Goal: Information Seeking & Learning: Learn about a topic

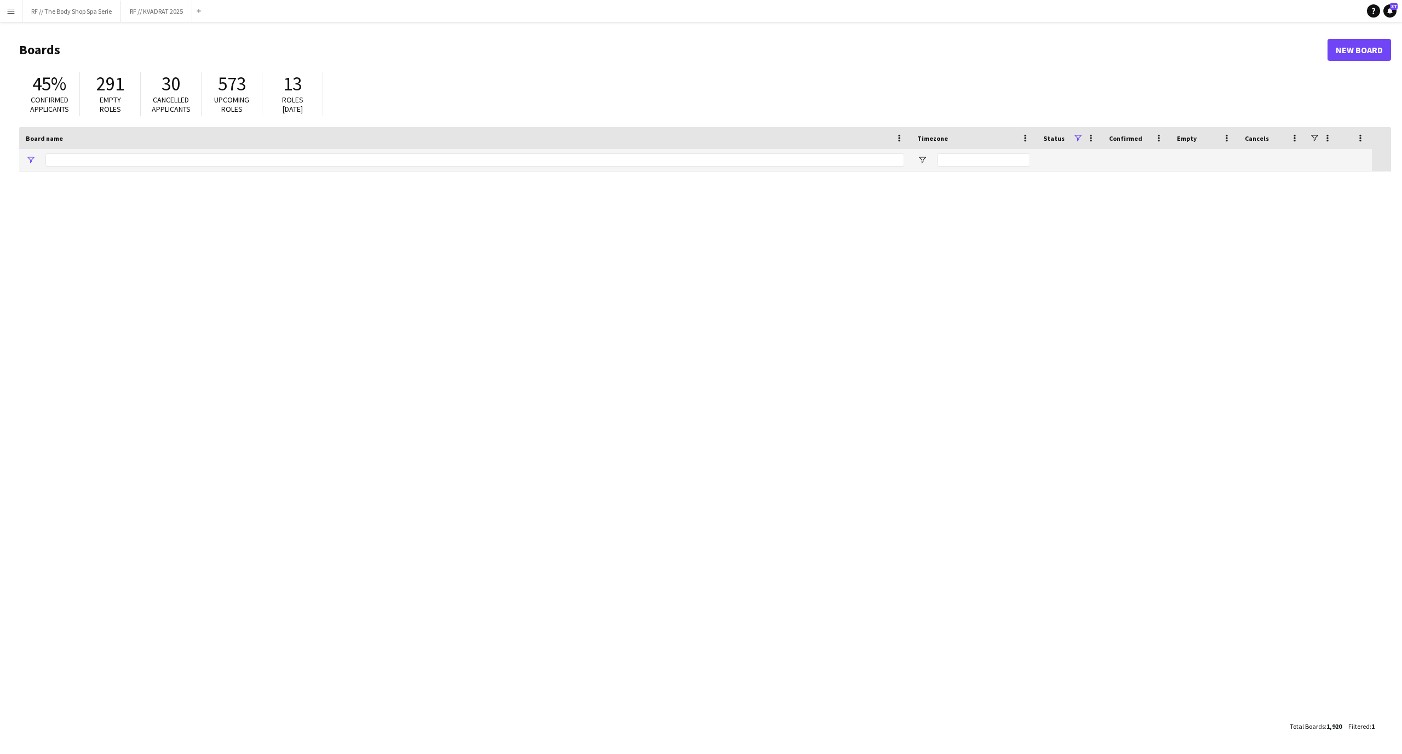
type input "*****"
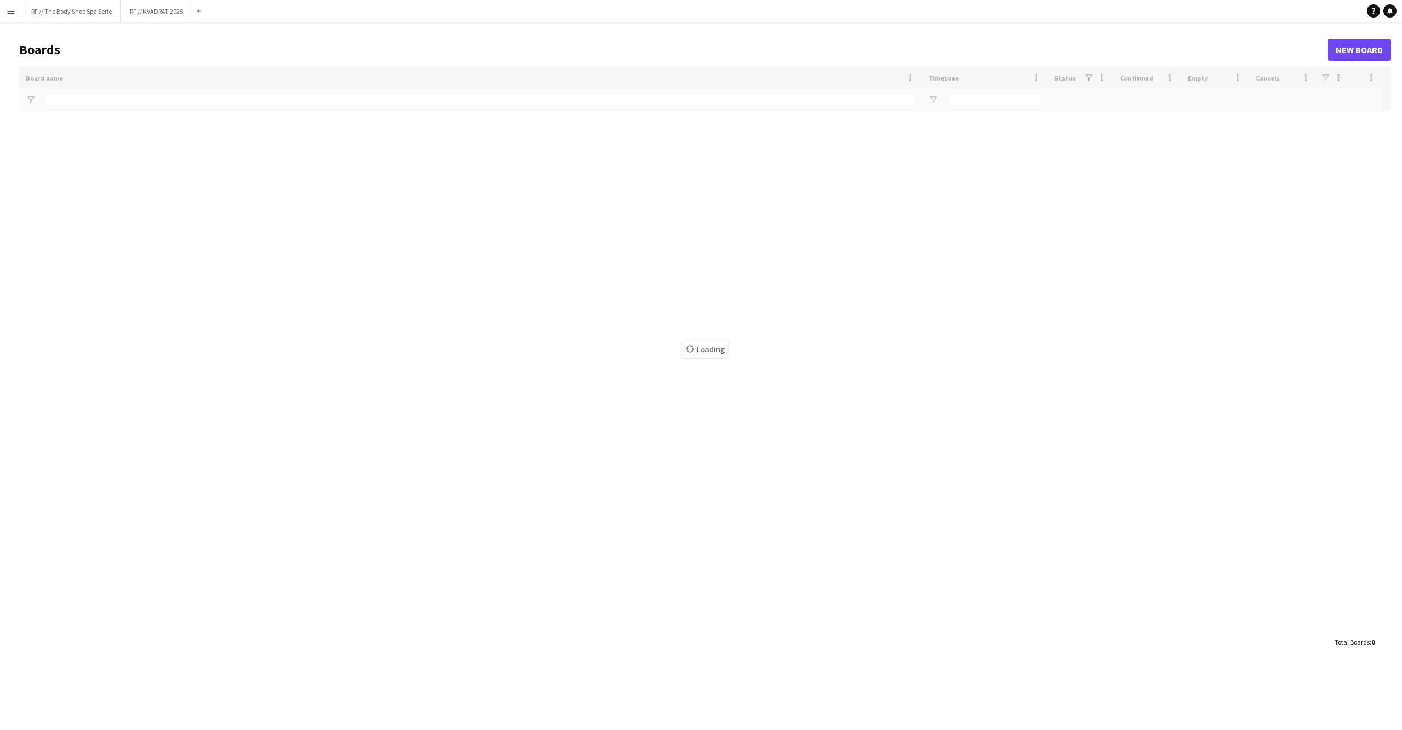
type input "*****"
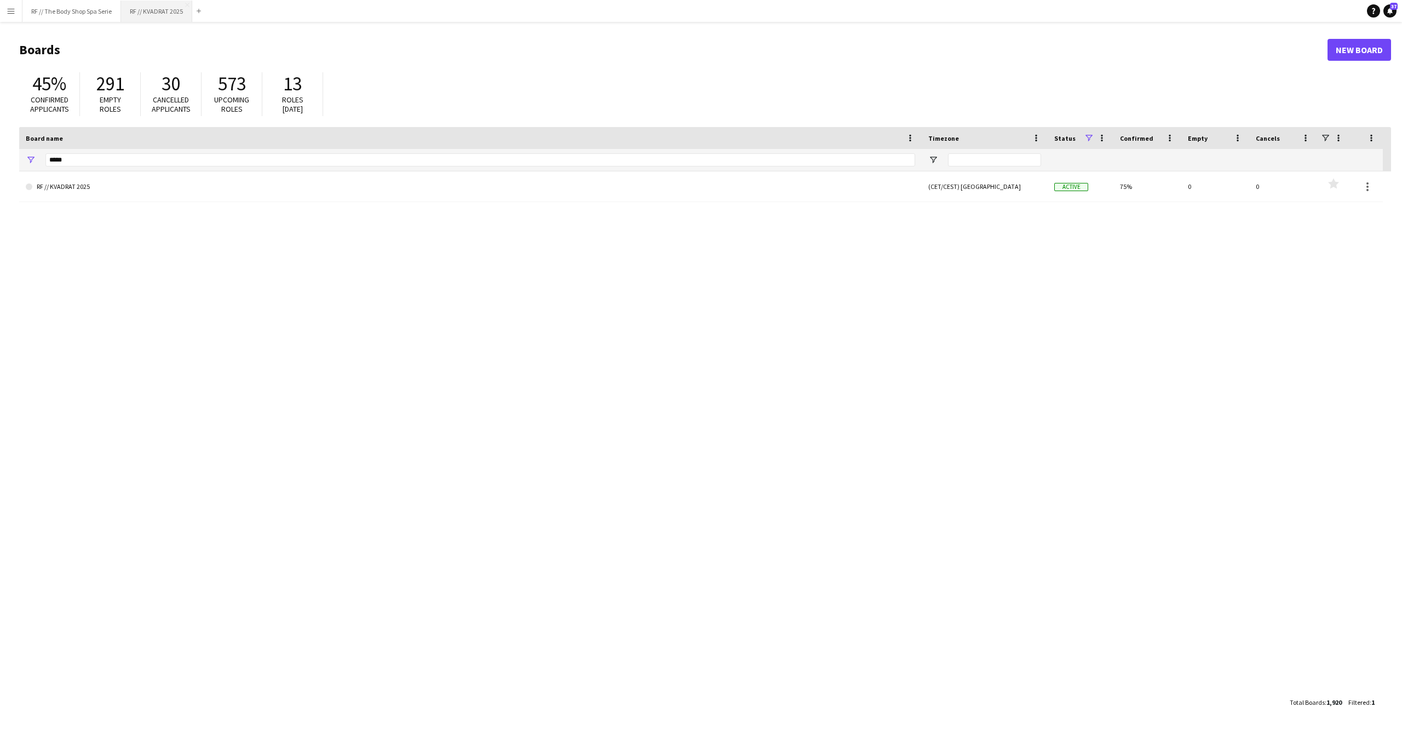
click at [169, 13] on button "RF // KVADRAT 2025 Close" at bounding box center [156, 11] width 71 height 21
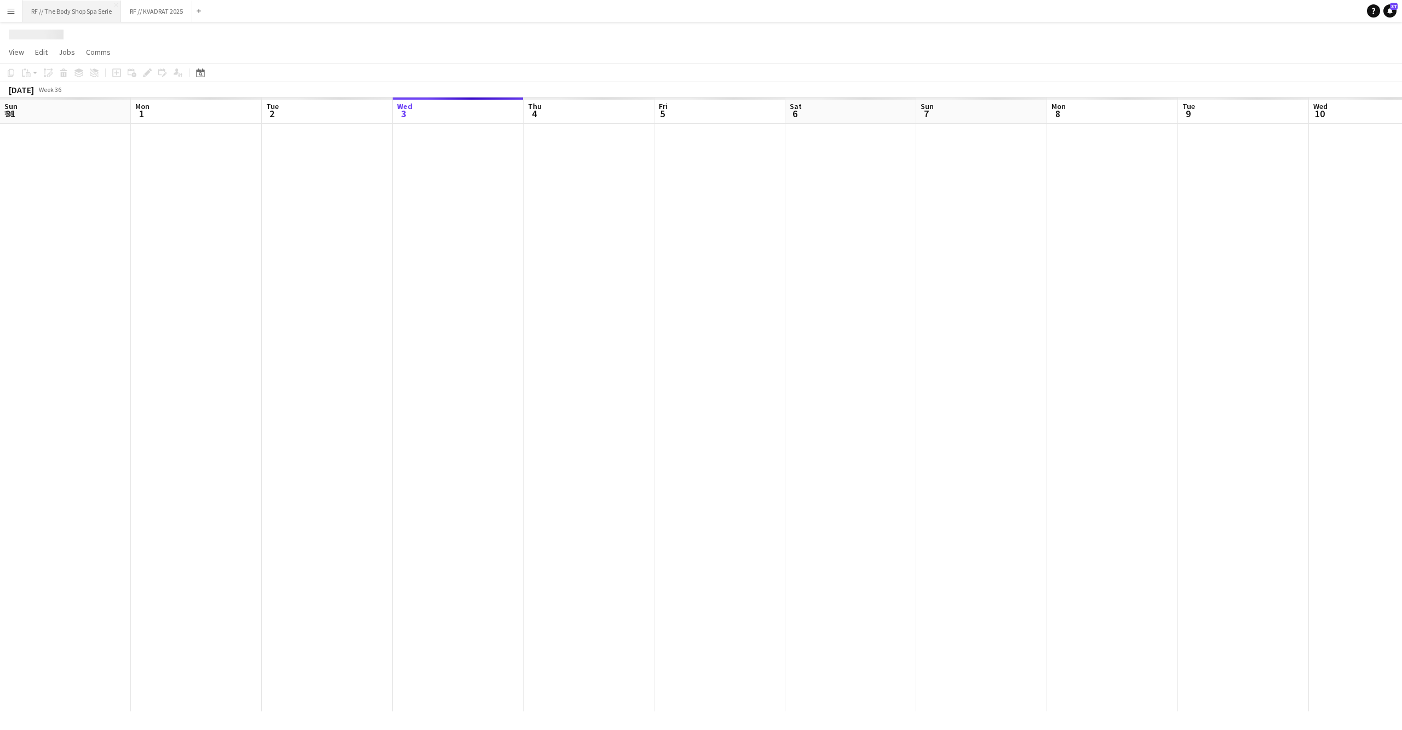
scroll to position [0, 261]
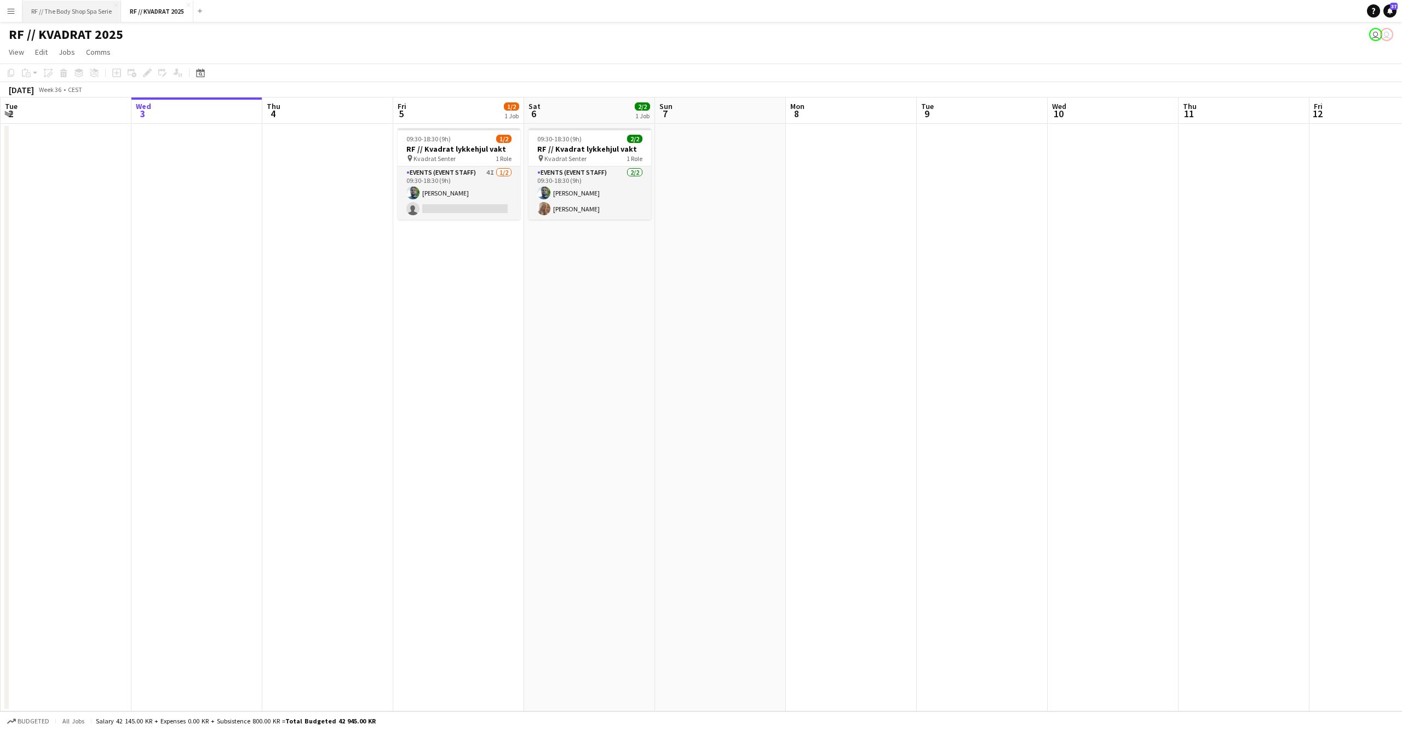
click at [79, 16] on button "RF // The Body Shop Spa Serie Close" at bounding box center [71, 11] width 99 height 21
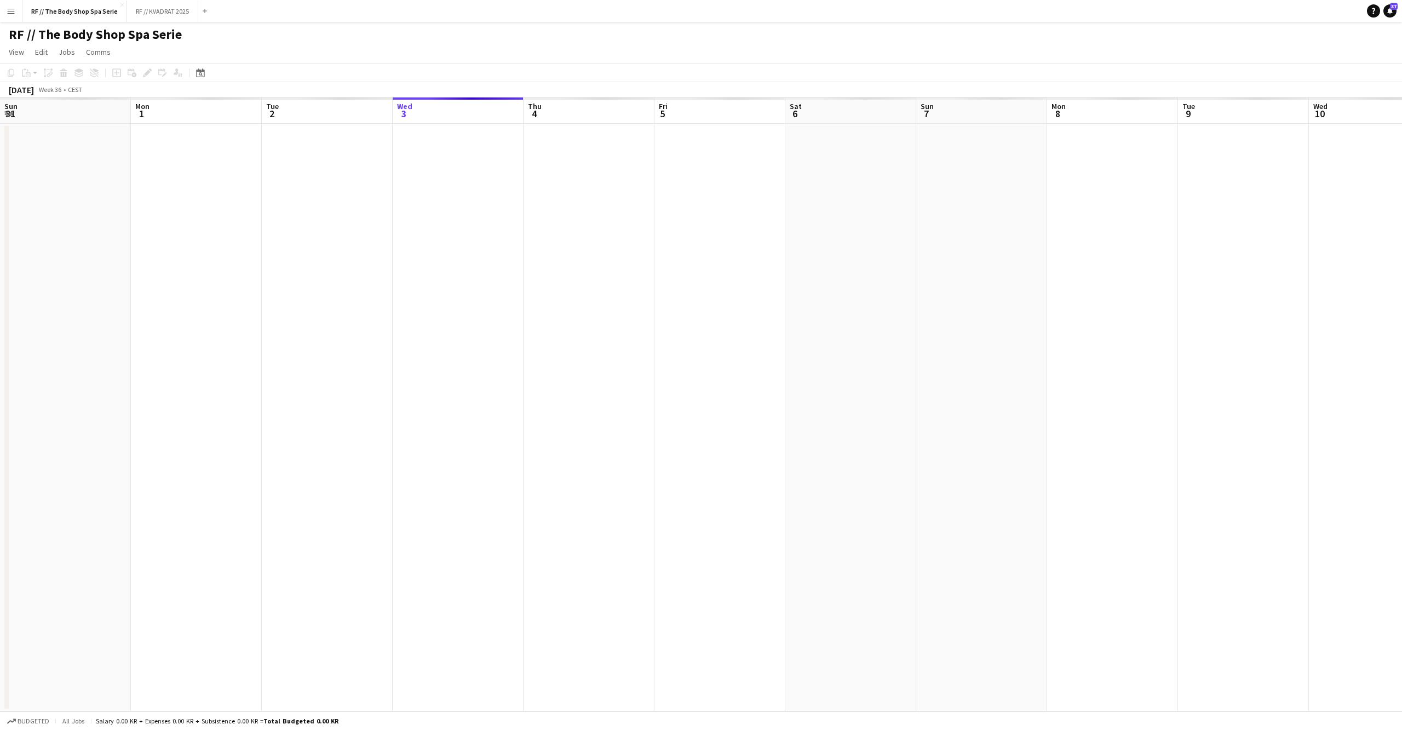
scroll to position [0, 261]
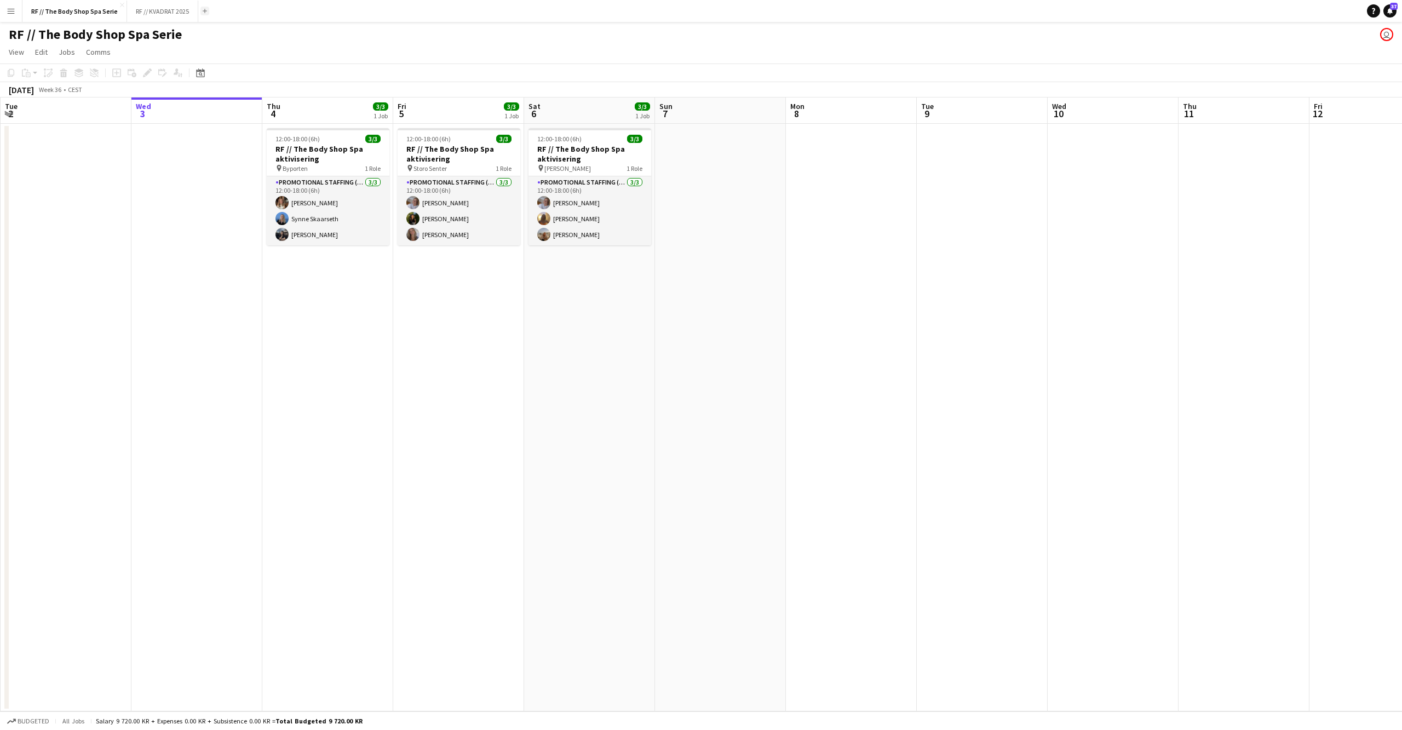
click at [203, 12] on app-icon "Add" at bounding box center [205, 11] width 4 height 4
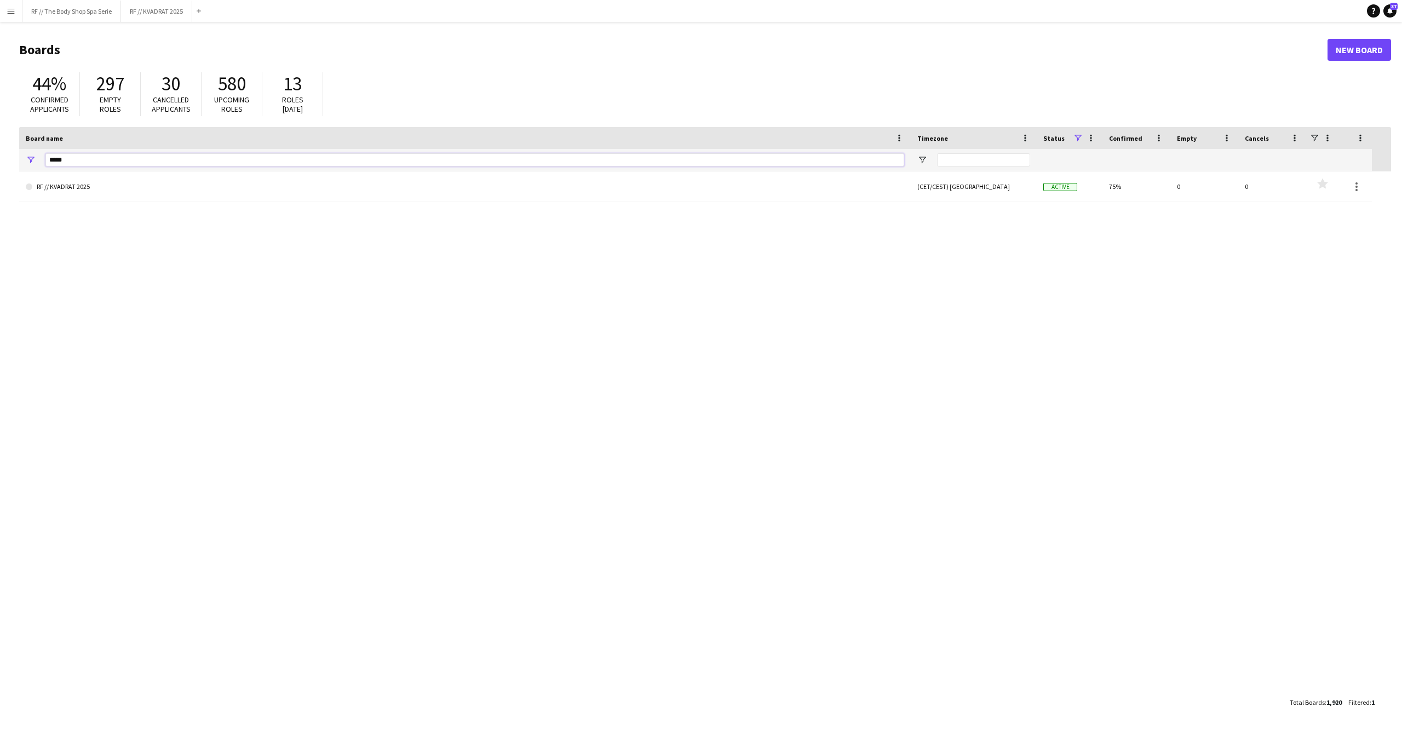
drag, startPoint x: 93, startPoint y: 161, endPoint x: 16, endPoint y: 161, distance: 76.7
click at [15, 161] on main "Boards New Board 44% Confirmed applicants 297 Empty roles 30 Cancelled applican…" at bounding box center [701, 376] width 1402 height 708
type input "*****"
click at [84, 203] on div "RF // Hello Fresh på A Walk In The Park (CET/CEST) [GEOGRAPHIC_DATA] Active 100…" at bounding box center [705, 431] width 1372 height 520
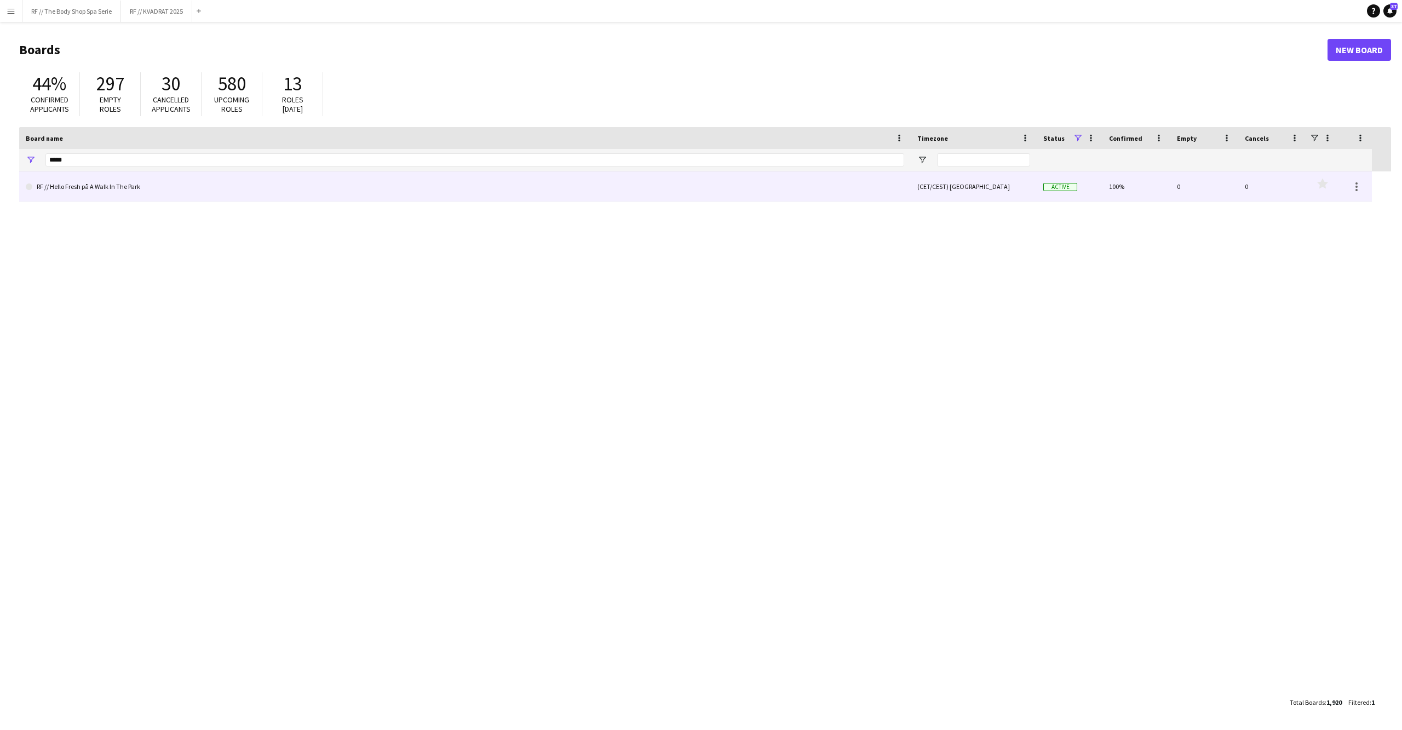
click at [95, 191] on link "RF // Hello Fresh på A Walk In The Park" at bounding box center [465, 186] width 879 height 31
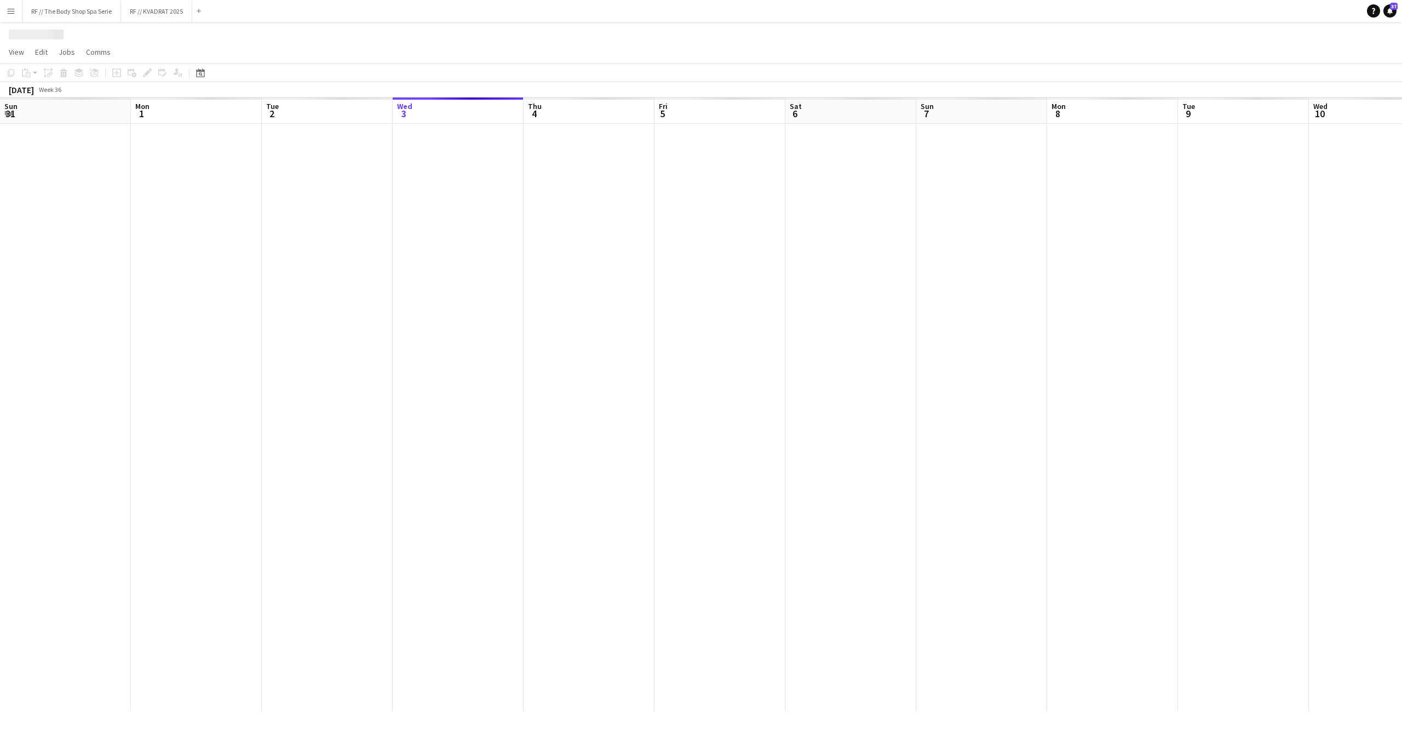
scroll to position [0, 261]
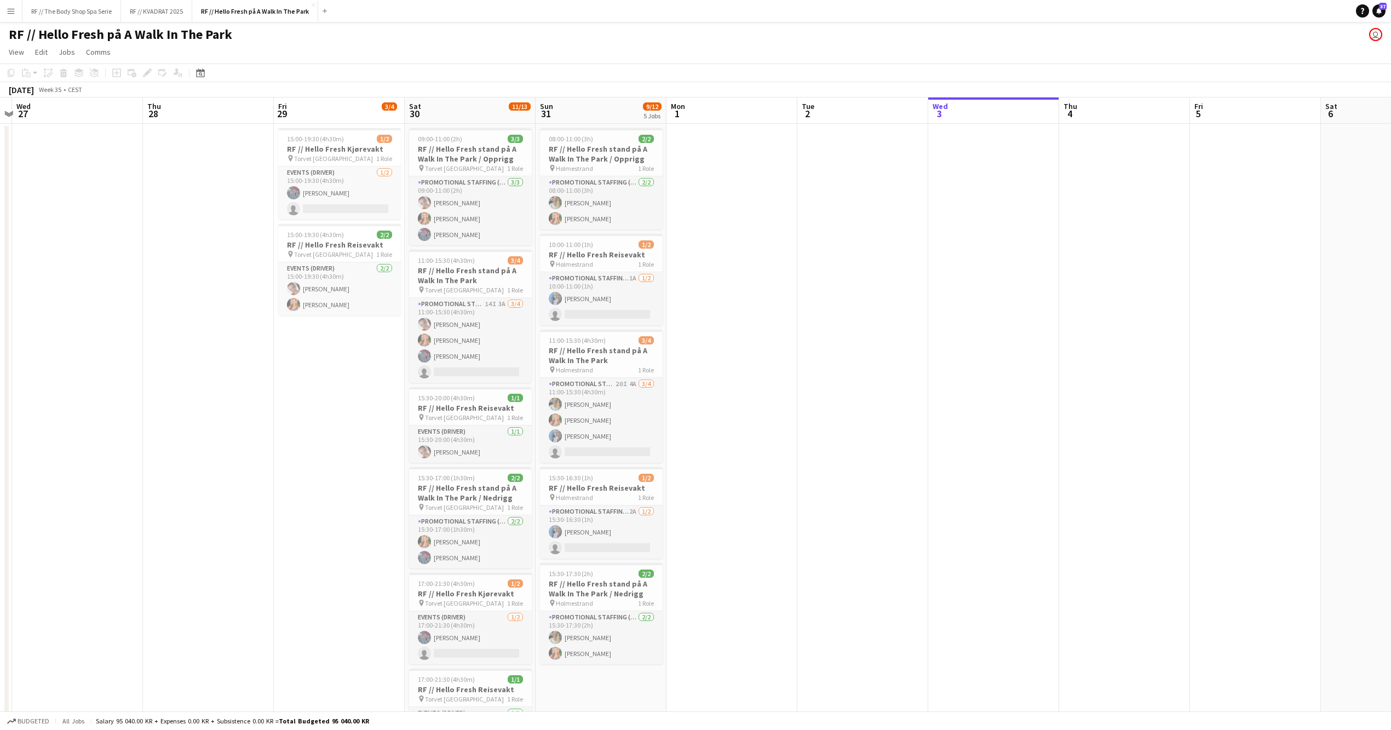
drag, startPoint x: 437, startPoint y: 400, endPoint x: 1117, endPoint y: 386, distance: 680.5
click at [1117, 386] on app-calendar-viewport "Mon 25 Tue 26 Wed 27 Thu 28 Fri 29 3/4 2 Jobs Sat 30 11/13 6 Jobs Sun 31 9/12 5…" at bounding box center [695, 449] width 1391 height 703
click at [1133, 374] on app-date-cell at bounding box center [1124, 462] width 131 height 677
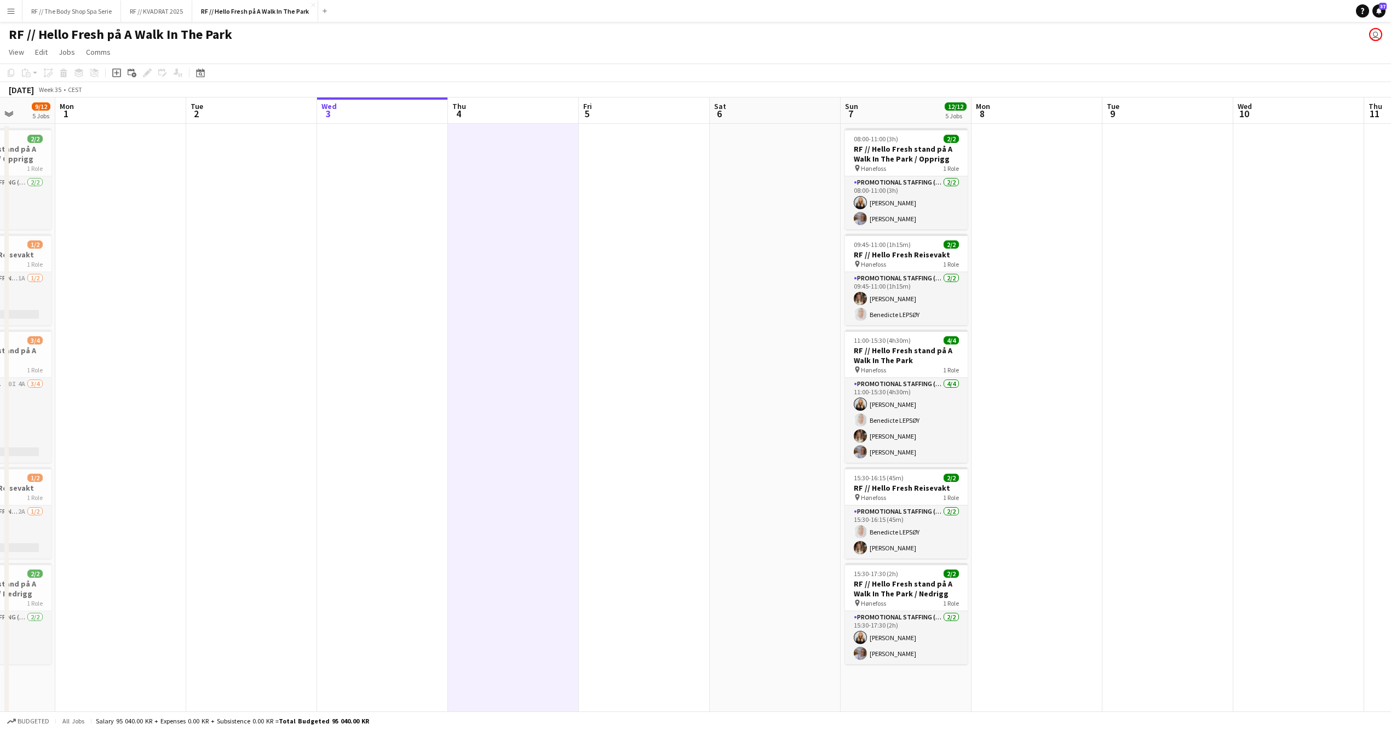
scroll to position [0, 356]
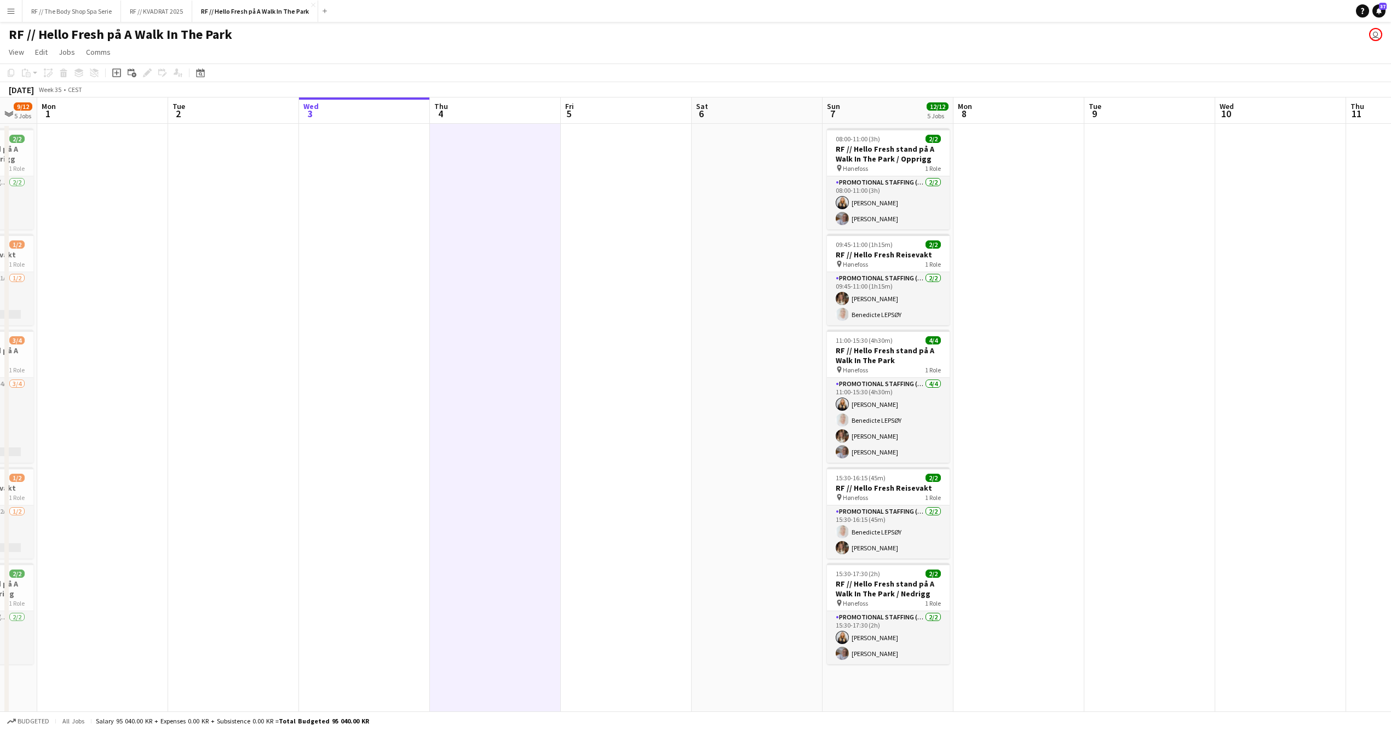
drag, startPoint x: 1256, startPoint y: 371, endPoint x: 627, endPoint y: 366, distance: 628.9
click at [627, 366] on app-calendar-viewport "Fri 29 3/4 2 Jobs Sat 30 11/13 6 Jobs Sun 31 9/12 5 Jobs Mon 1 Tue 2 Wed 3 Thu …" at bounding box center [695, 449] width 1391 height 703
click at [1138, 345] on app-date-cell at bounding box center [1150, 462] width 131 height 677
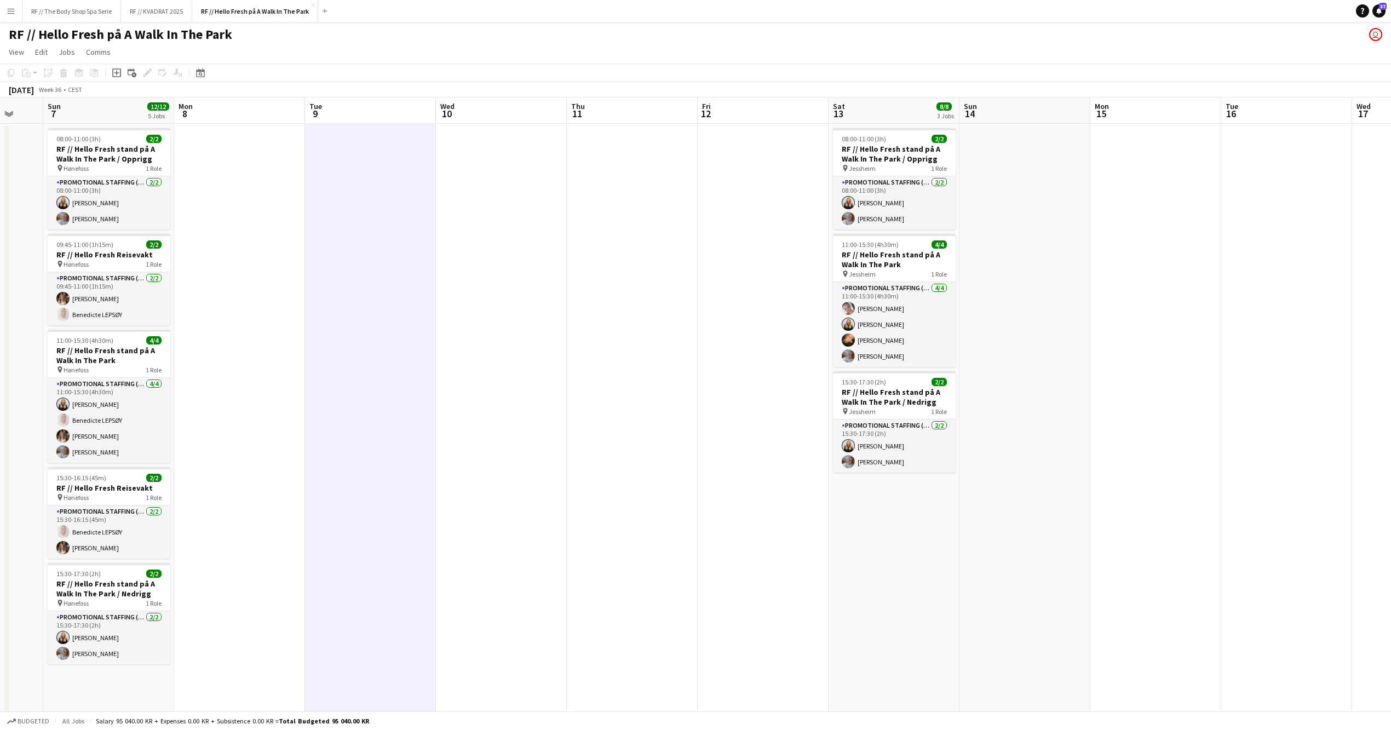
scroll to position [0, 273]
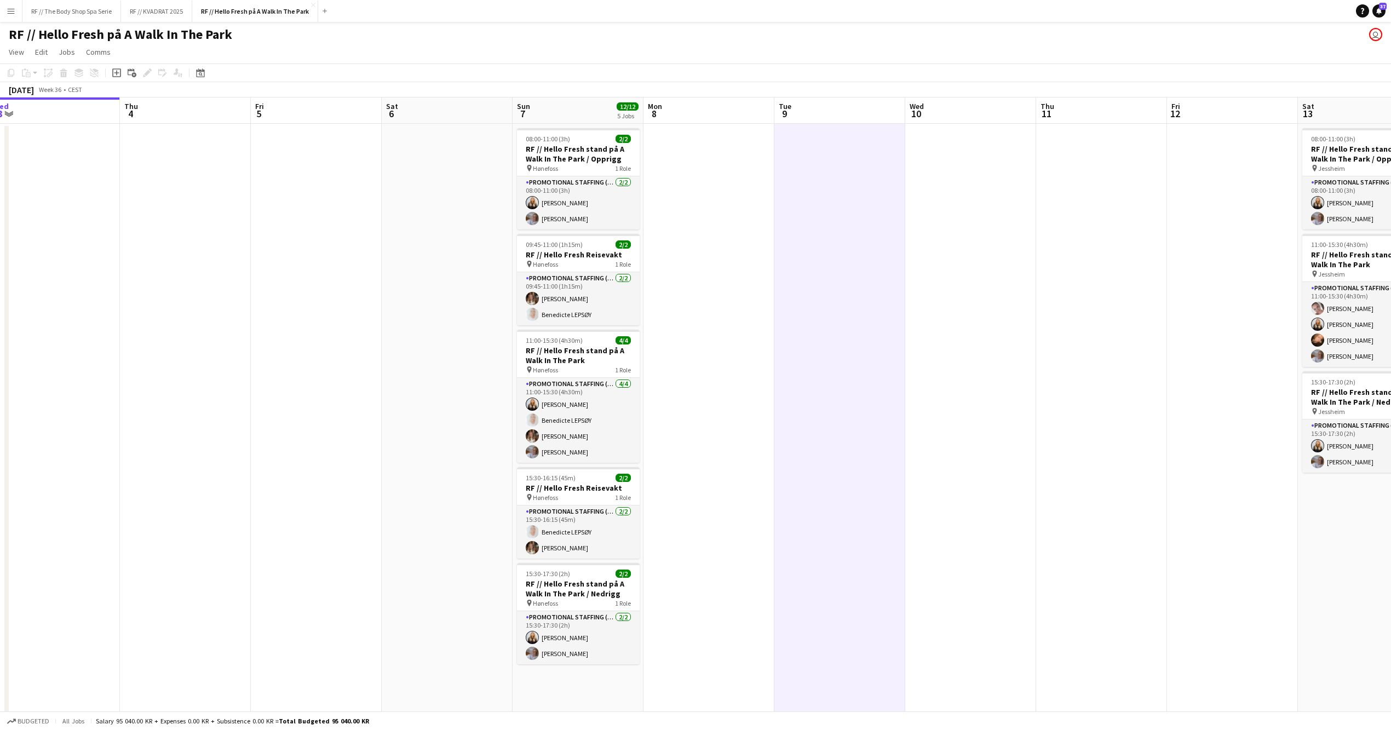
drag, startPoint x: 1292, startPoint y: 354, endPoint x: 982, endPoint y: 371, distance: 310.0
click at [982, 371] on app-calendar-viewport "Mon 1 Tue 2 Wed 3 Thu 4 Fri 5 Sat 6 Sun 7 12/12 5 Jobs Mon 8 Tue 9 Wed 10 Thu 1…" at bounding box center [695, 449] width 1391 height 703
click at [702, 343] on app-date-cell at bounding box center [709, 462] width 131 height 677
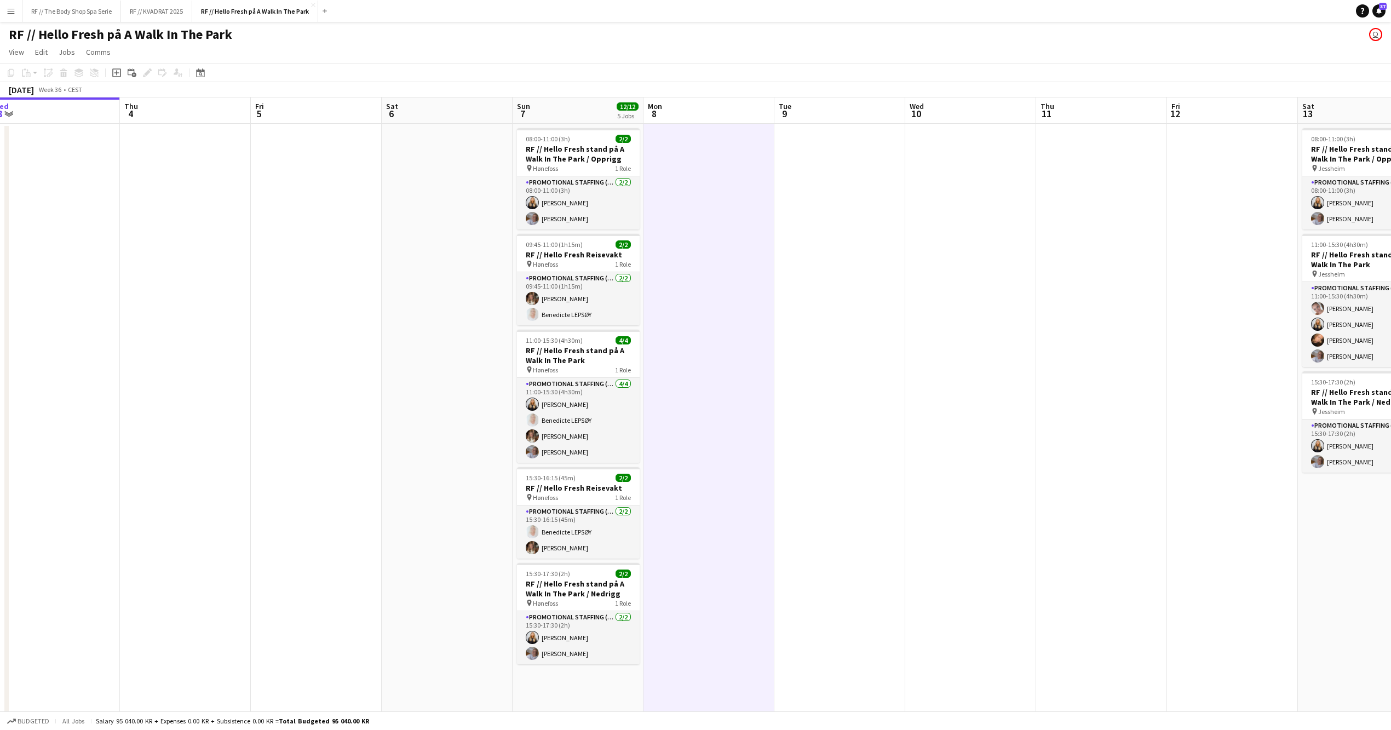
click at [931, 278] on app-date-cell at bounding box center [970, 462] width 131 height 677
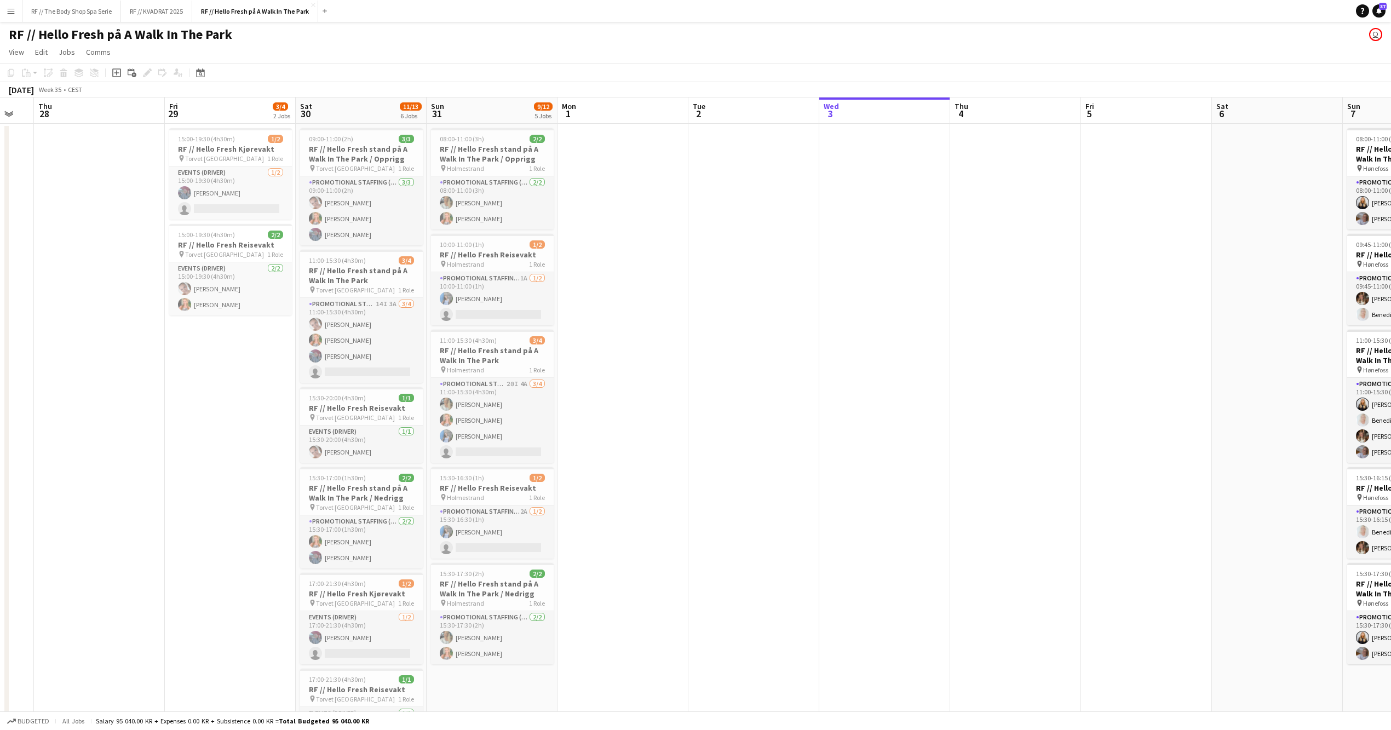
drag, startPoint x: 301, startPoint y: 380, endPoint x: 1087, endPoint y: 340, distance: 786.5
click at [1131, 331] on app-calendar-viewport "Tue 26 Wed 27 Thu 28 Fri 29 3/4 2 Jobs Sat 30 11/13 6 Jobs Sun 31 9/12 5 Jobs M…" at bounding box center [695, 449] width 1391 height 703
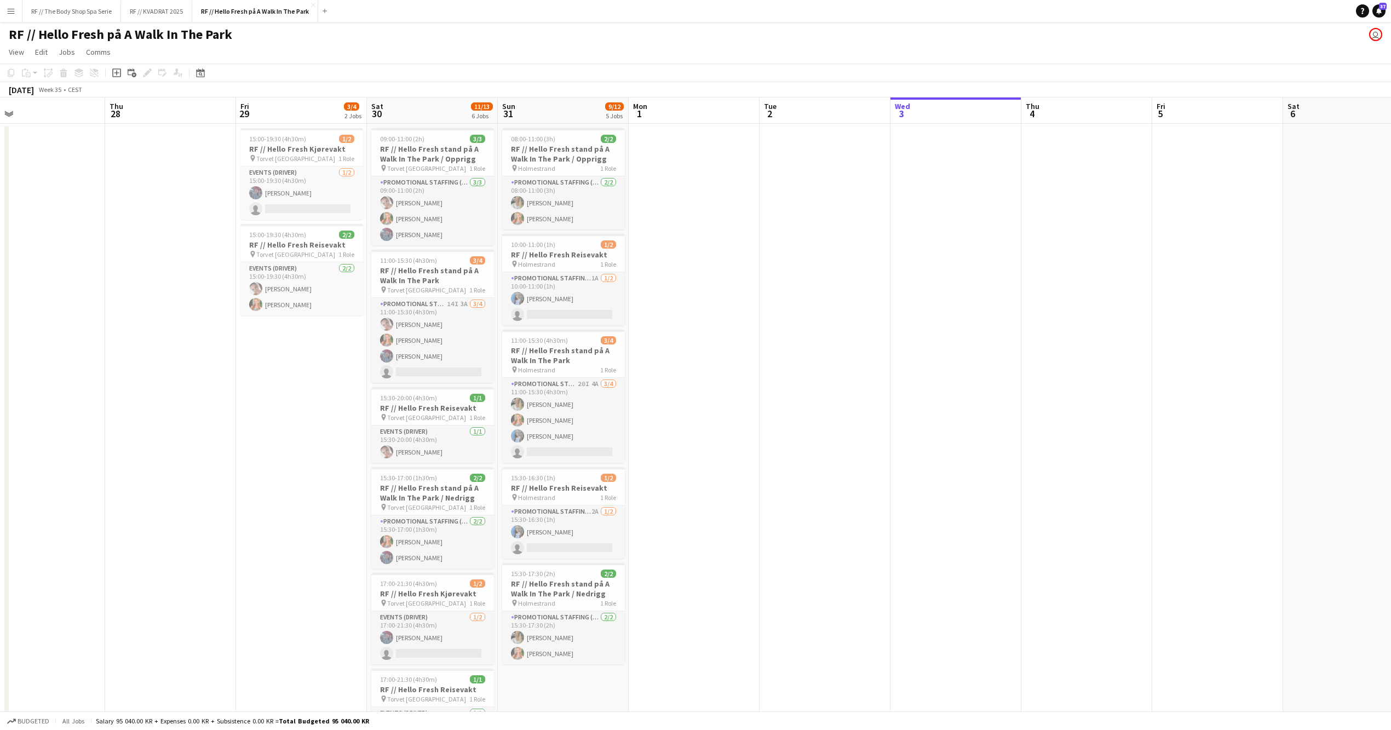
scroll to position [0, 312]
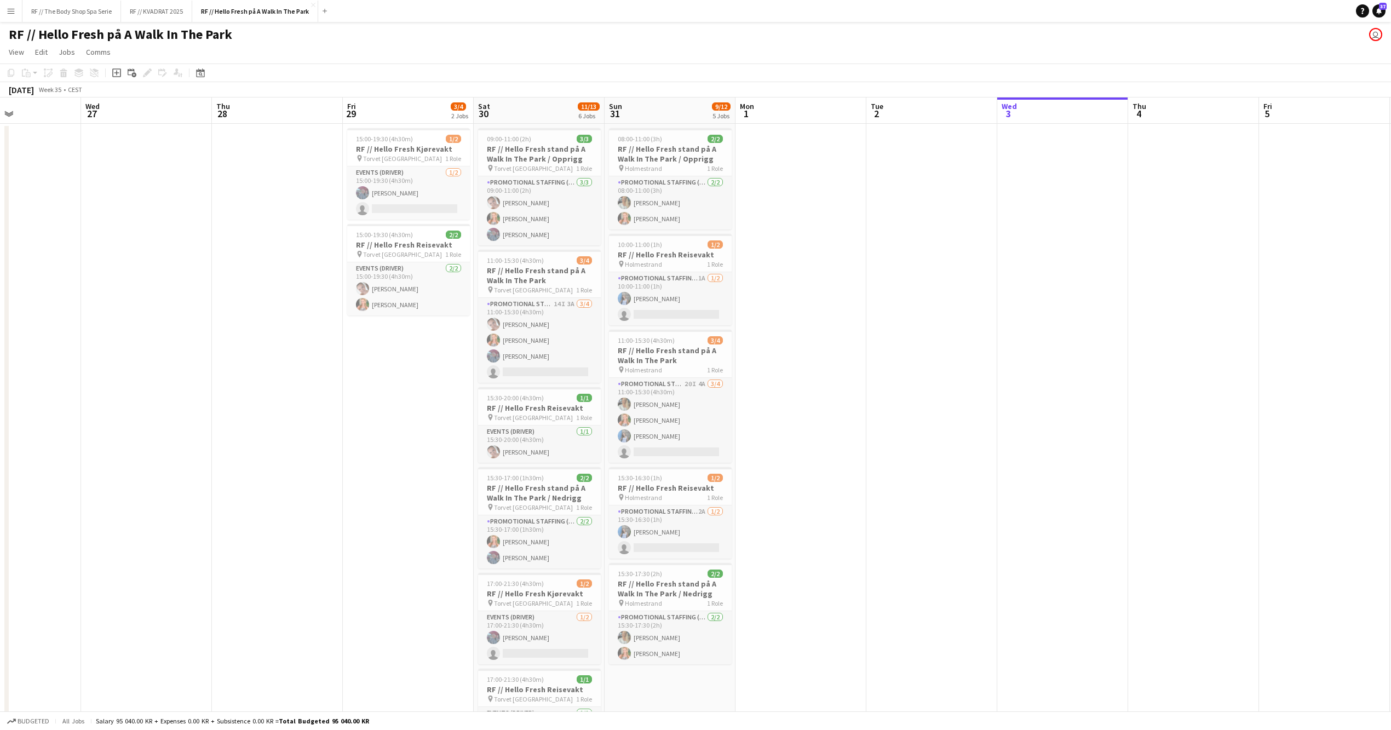
drag, startPoint x: 743, startPoint y: 327, endPoint x: 898, endPoint y: 331, distance: 155.1
click at [898, 331] on app-calendar-viewport "Sun 24 Mon 25 Tue 26 Wed 27 Thu 28 Fri 29 3/4 2 Jobs Sat 30 11/13 6 Jobs Sun 31…" at bounding box center [695, 449] width 1391 height 703
click at [923, 372] on app-date-cell at bounding box center [932, 462] width 131 height 677
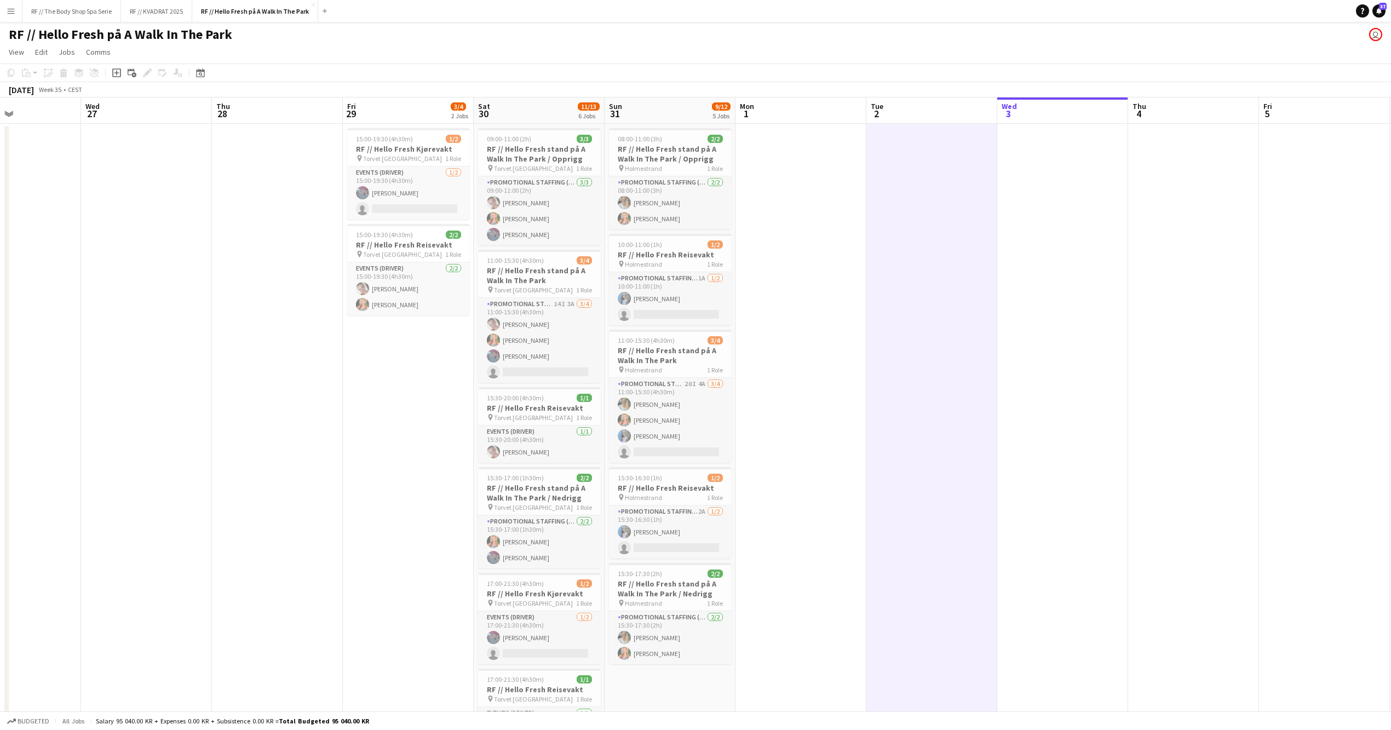
click at [844, 362] on app-date-cell at bounding box center [801, 462] width 131 height 677
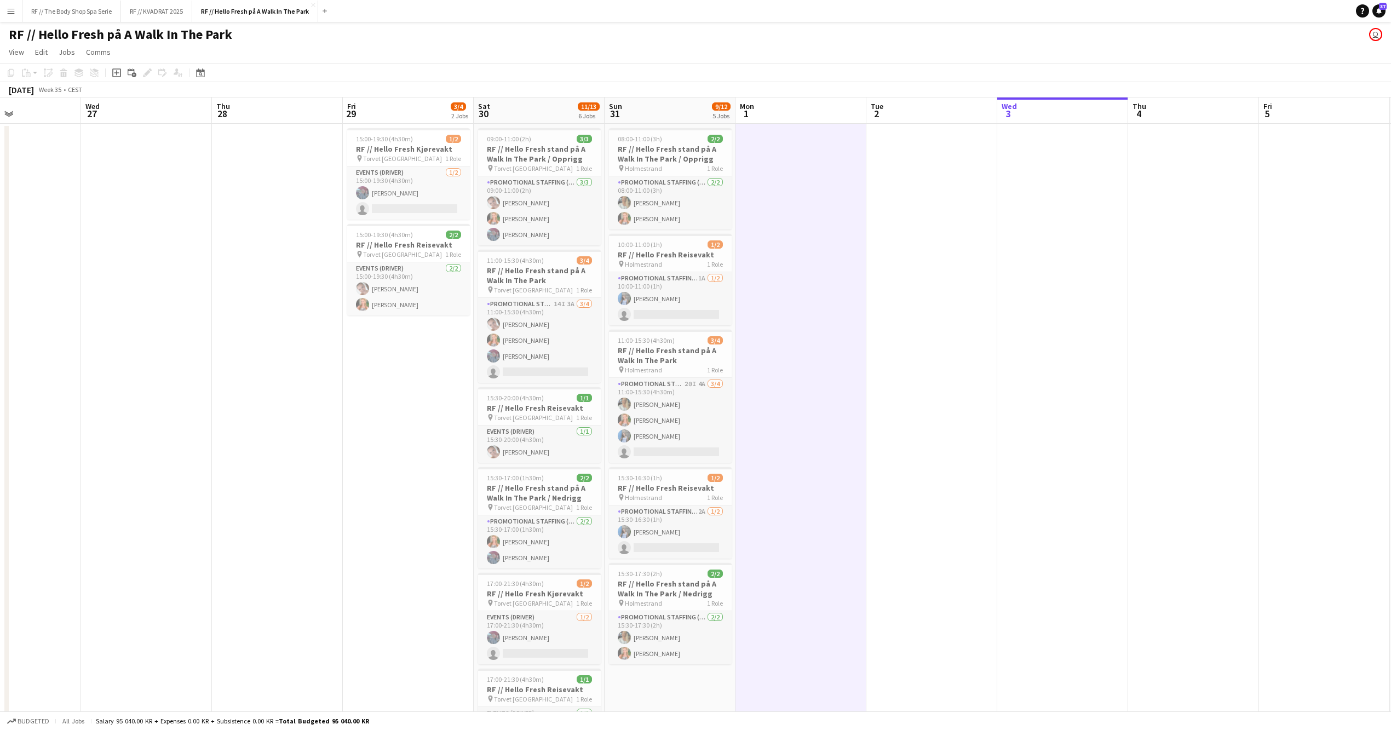
click at [1019, 345] on app-date-cell at bounding box center [1063, 462] width 131 height 677
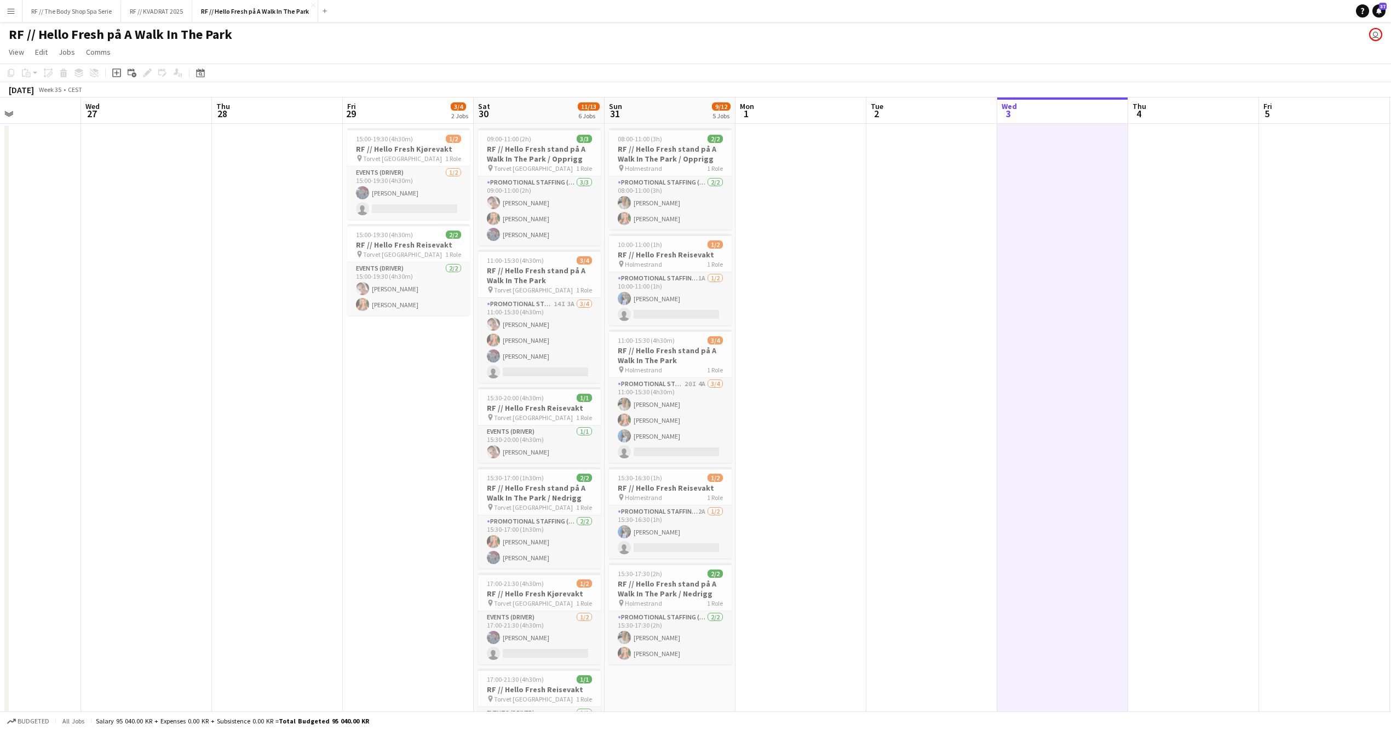
click at [921, 342] on app-date-cell at bounding box center [932, 462] width 131 height 677
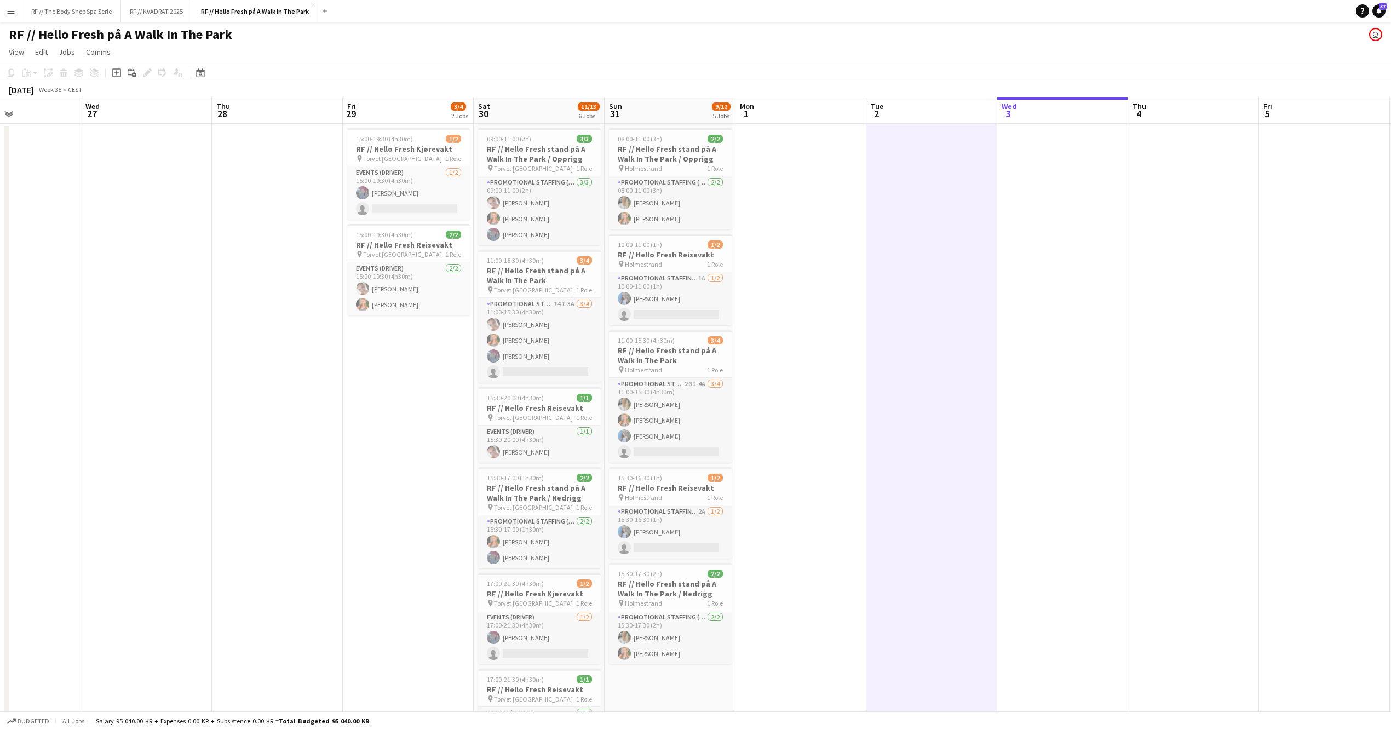
click at [842, 340] on app-date-cell at bounding box center [801, 462] width 131 height 677
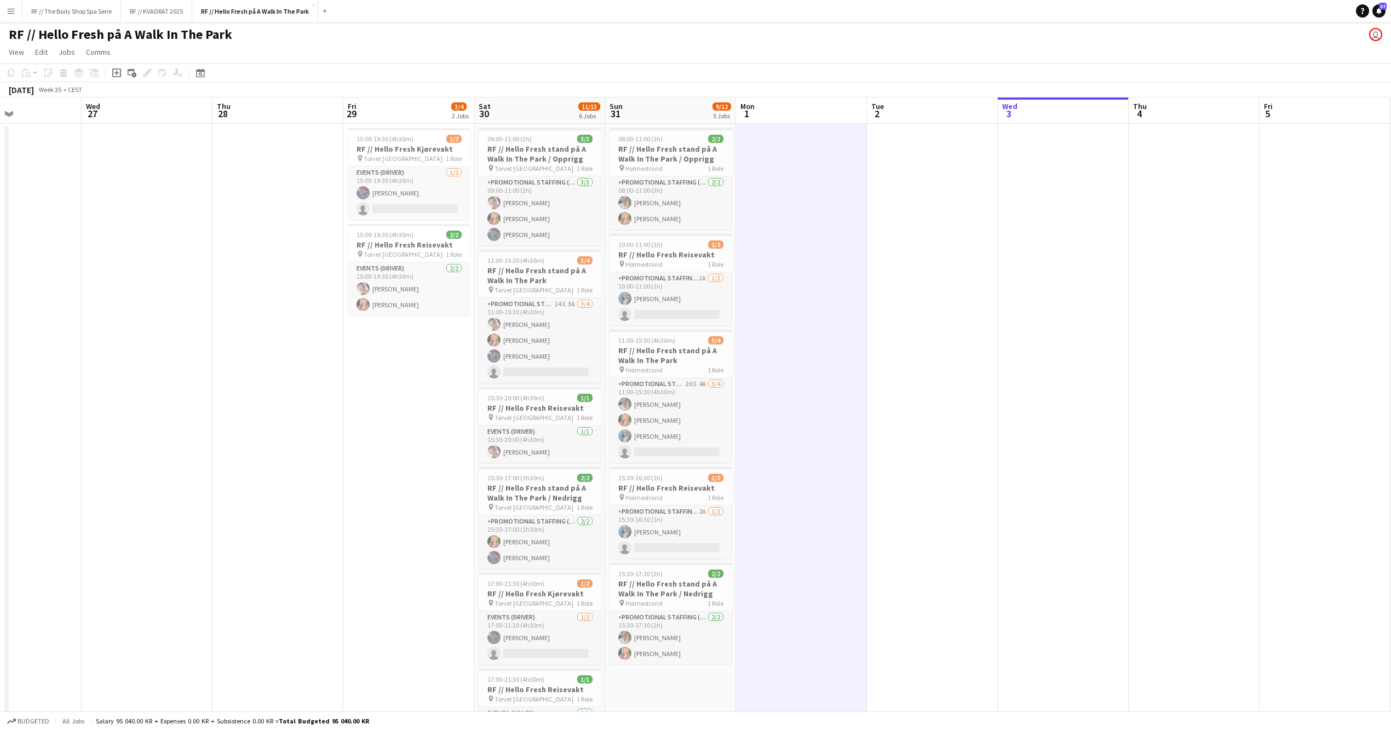
click at [933, 340] on app-date-cell at bounding box center [932, 462] width 131 height 677
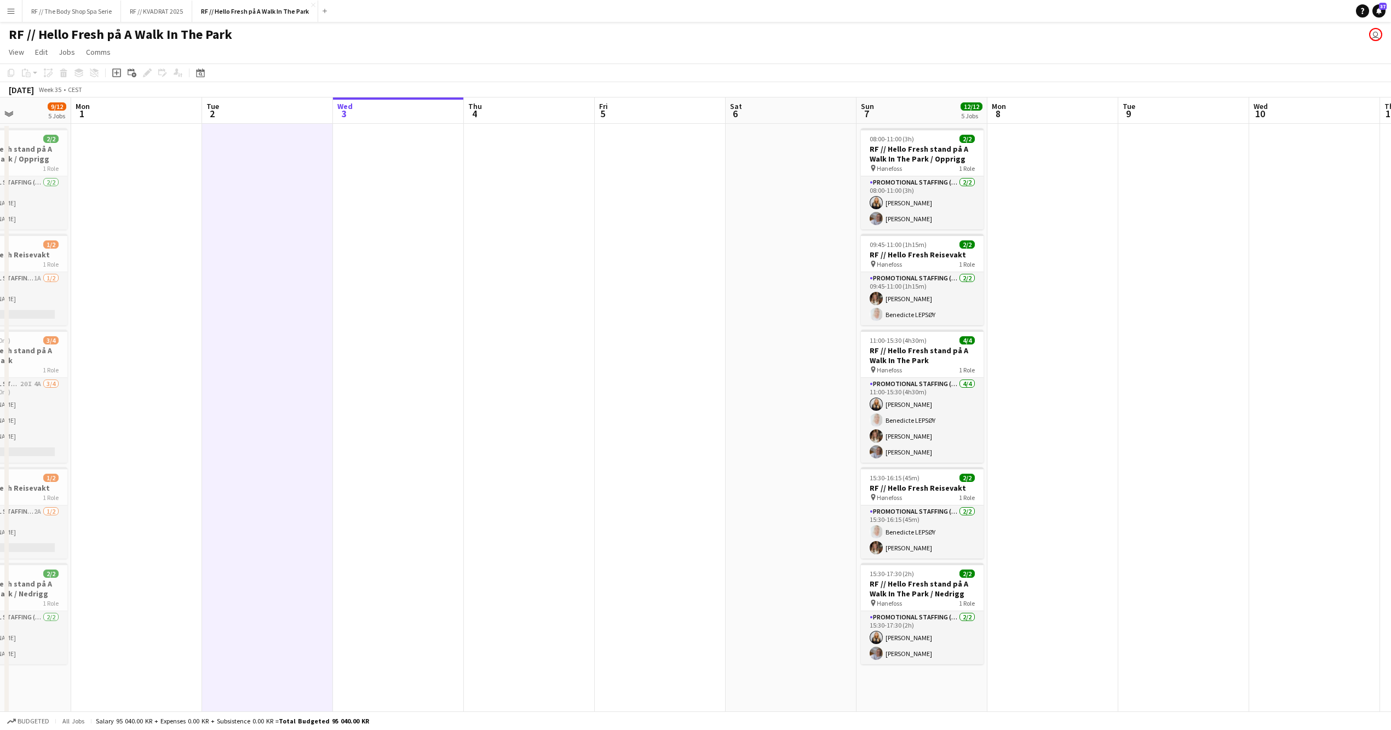
scroll to position [0, 415]
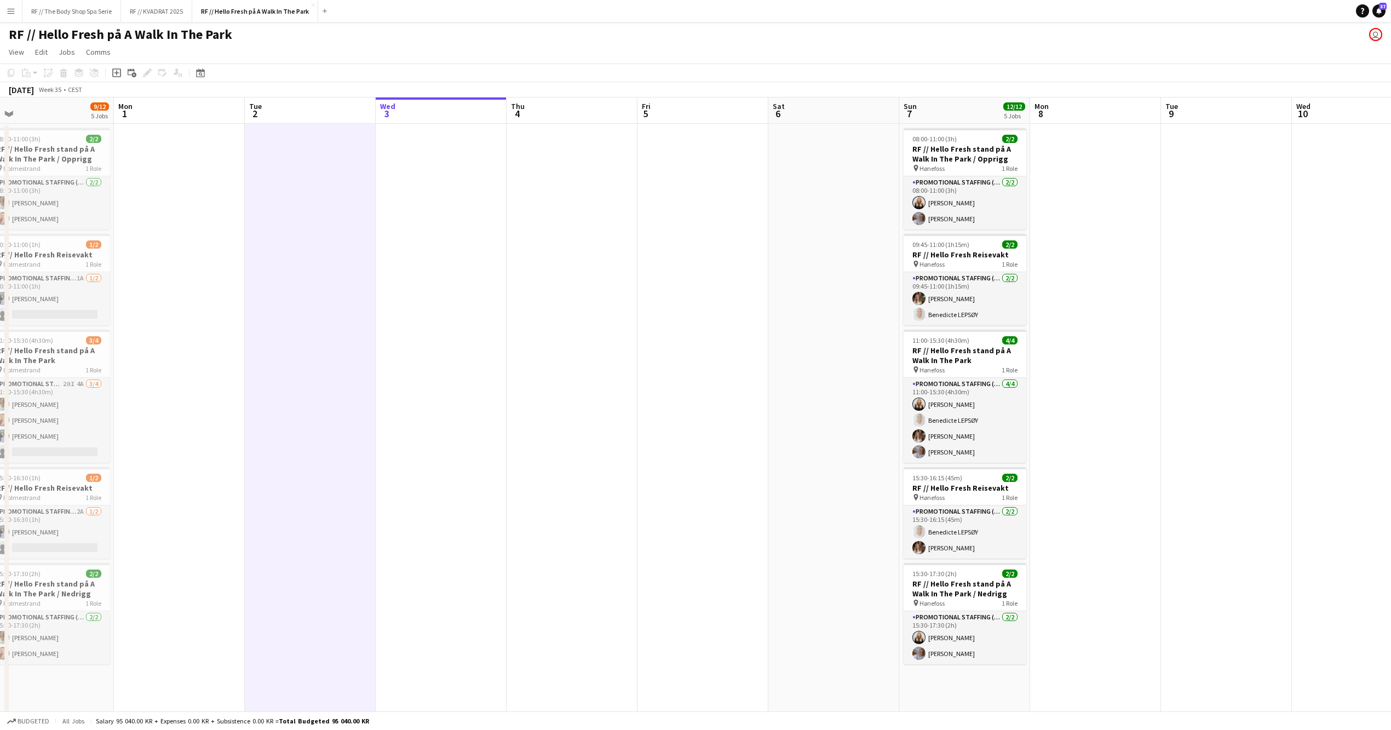
drag, startPoint x: 1168, startPoint y: 445, endPoint x: 580, endPoint y: 473, distance: 589.0
click at [540, 508] on app-calendar-viewport "Thu 28 Fri 29 3/4 2 Jobs Sat 30 11/13 6 Jobs Sun 31 9/12 5 Jobs Mon 1 Tue 2 Wed…" at bounding box center [695, 449] width 1391 height 703
click at [1096, 409] on app-date-cell at bounding box center [1090, 462] width 131 height 677
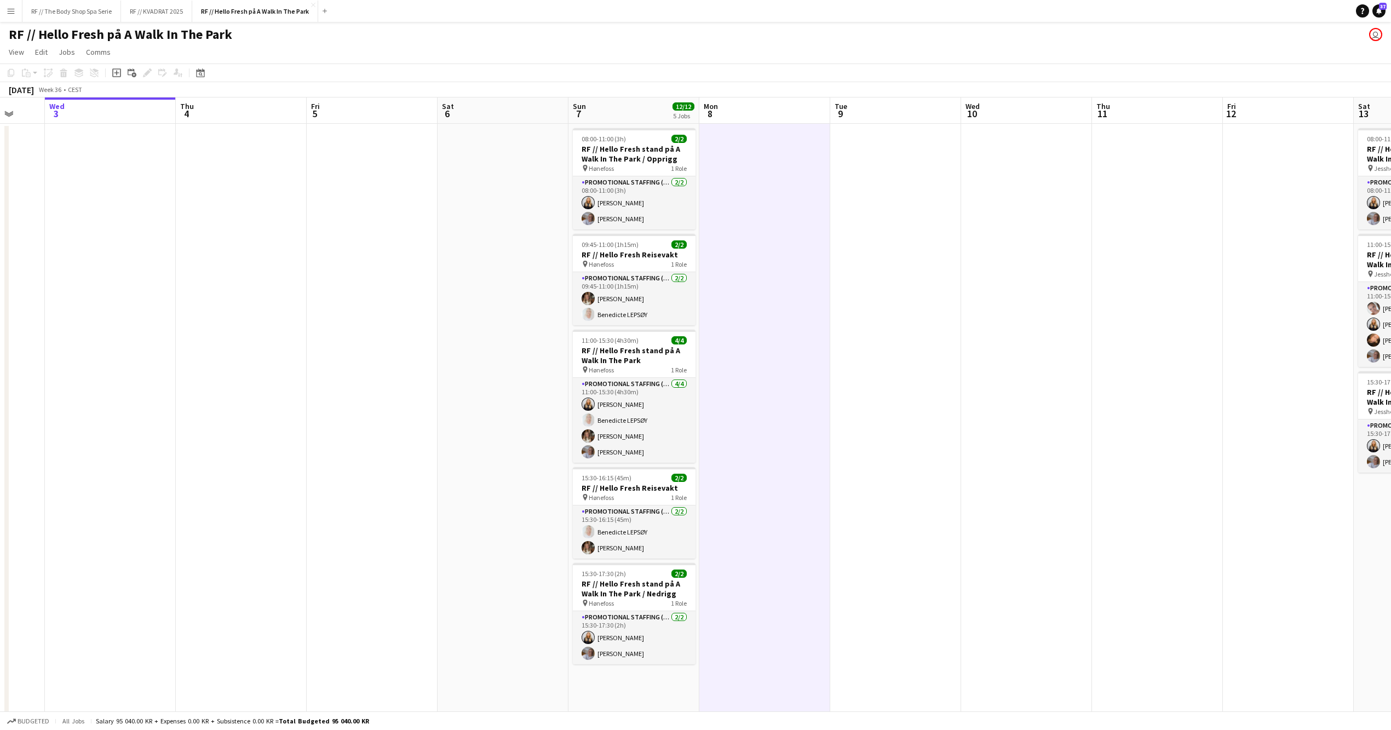
drag, startPoint x: 1264, startPoint y: 384, endPoint x: 1061, endPoint y: 412, distance: 205.1
click at [1061, 412] on app-calendar-viewport "Sat 30 11/13 6 Jobs Sun 31 9/12 5 Jobs Mon 1 Tue 2 Wed 3 Thu 4 Fri 5 Sat 6 Sun …" at bounding box center [695, 449] width 1391 height 703
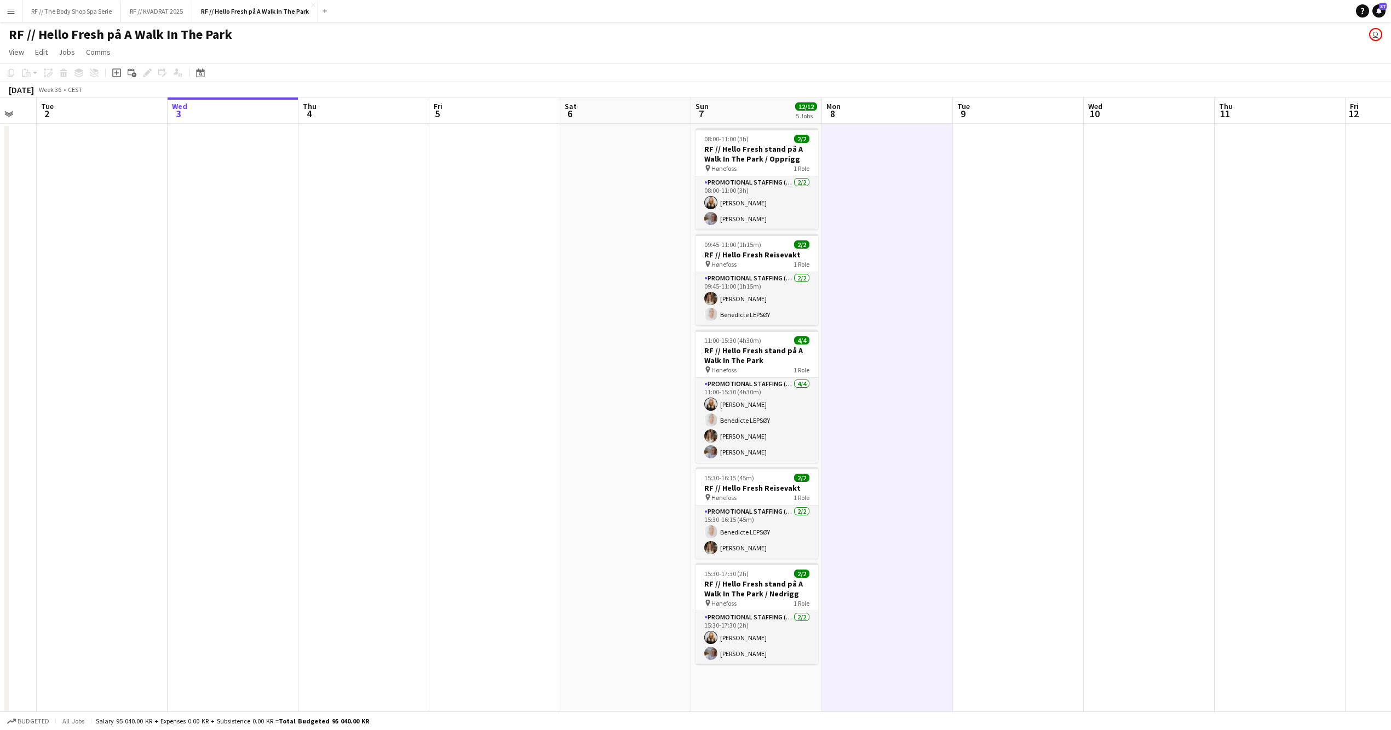
click at [1120, 395] on app-date-cell at bounding box center [1149, 462] width 131 height 677
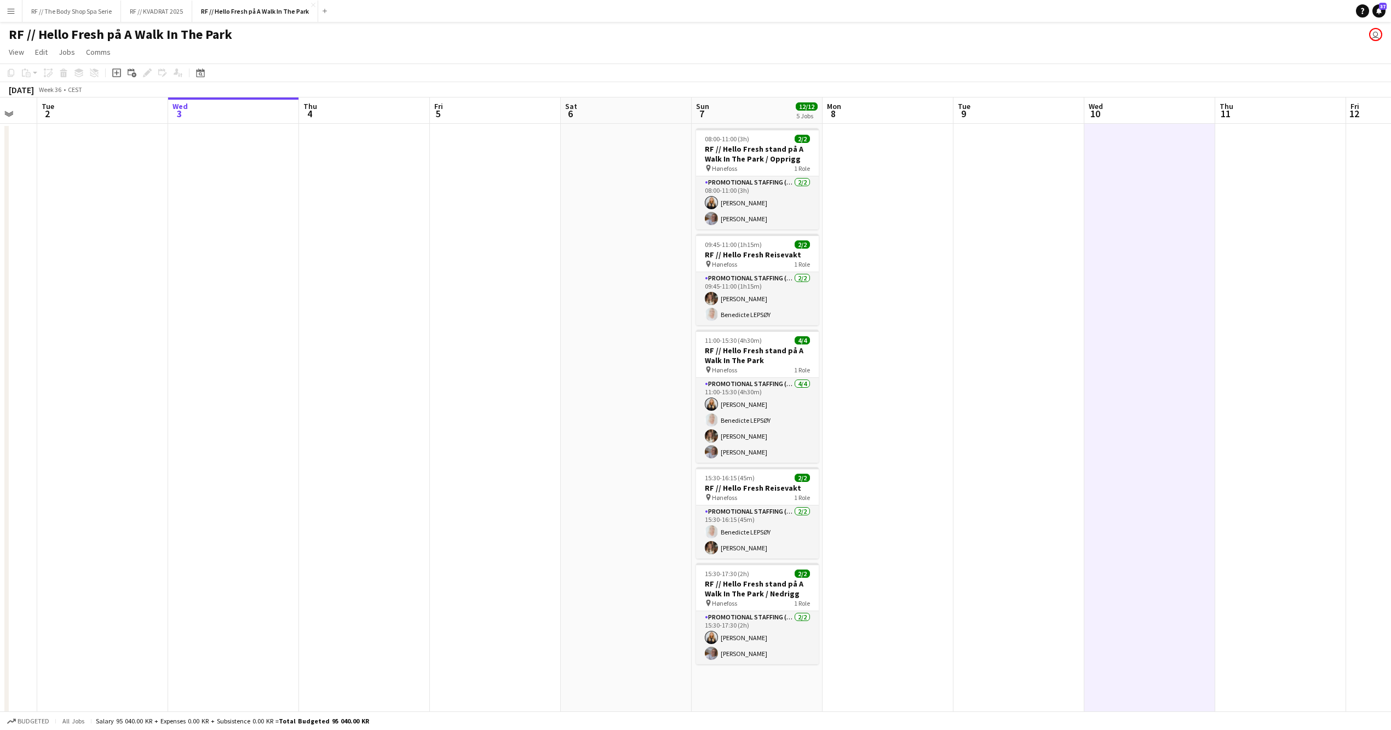
click at [1291, 268] on app-date-cell at bounding box center [1281, 462] width 131 height 677
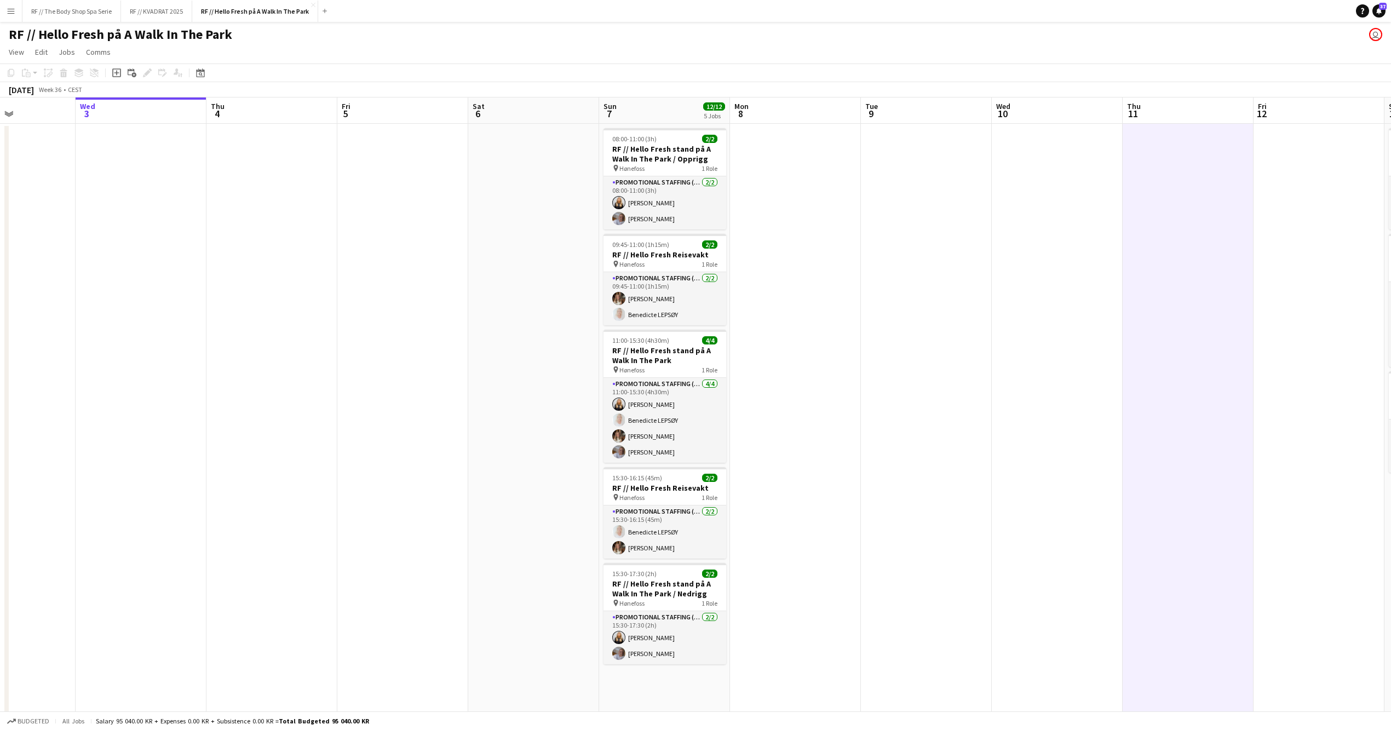
drag, startPoint x: 1208, startPoint y: 270, endPoint x: 857, endPoint y: 293, distance: 351.8
click at [857, 293] on app-calendar-viewport "Sat 30 11/13 6 Jobs Sun 31 9/12 5 Jobs Mon 1 Tue 2 Wed 3 Thu 4 Fri 5 Sat 6 Sun …" at bounding box center [695, 449] width 1391 height 703
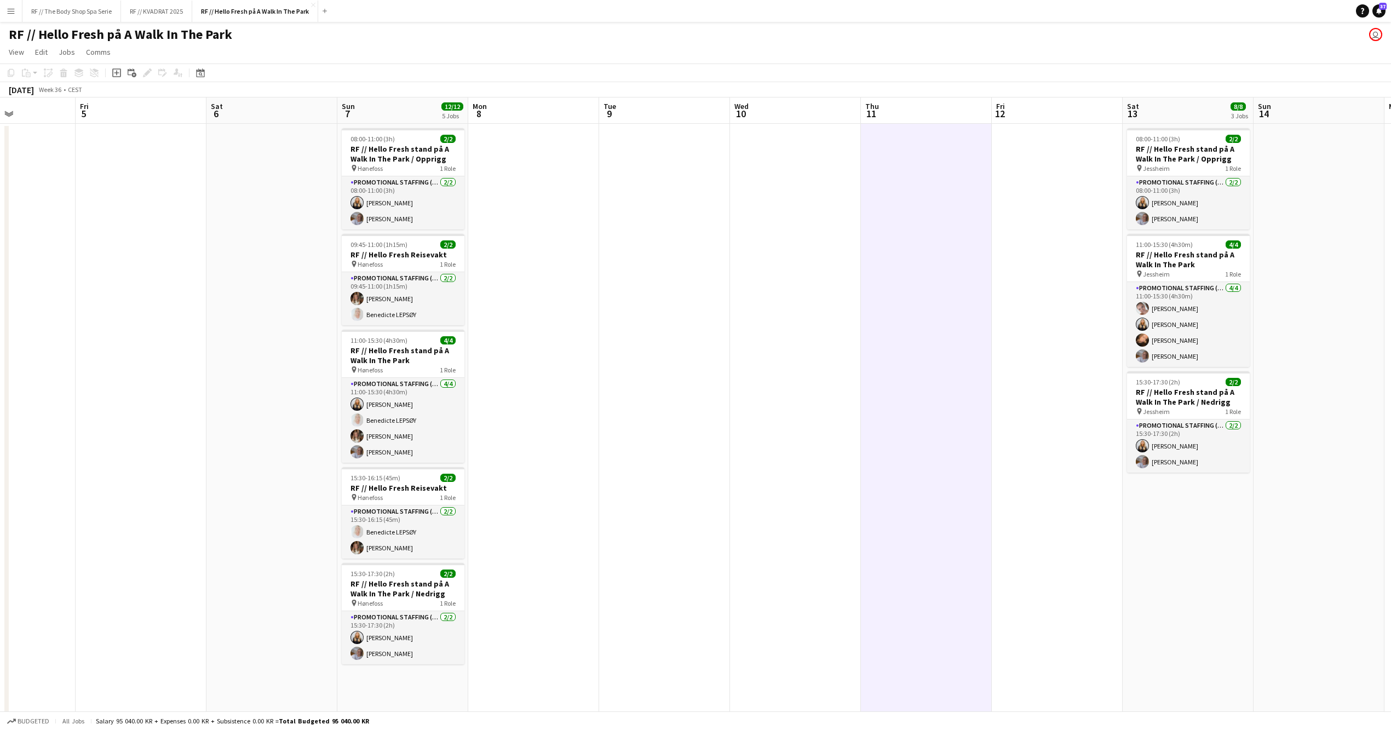
scroll to position [0, 445]
click at [1054, 288] on app-date-cell at bounding box center [1060, 462] width 131 height 677
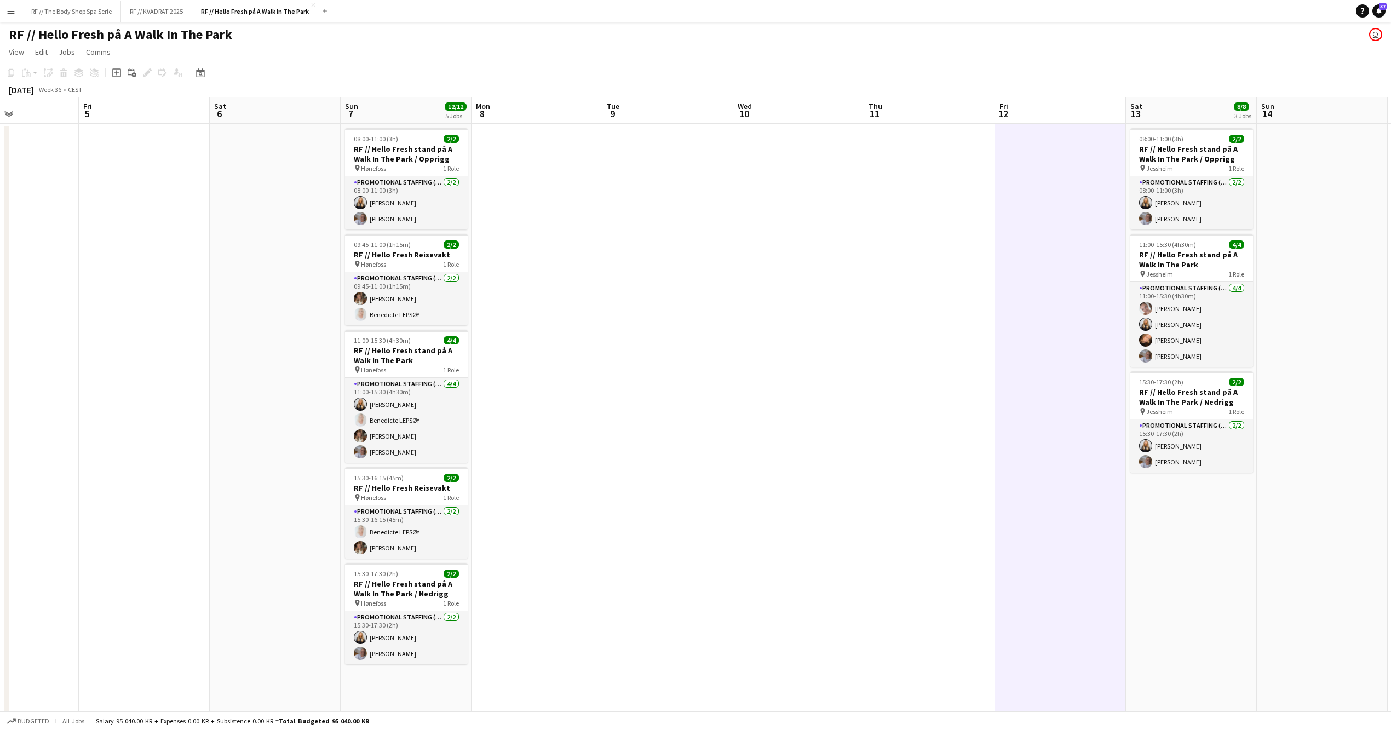
click at [776, 299] on app-date-cell at bounding box center [798, 462] width 131 height 677
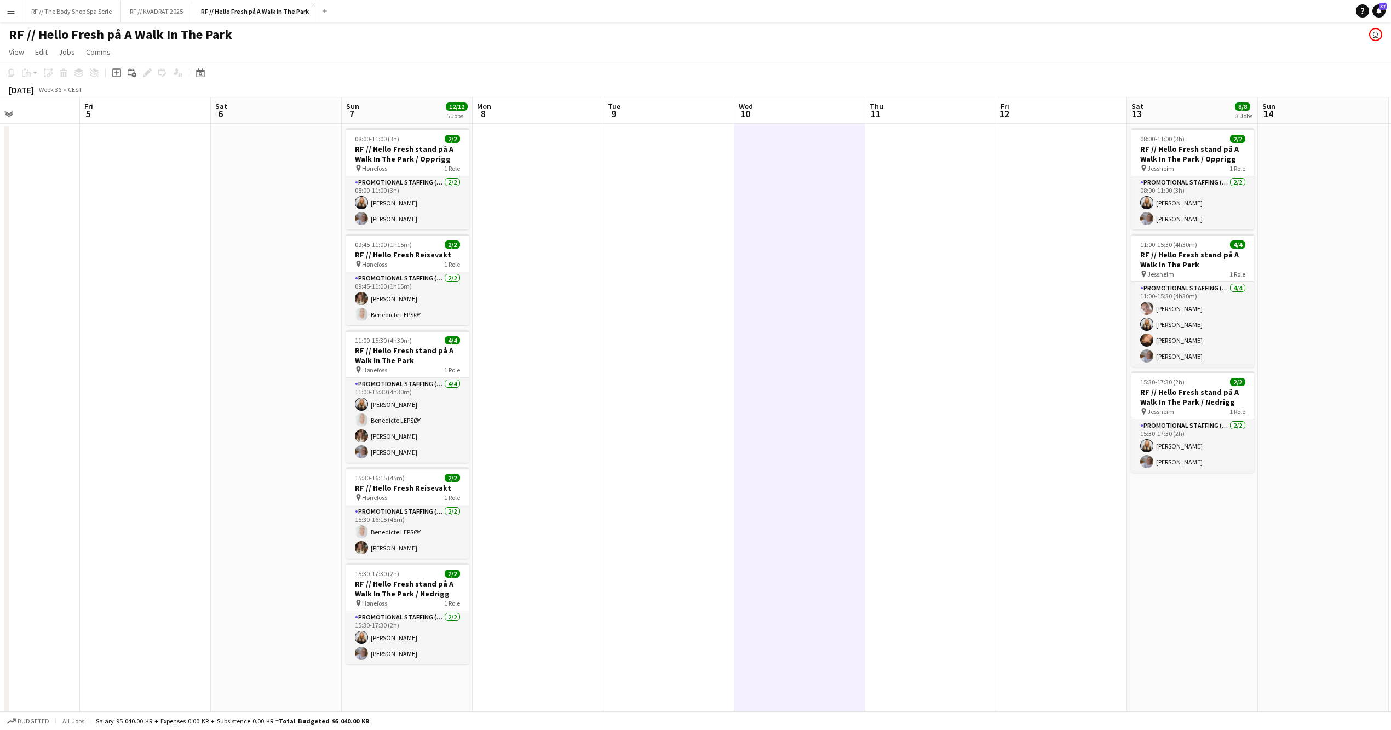
click at [916, 329] on app-date-cell at bounding box center [931, 462] width 131 height 677
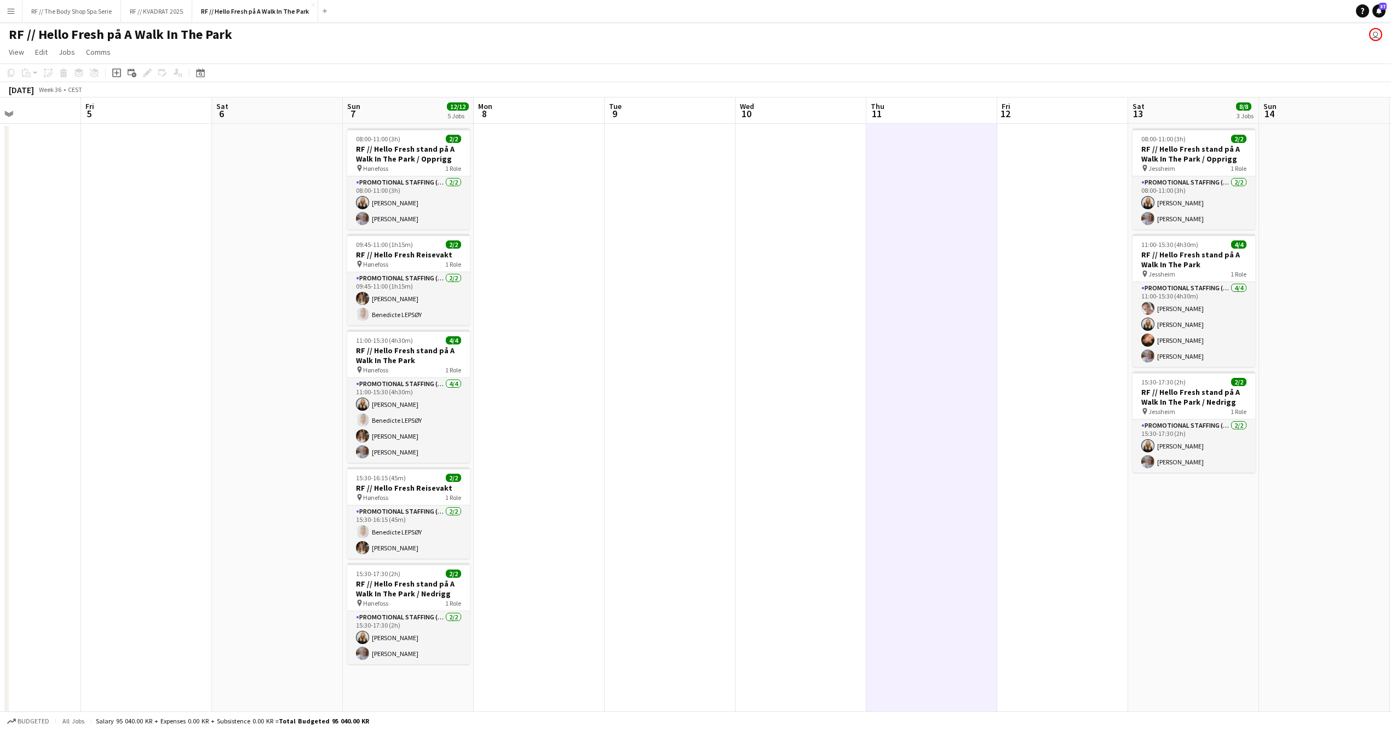
click at [1091, 314] on app-date-cell at bounding box center [1063, 462] width 131 height 677
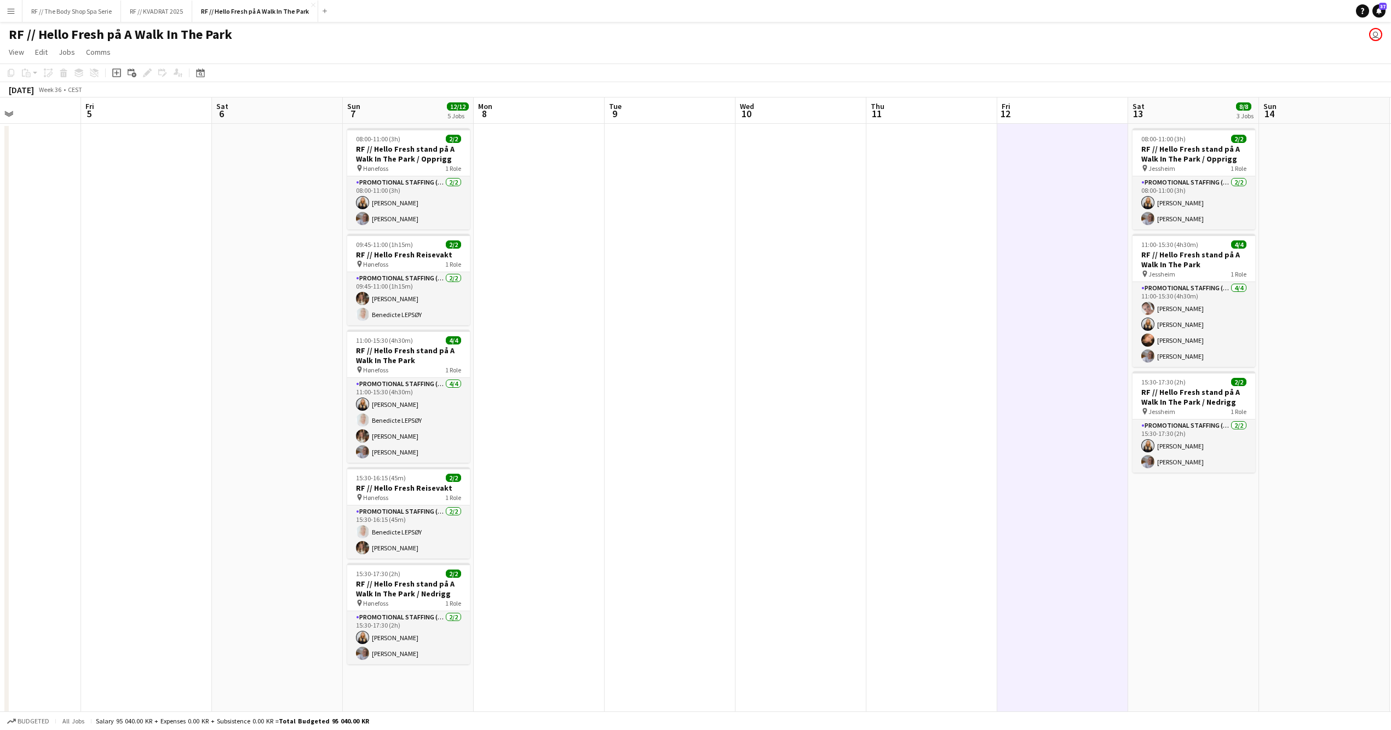
click at [853, 309] on app-date-cell at bounding box center [801, 462] width 131 height 677
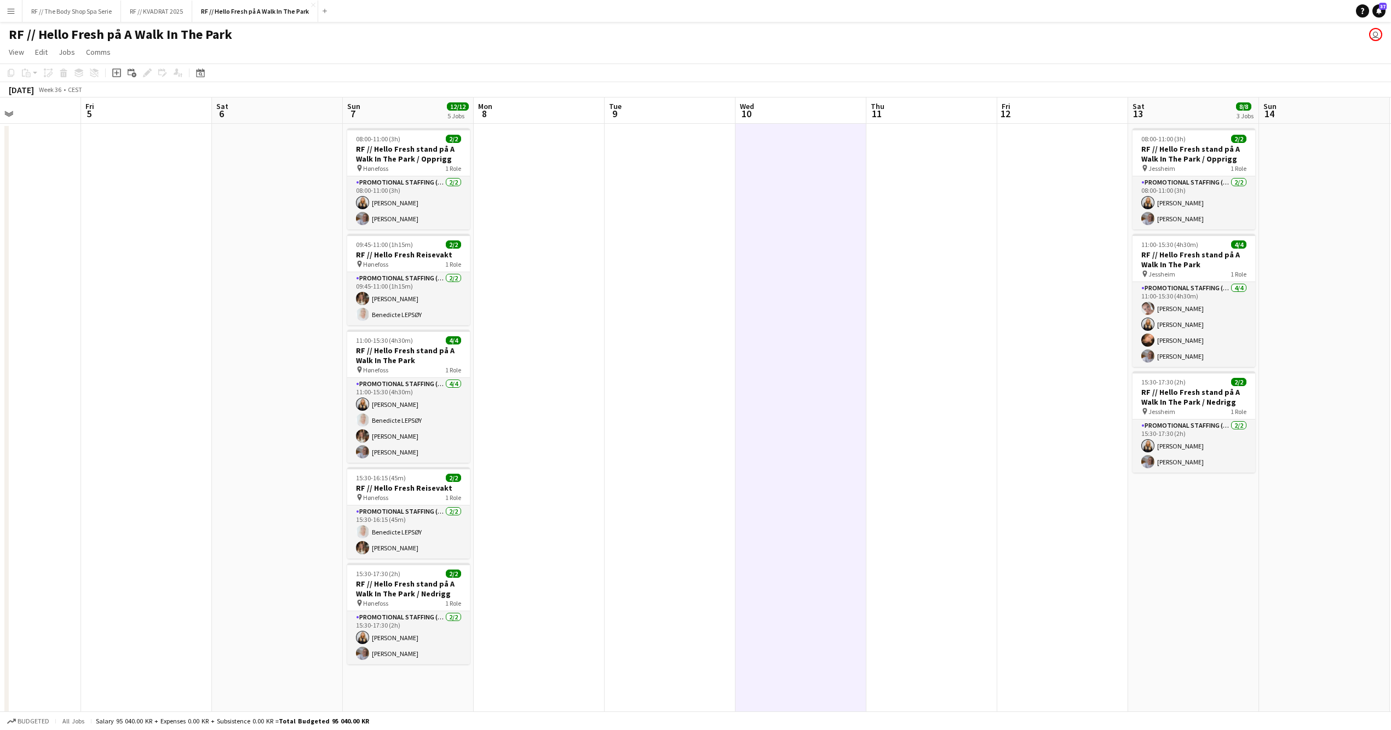
click at [897, 305] on app-date-cell at bounding box center [932, 462] width 131 height 677
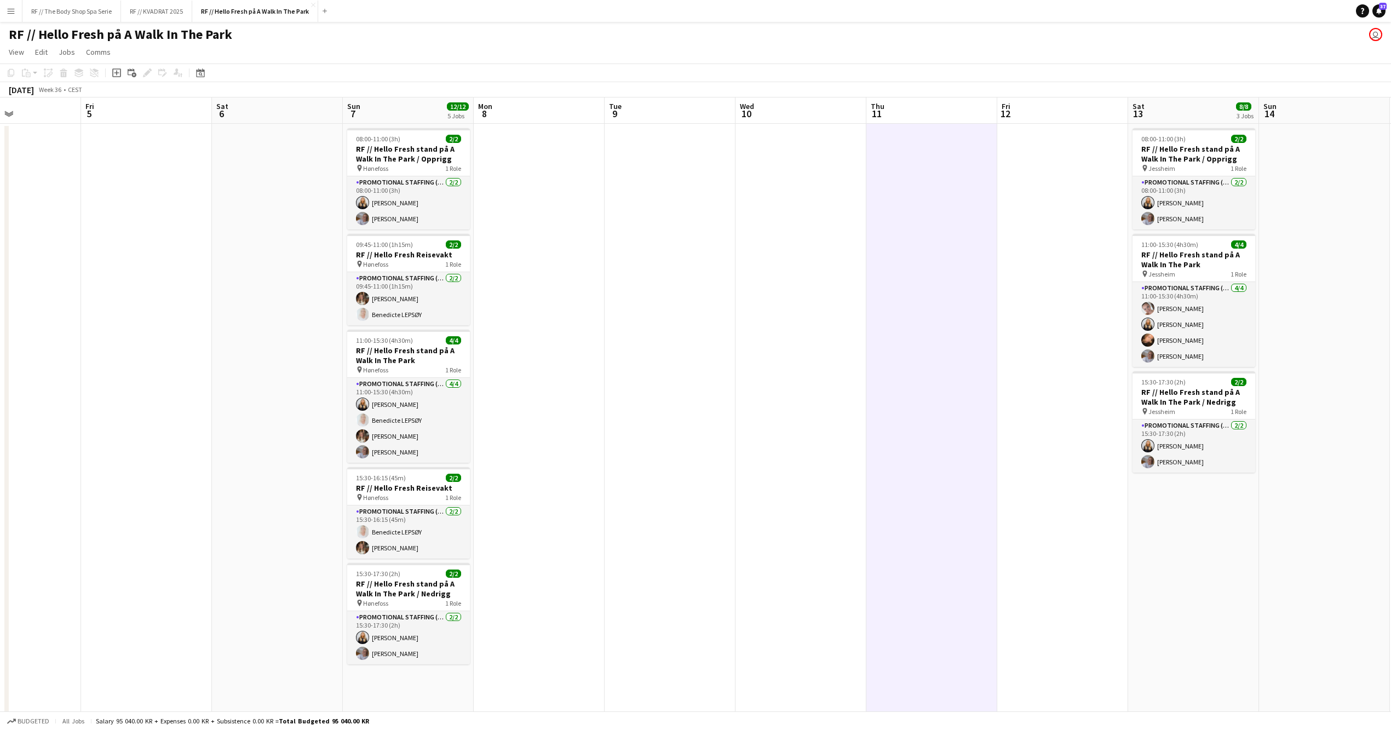
click at [831, 309] on app-date-cell at bounding box center [801, 462] width 131 height 677
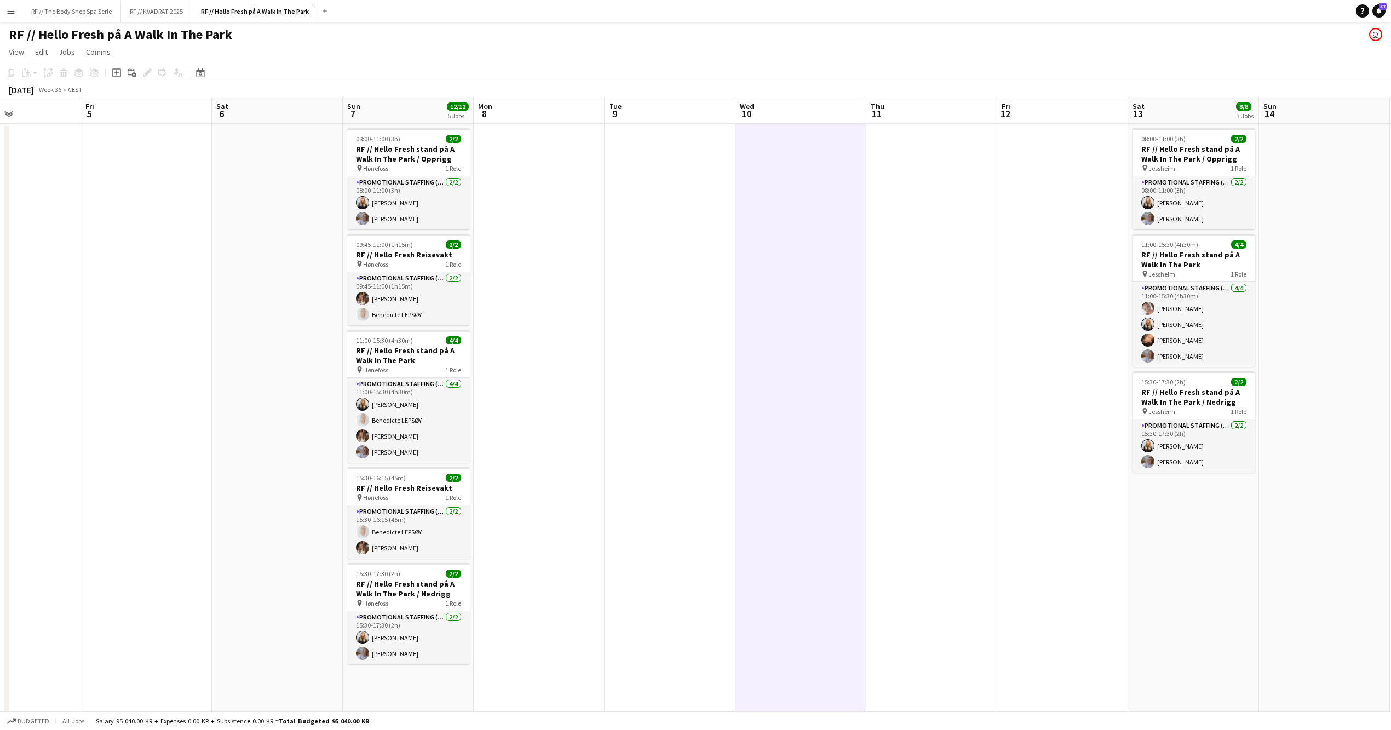
click at [537, 314] on app-date-cell at bounding box center [539, 462] width 131 height 677
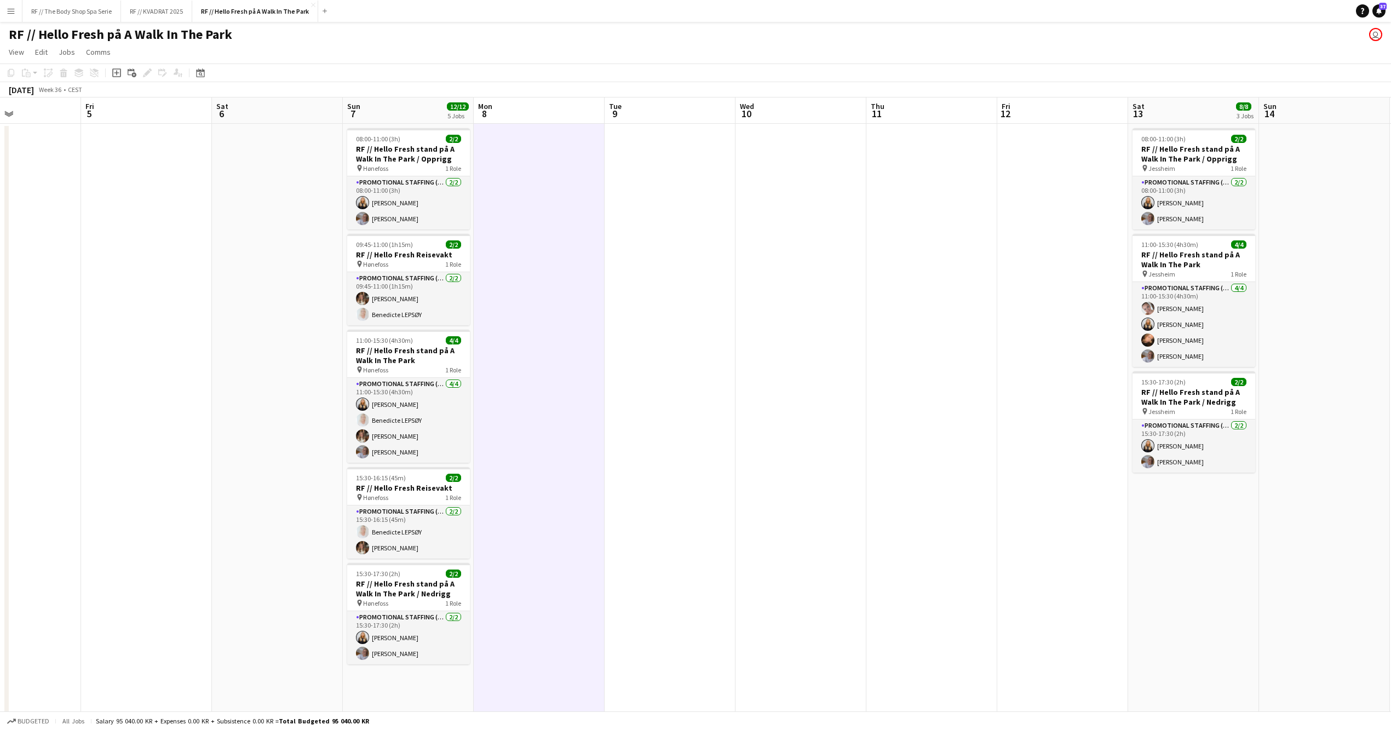
click at [679, 301] on app-date-cell at bounding box center [670, 462] width 131 height 677
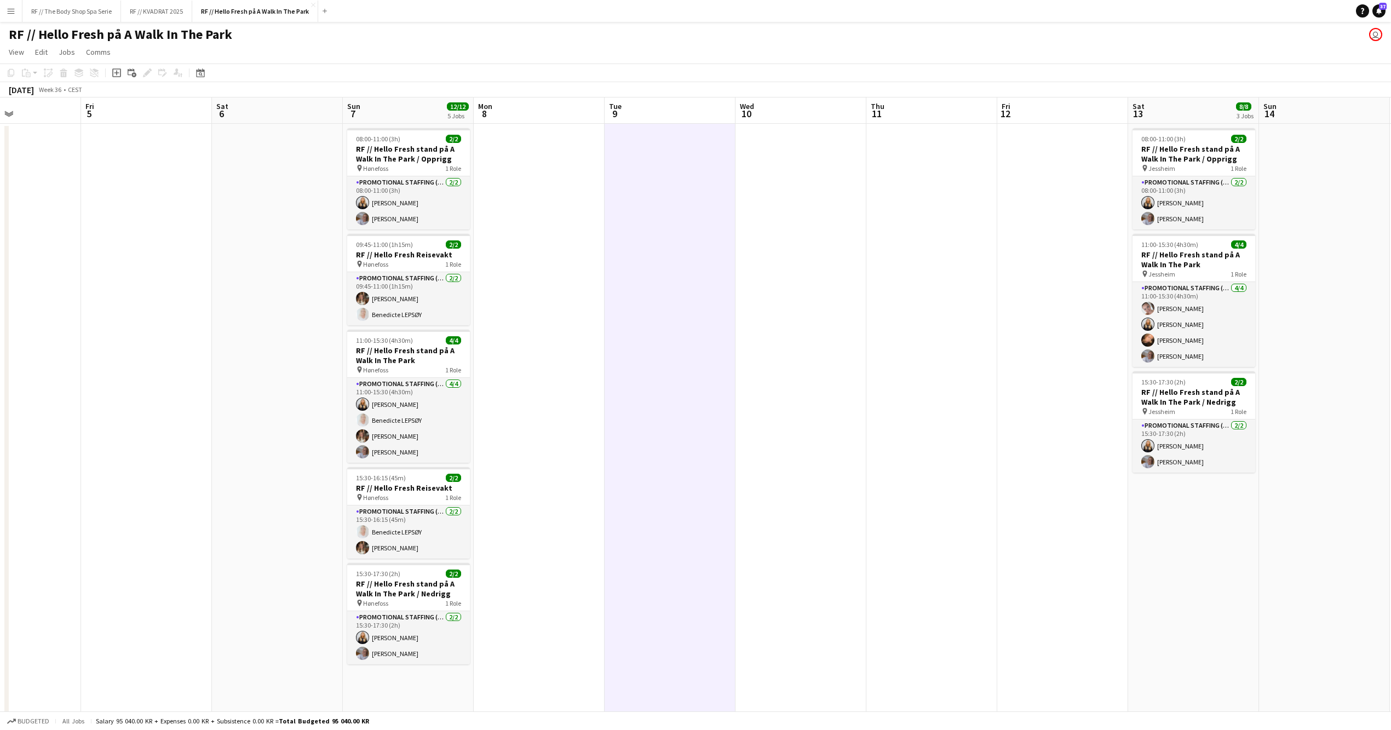
click at [819, 286] on app-date-cell at bounding box center [801, 462] width 131 height 677
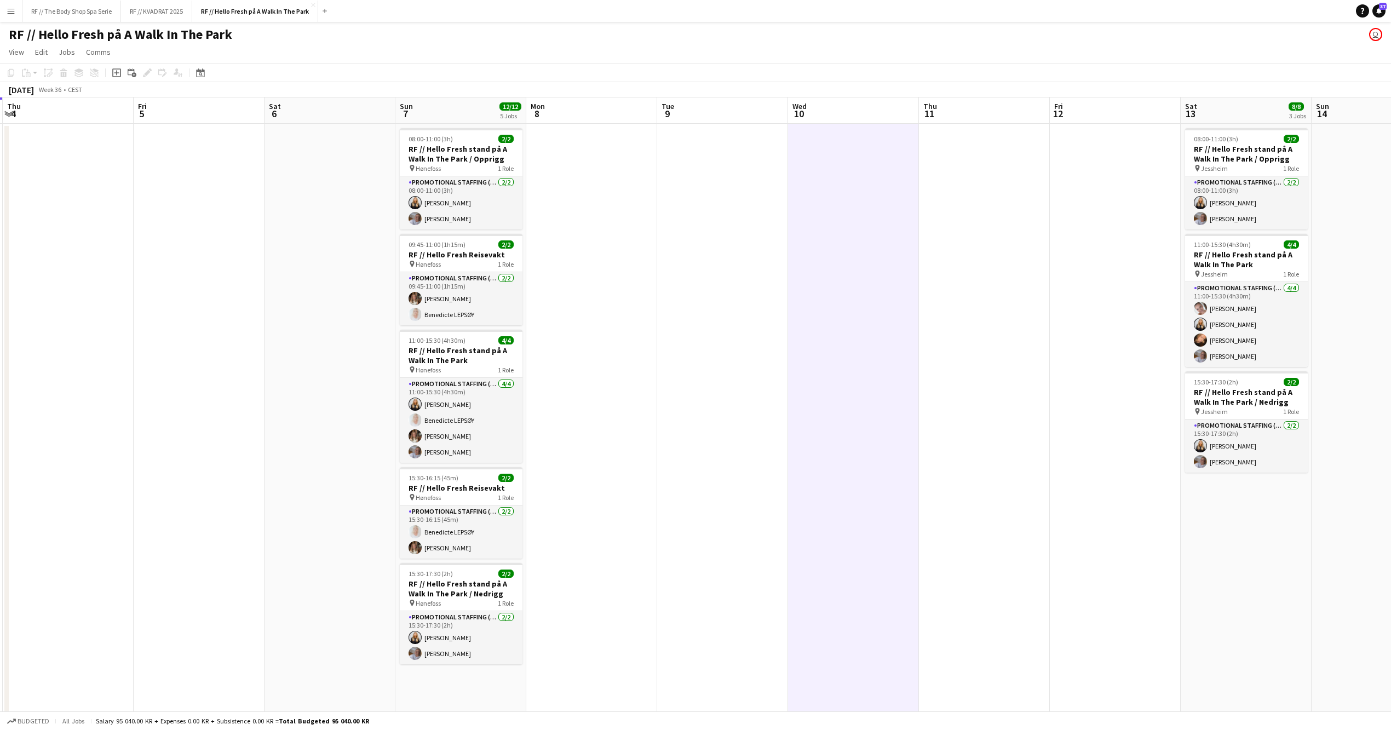
drag, startPoint x: 1312, startPoint y: 294, endPoint x: 972, endPoint y: 321, distance: 341.8
click at [972, 321] on app-calendar-viewport "Mon 1 Tue 2 Wed 3 Thu 4 Fri 5 Sat 6 Sun 7 12/12 5 Jobs Mon 8 Tue 9 Wed 10 Thu 1…" at bounding box center [695, 449] width 1391 height 703
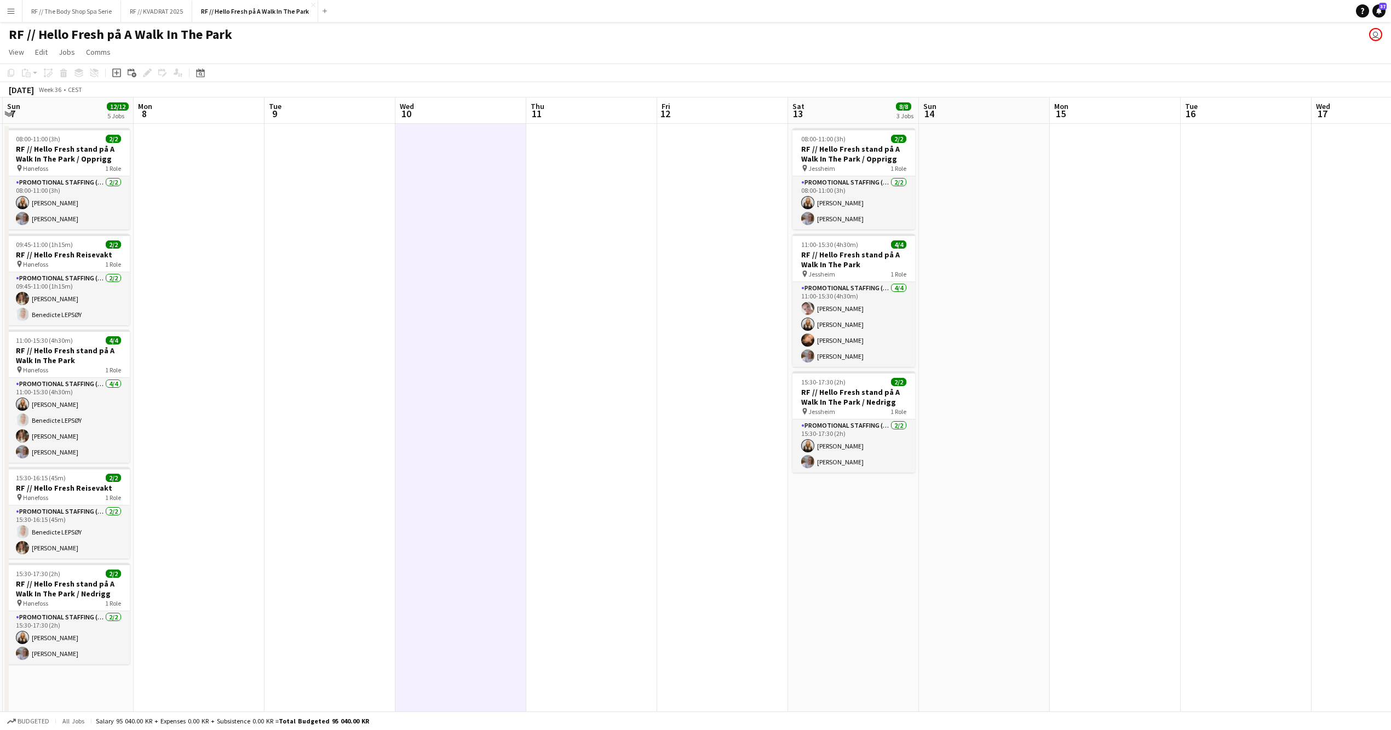
click at [1191, 289] on app-calendar-viewport "Thu 4 Fri 5 Sat 6 Sun 7 12/12 5 Jobs Mon 8 Tue 9 Wed 10 Thu 11 Fri 12 Sat 13 8/…" at bounding box center [695, 449] width 1391 height 703
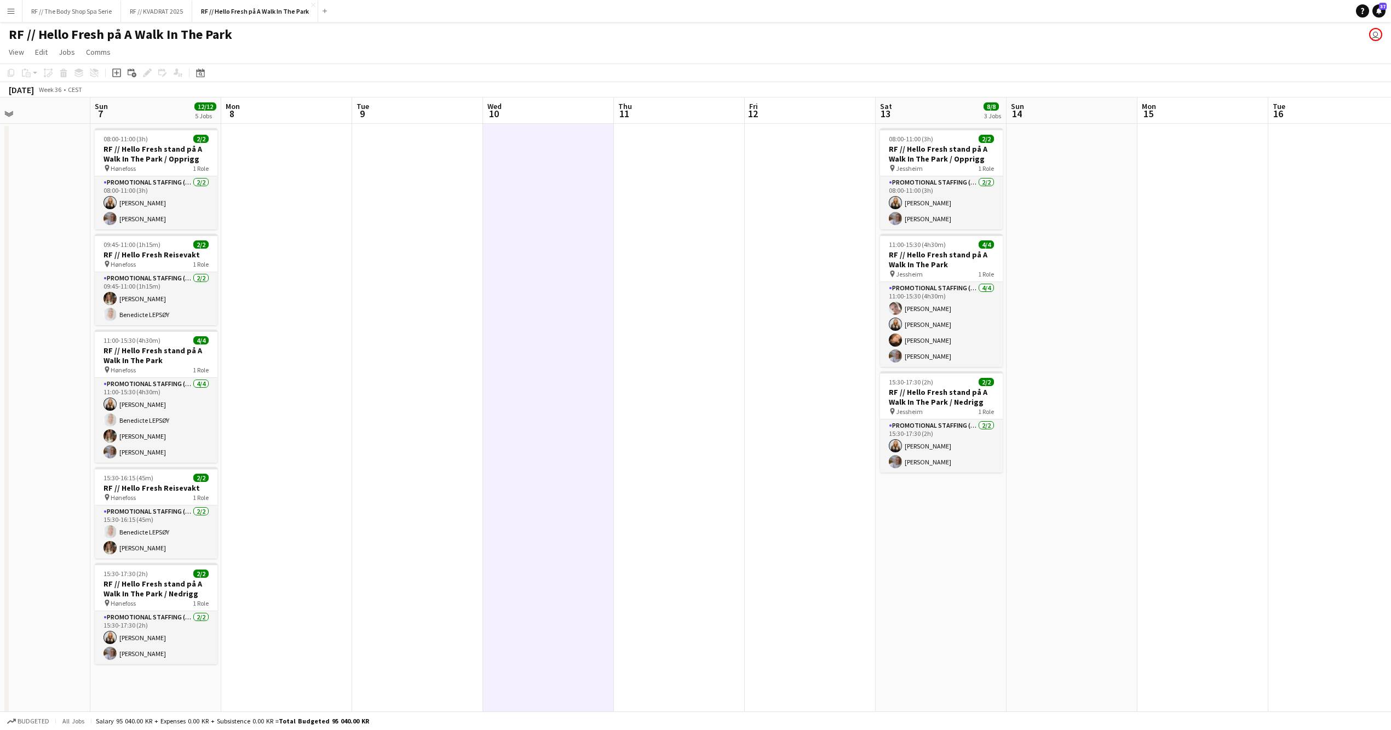
scroll to position [0, 316]
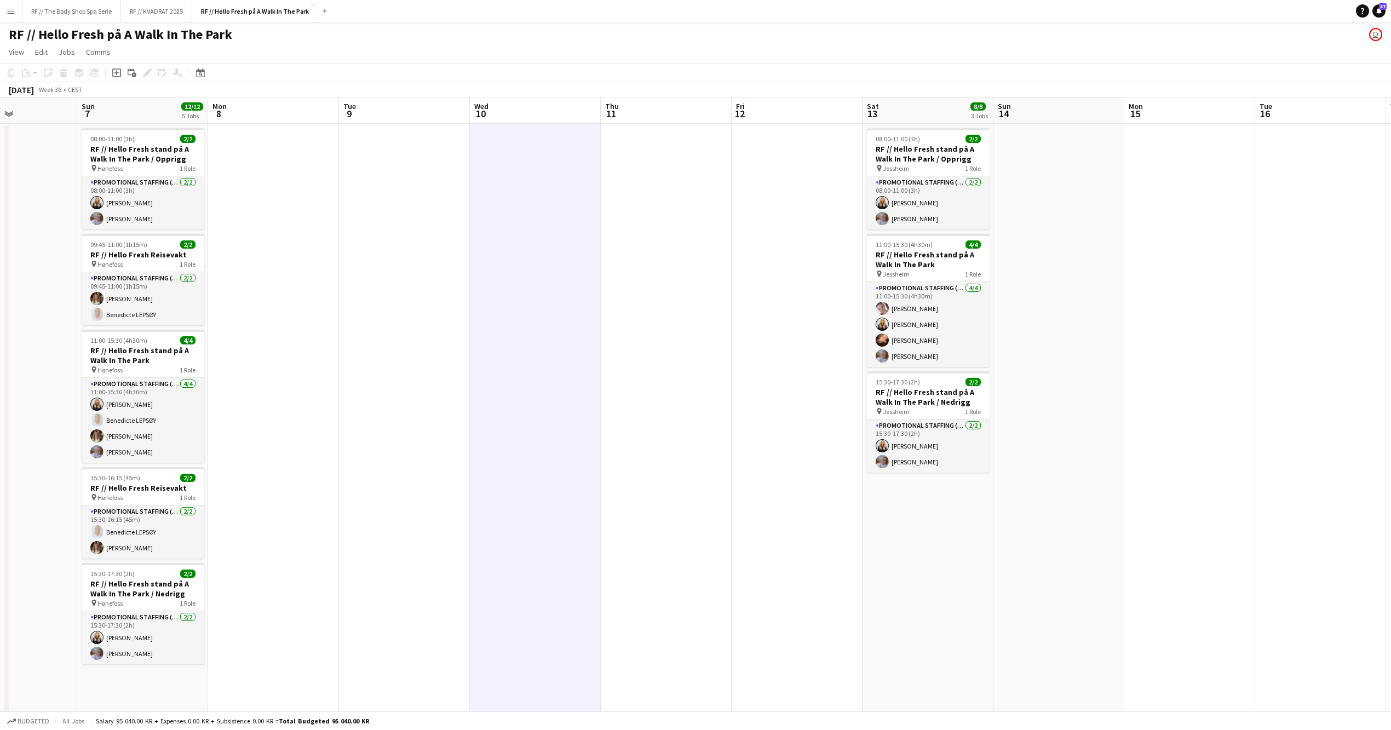
drag, startPoint x: 530, startPoint y: 309, endPoint x: 719, endPoint y: 306, distance: 189.0
click at [719, 306] on app-calendar-viewport "Thu 4 Fri 5 Sat 6 Sun 7 12/12 5 Jobs Mon 8 Tue 9 Wed 10 Thu 11 Fri 12 Sat 13 8/…" at bounding box center [695, 449] width 1391 height 703
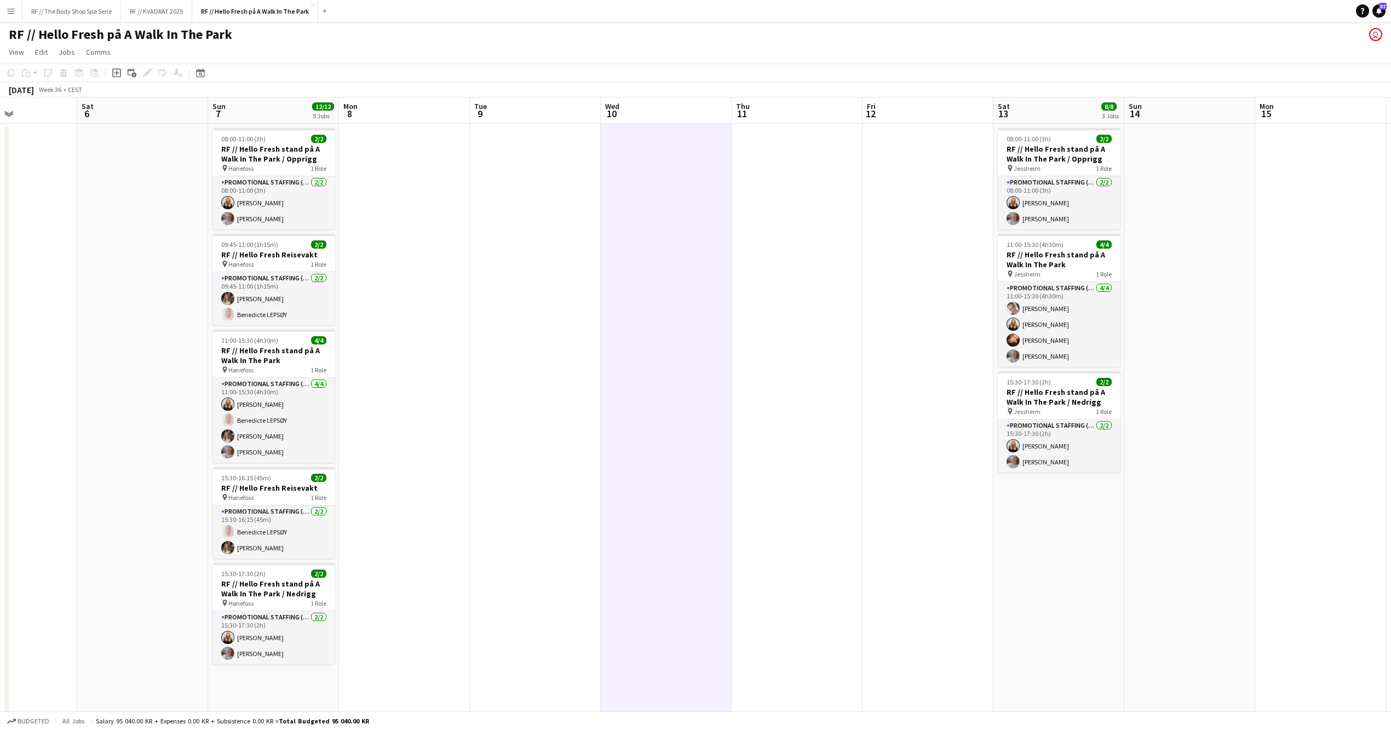
click at [548, 310] on app-date-cell at bounding box center [535, 462] width 131 height 677
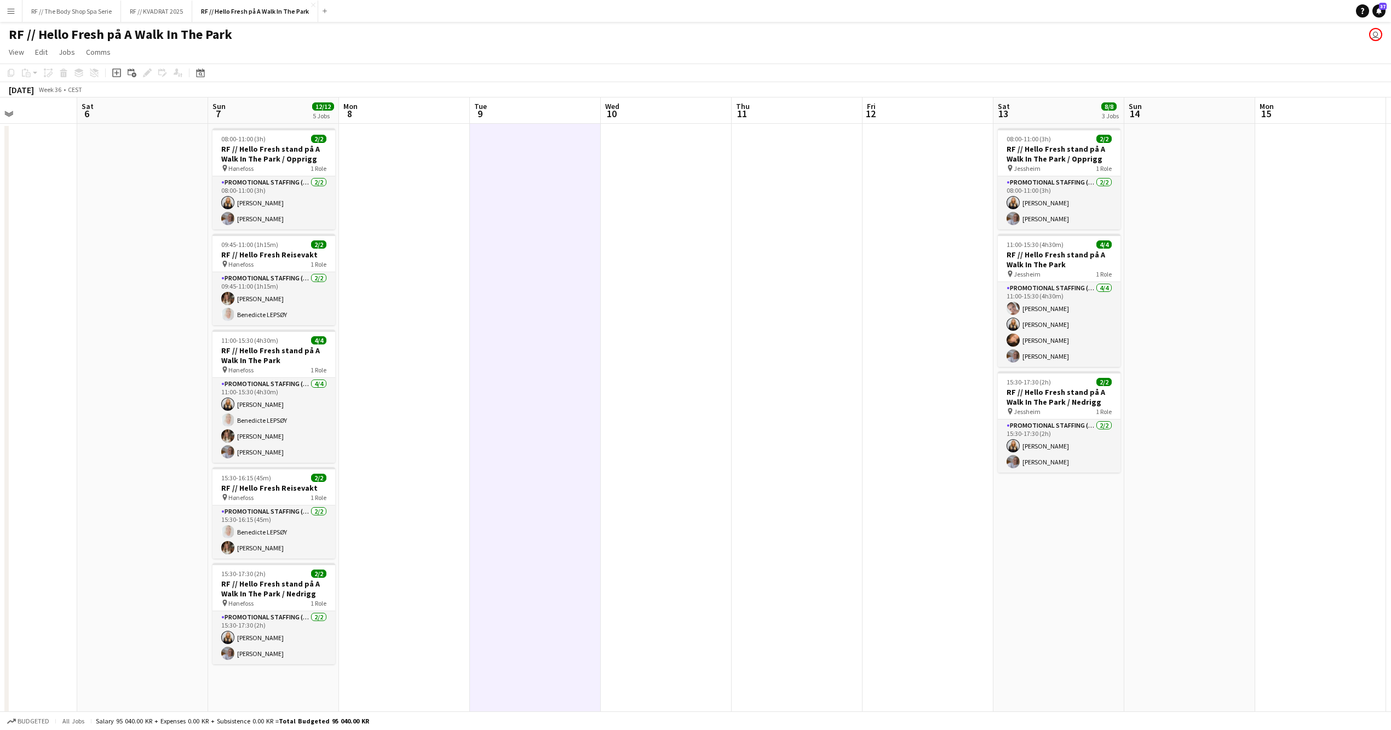
click at [623, 303] on app-date-cell at bounding box center [666, 462] width 131 height 677
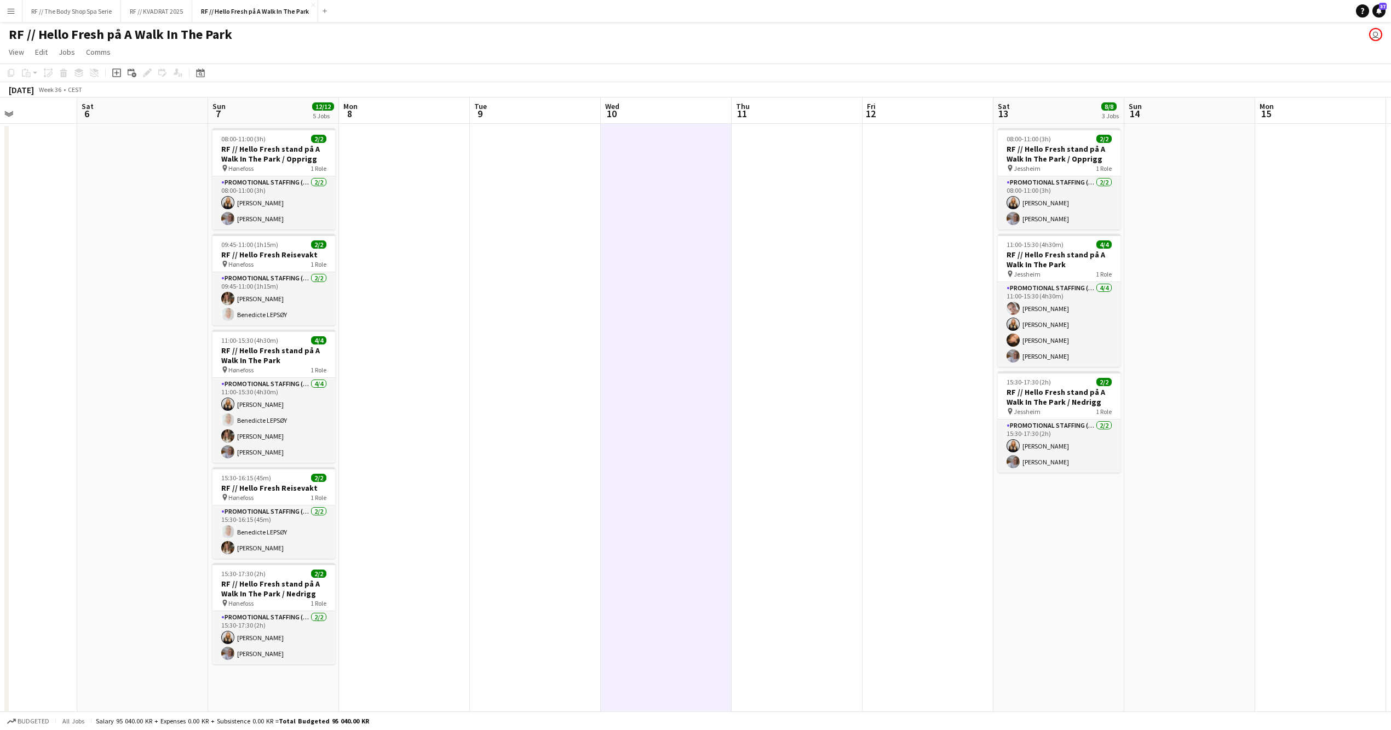
click at [956, 253] on app-date-cell at bounding box center [928, 462] width 131 height 677
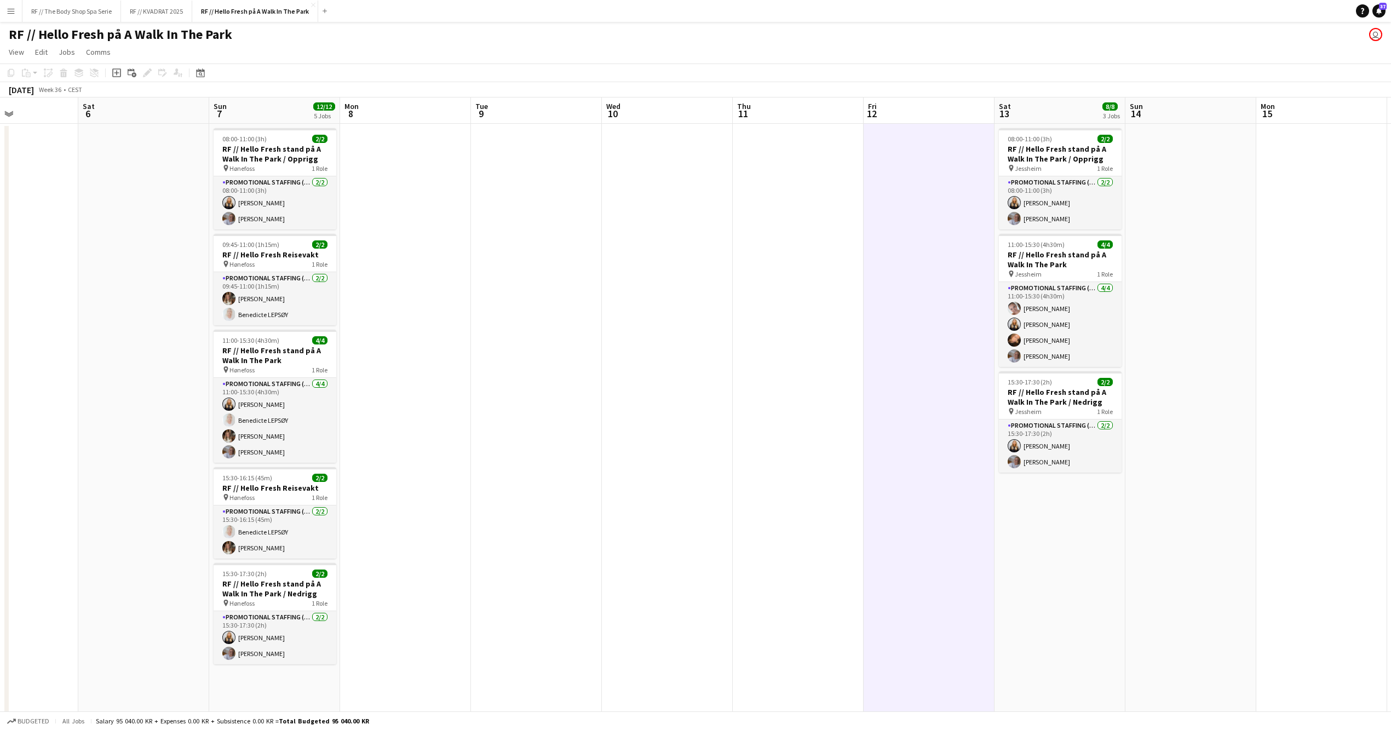
click at [842, 253] on app-date-cell at bounding box center [798, 462] width 131 height 677
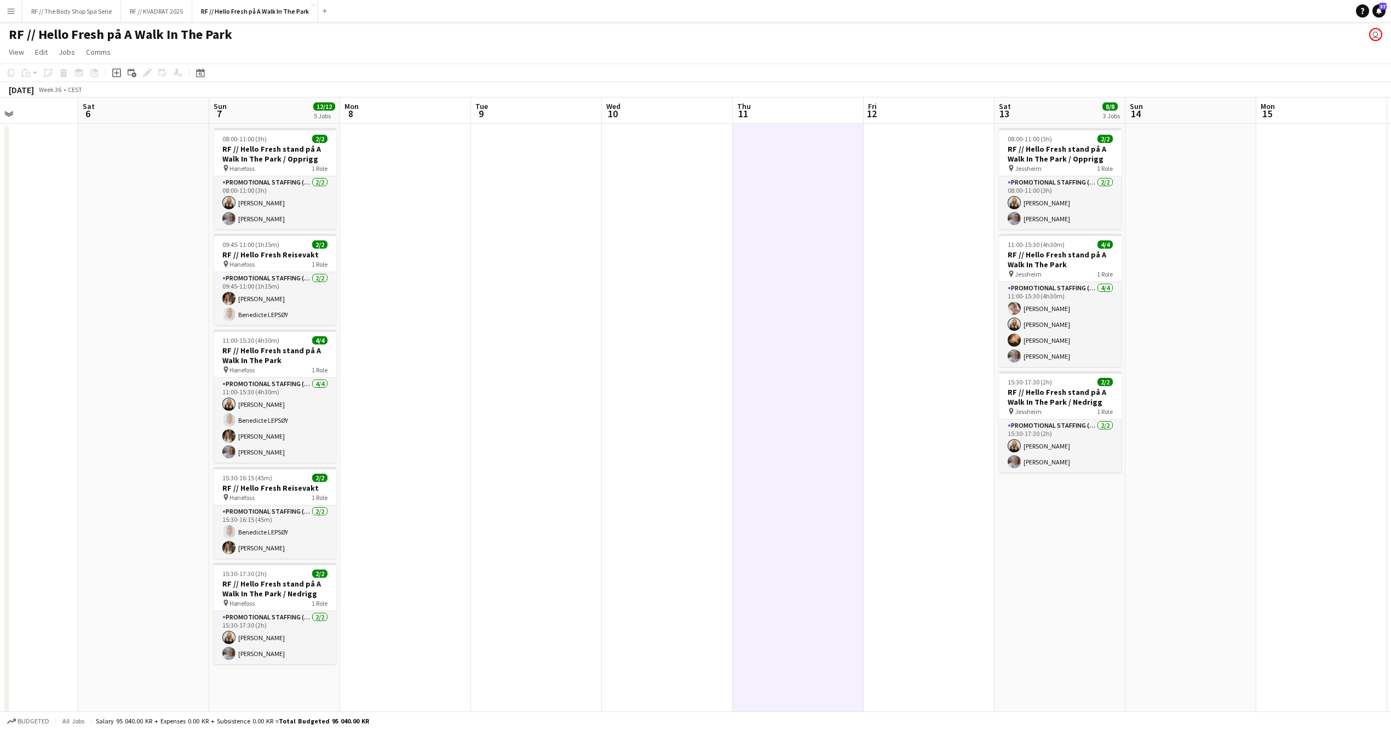
click at [710, 254] on app-date-cell at bounding box center [667, 462] width 131 height 677
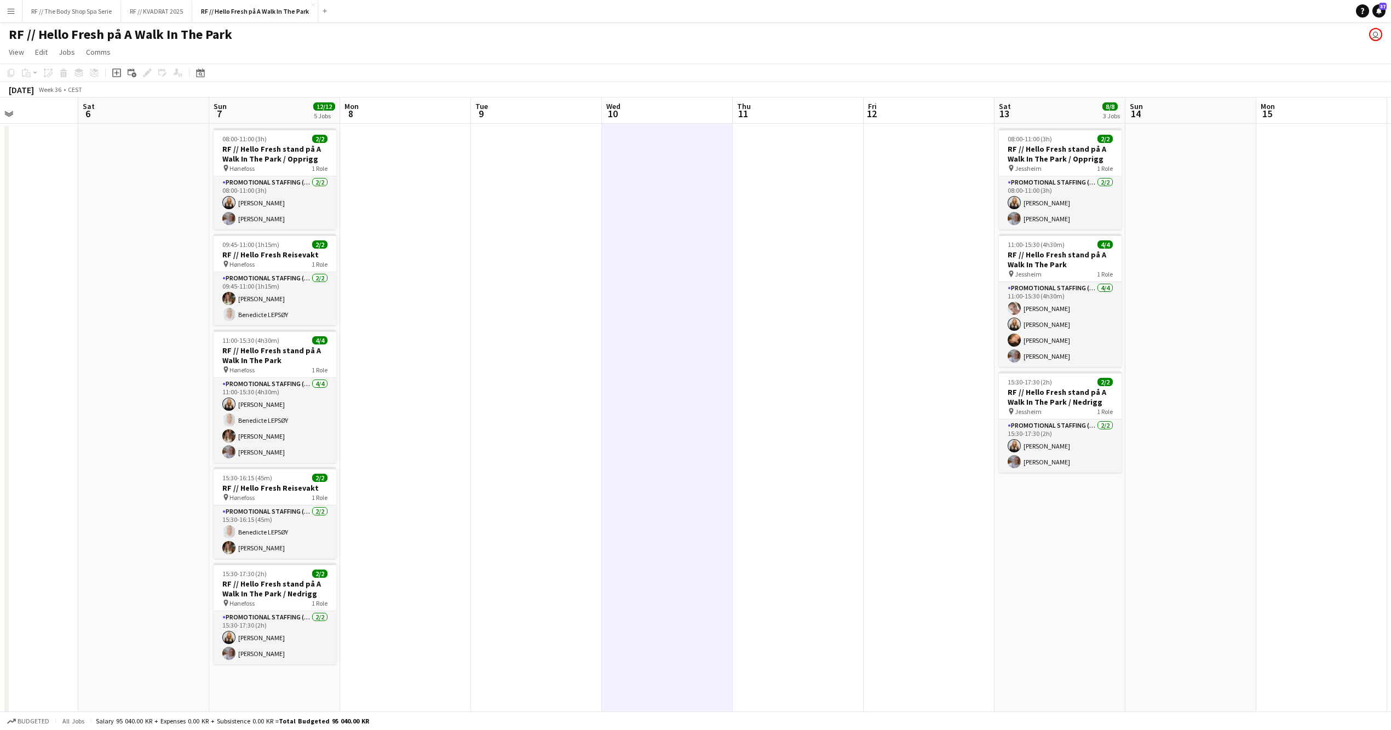
click at [427, 265] on app-date-cell at bounding box center [405, 462] width 131 height 677
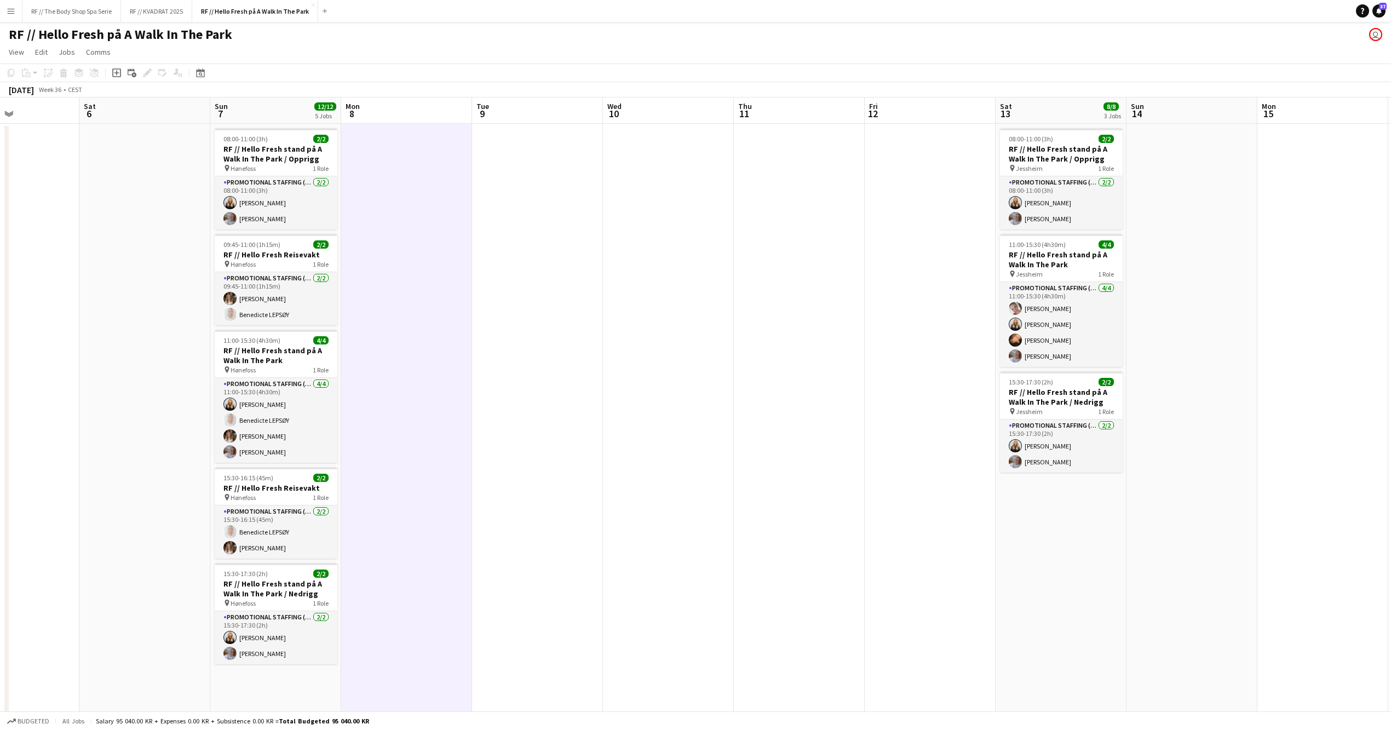
click at [540, 263] on app-date-cell at bounding box center [537, 462] width 131 height 677
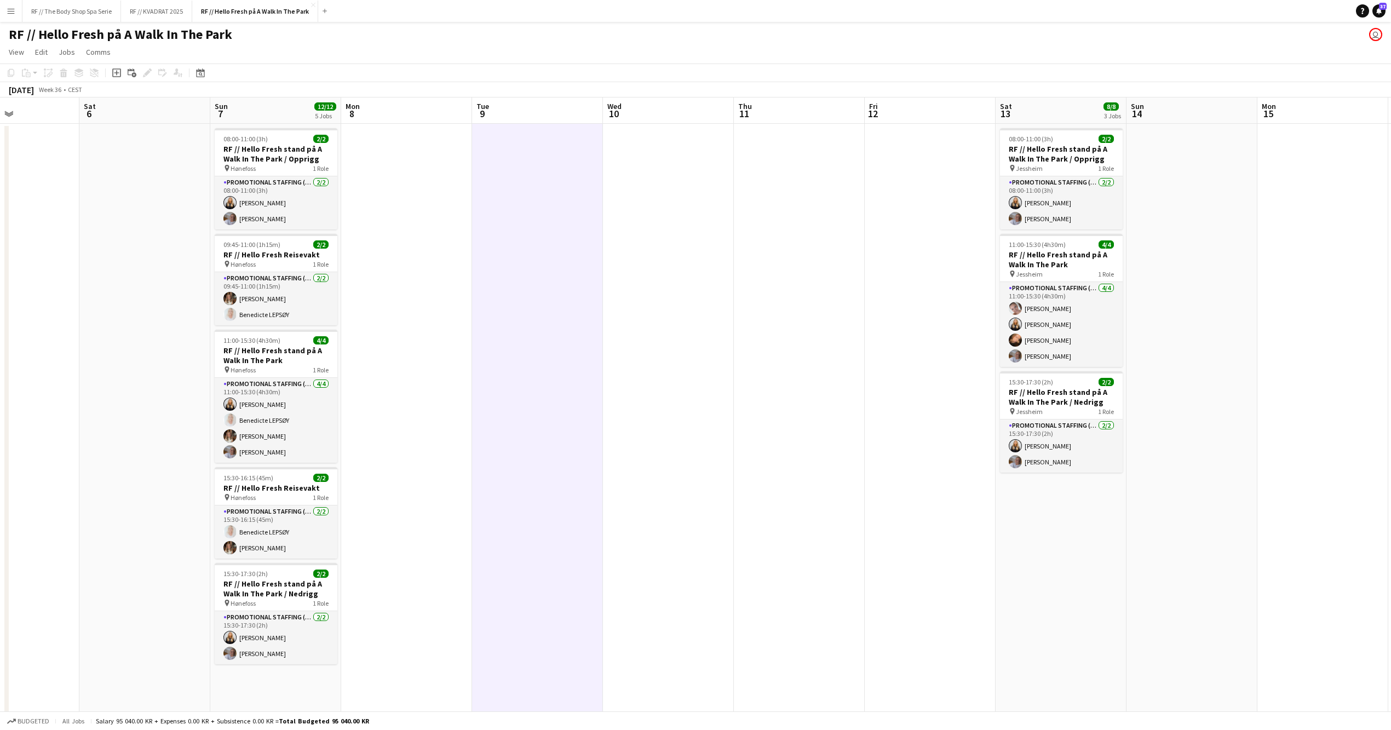
click at [670, 251] on app-date-cell at bounding box center [668, 462] width 131 height 677
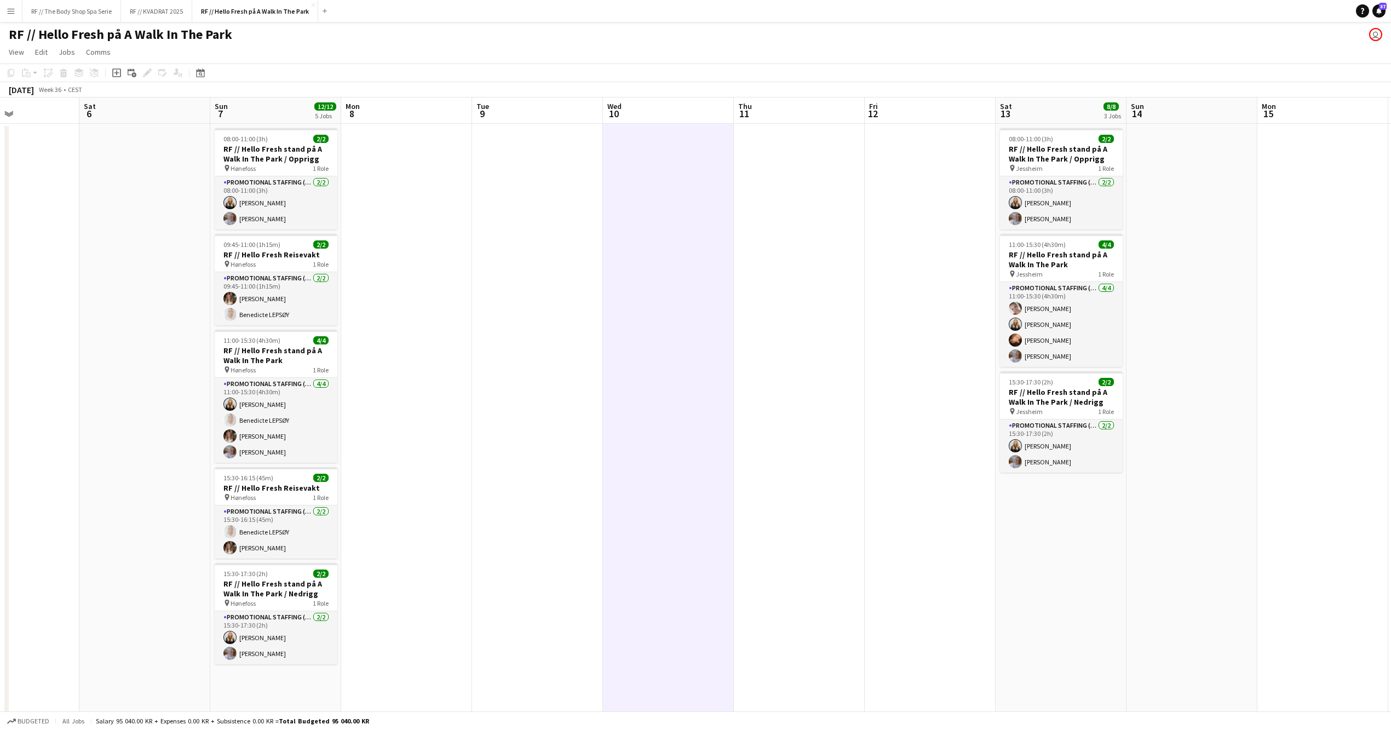
scroll to position [3, 0]
click at [437, 255] on app-date-cell at bounding box center [406, 459] width 131 height 677
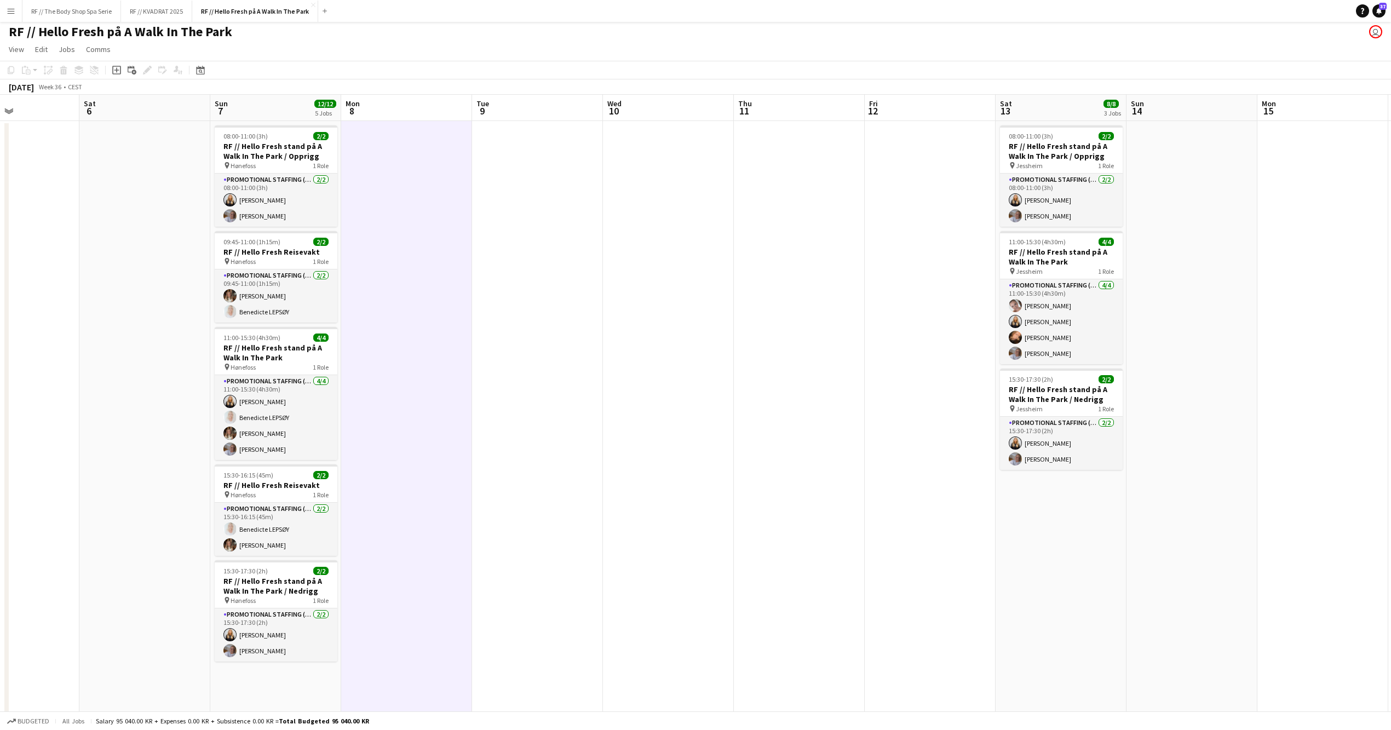
click at [537, 244] on app-date-cell at bounding box center [537, 459] width 131 height 677
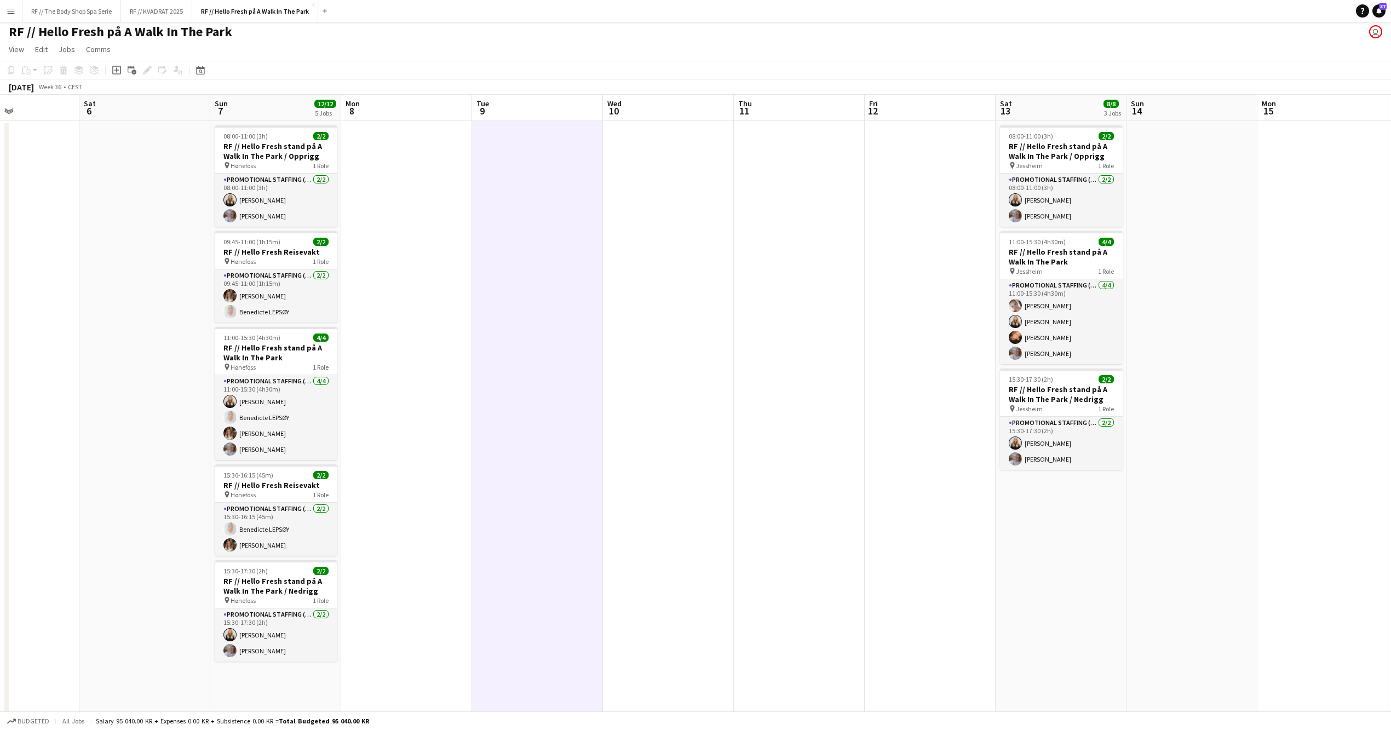
click at [175, 297] on app-date-cell at bounding box center [144, 459] width 131 height 677
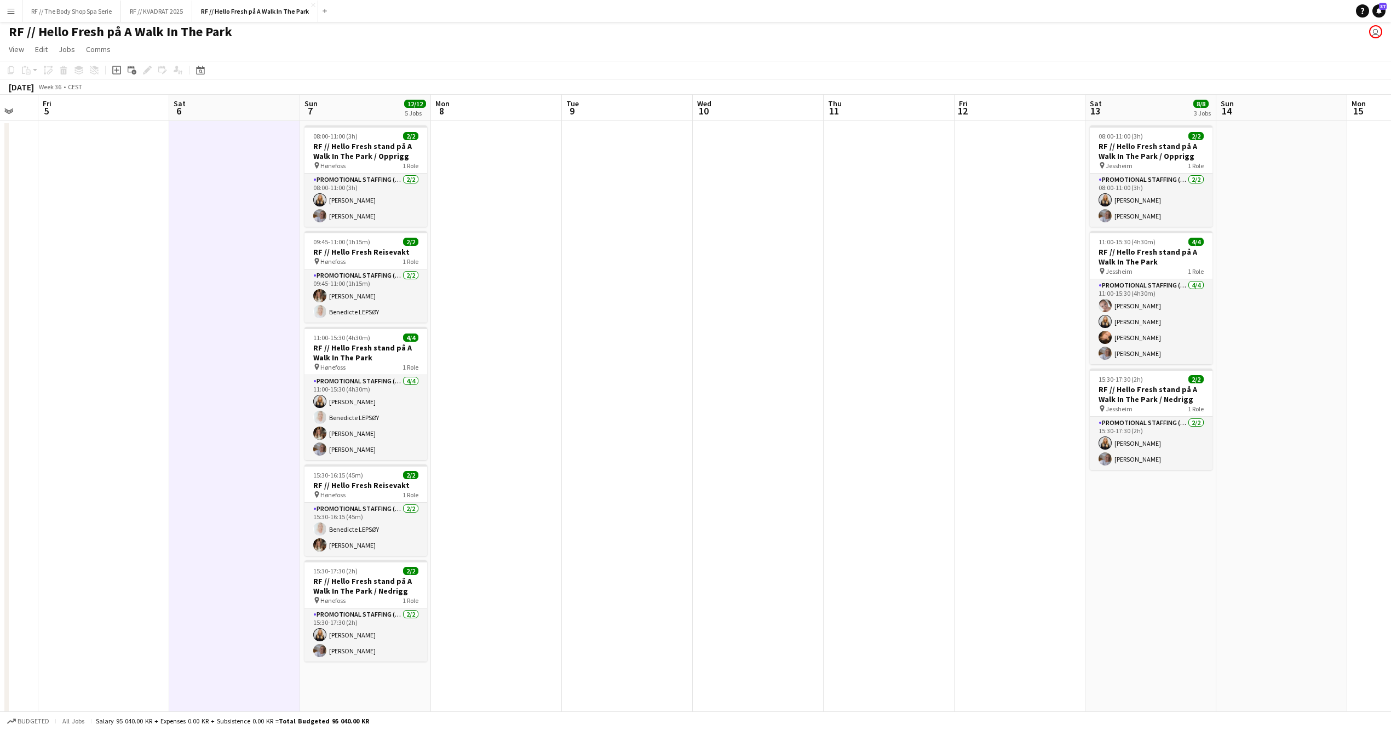
scroll to position [0, 320]
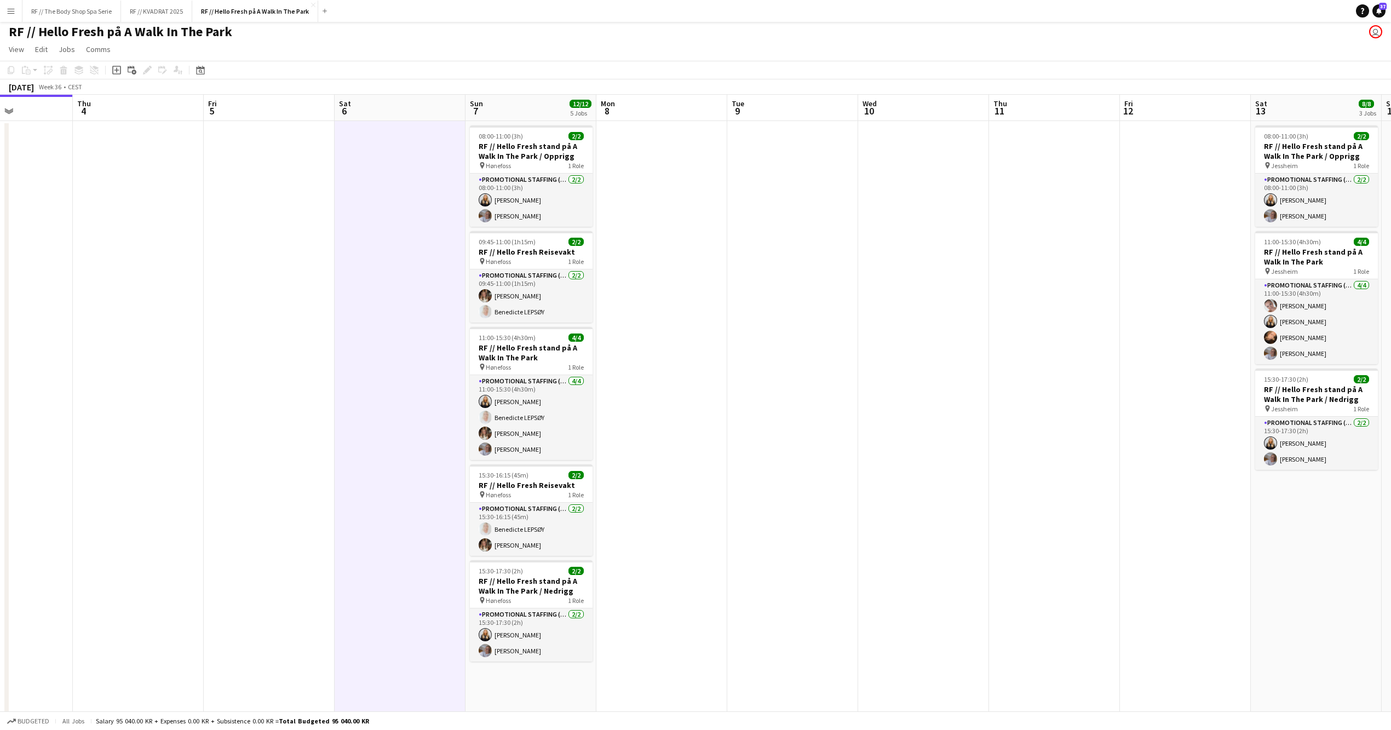
drag, startPoint x: 603, startPoint y: 290, endPoint x: 858, endPoint y: 284, distance: 255.4
click at [858, 284] on app-calendar-viewport "Mon 1 Tue 2 Wed 3 Thu 4 Fri 5 Sat 6 Sun 7 12/12 5 Jobs Mon 8 Tue 9 Wed 10 Thu 1…" at bounding box center [695, 446] width 1391 height 703
click at [800, 286] on app-date-cell at bounding box center [792, 459] width 131 height 677
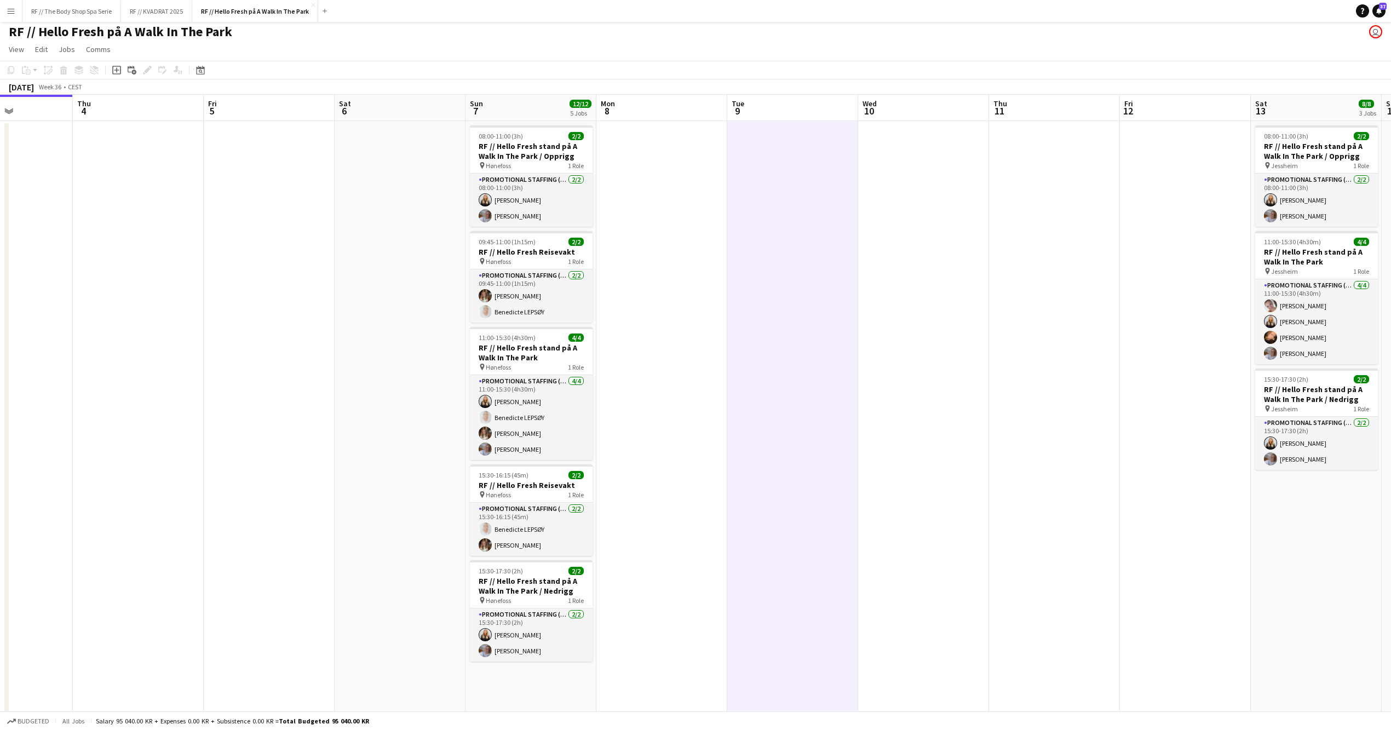
click at [280, 303] on app-date-cell at bounding box center [269, 459] width 131 height 677
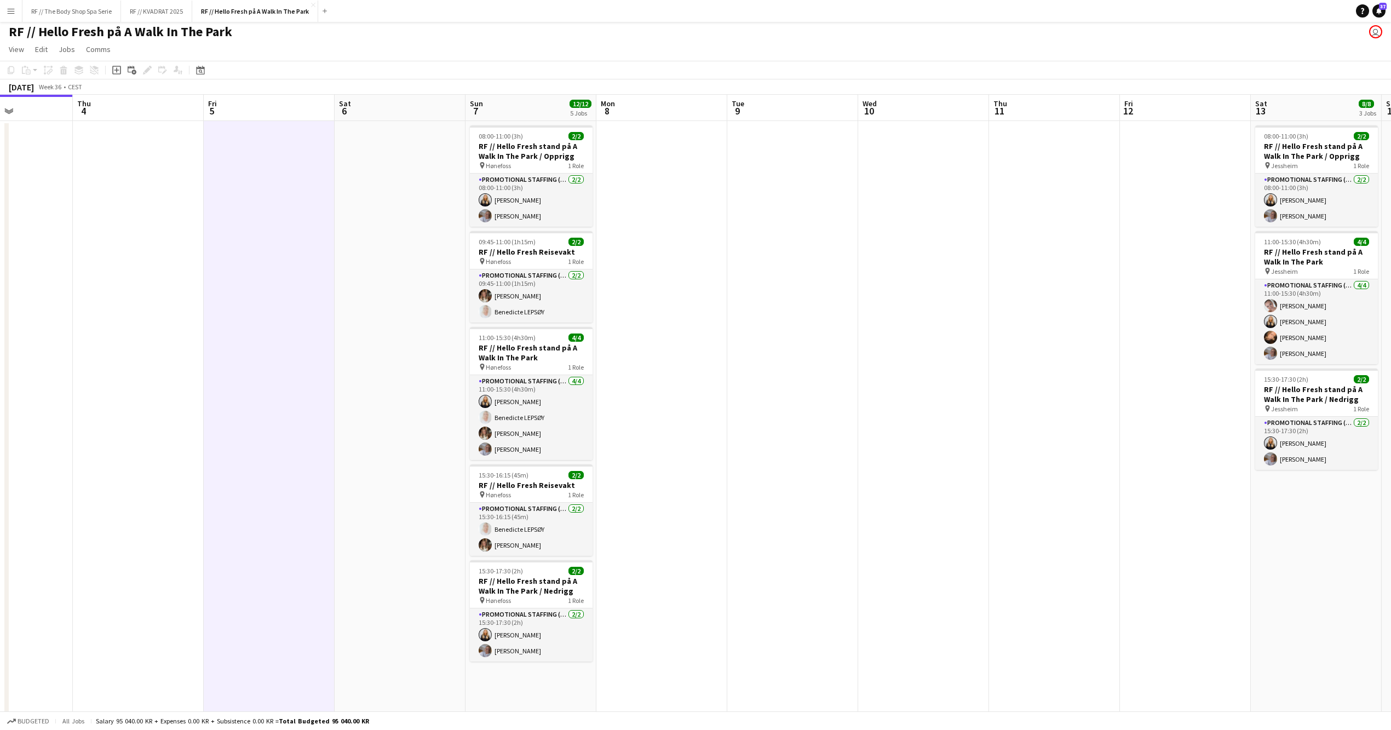
click at [772, 263] on app-date-cell at bounding box center [792, 459] width 131 height 677
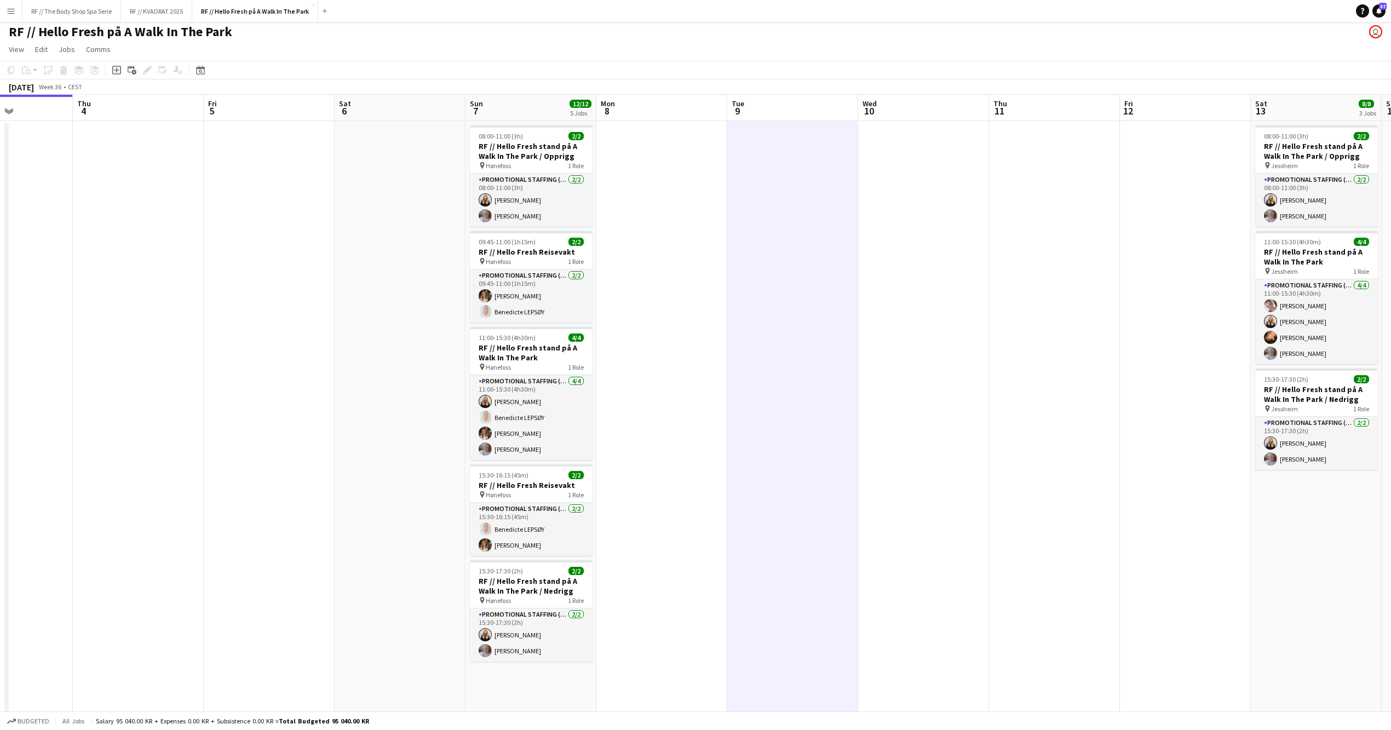
click at [970, 259] on app-date-cell at bounding box center [923, 459] width 131 height 677
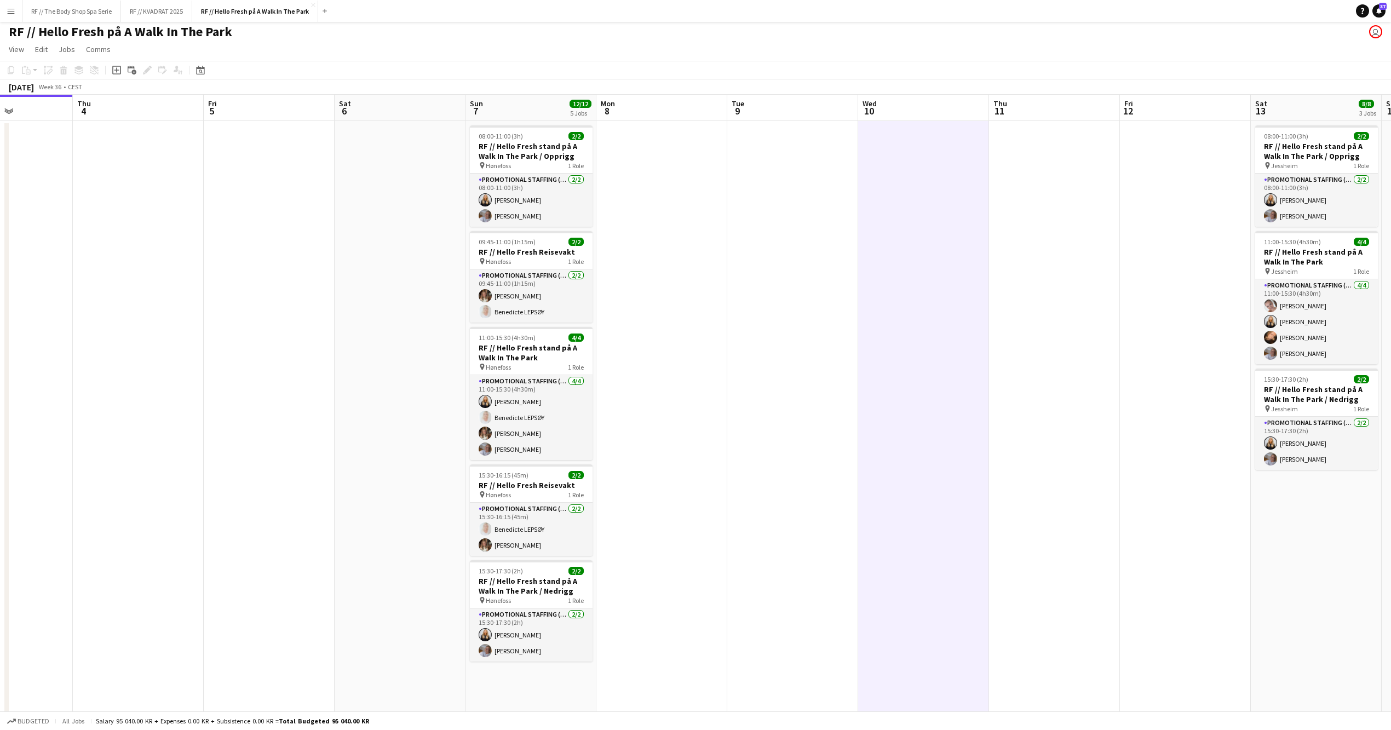
click at [721, 273] on app-date-cell at bounding box center [662, 459] width 131 height 677
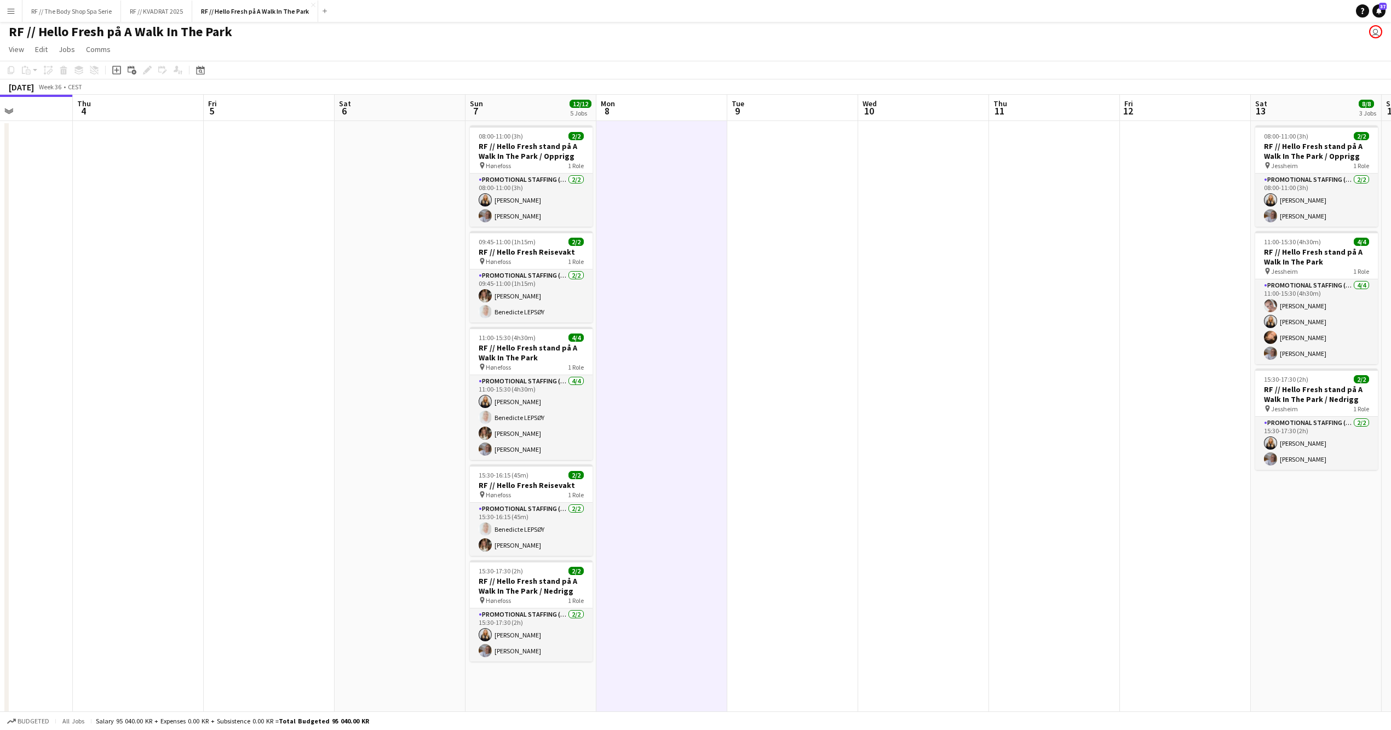
click at [770, 273] on app-date-cell at bounding box center [792, 459] width 131 height 677
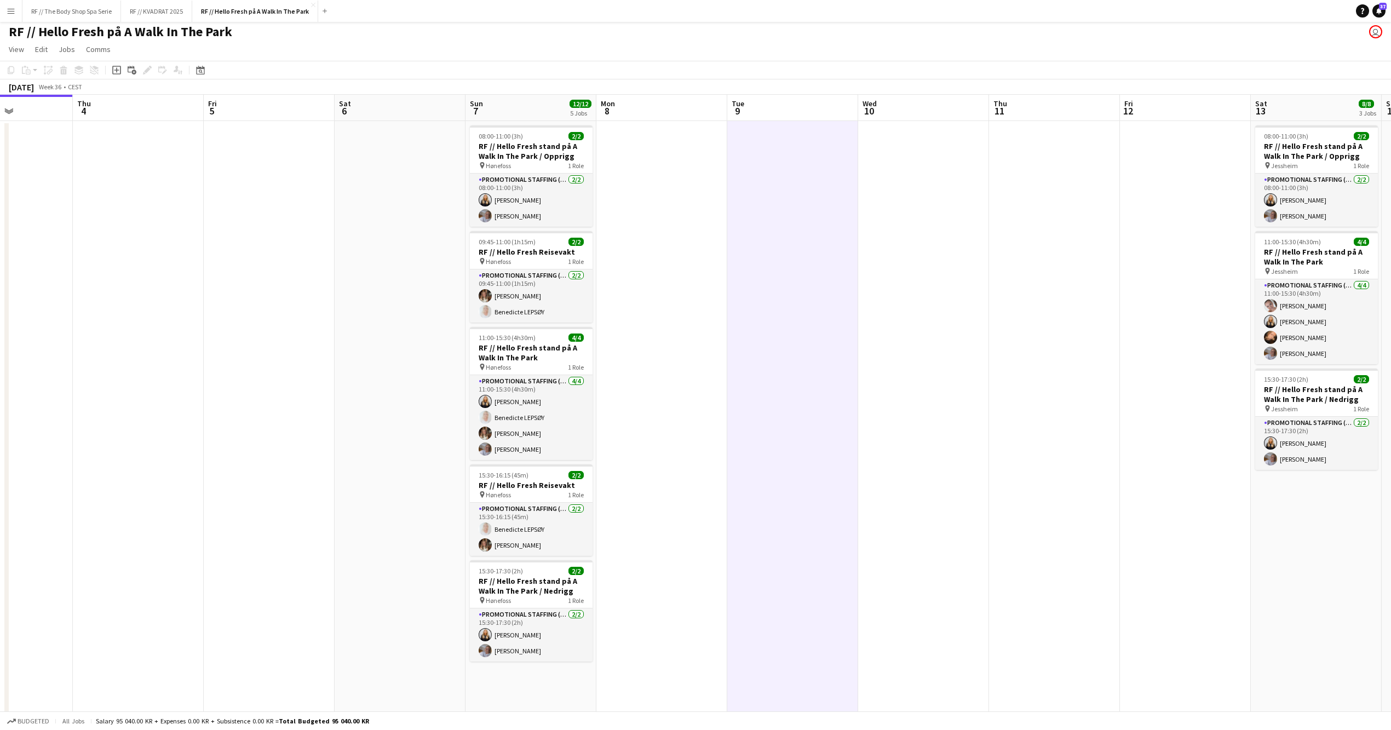
click at [398, 286] on app-date-cell at bounding box center [400, 459] width 131 height 677
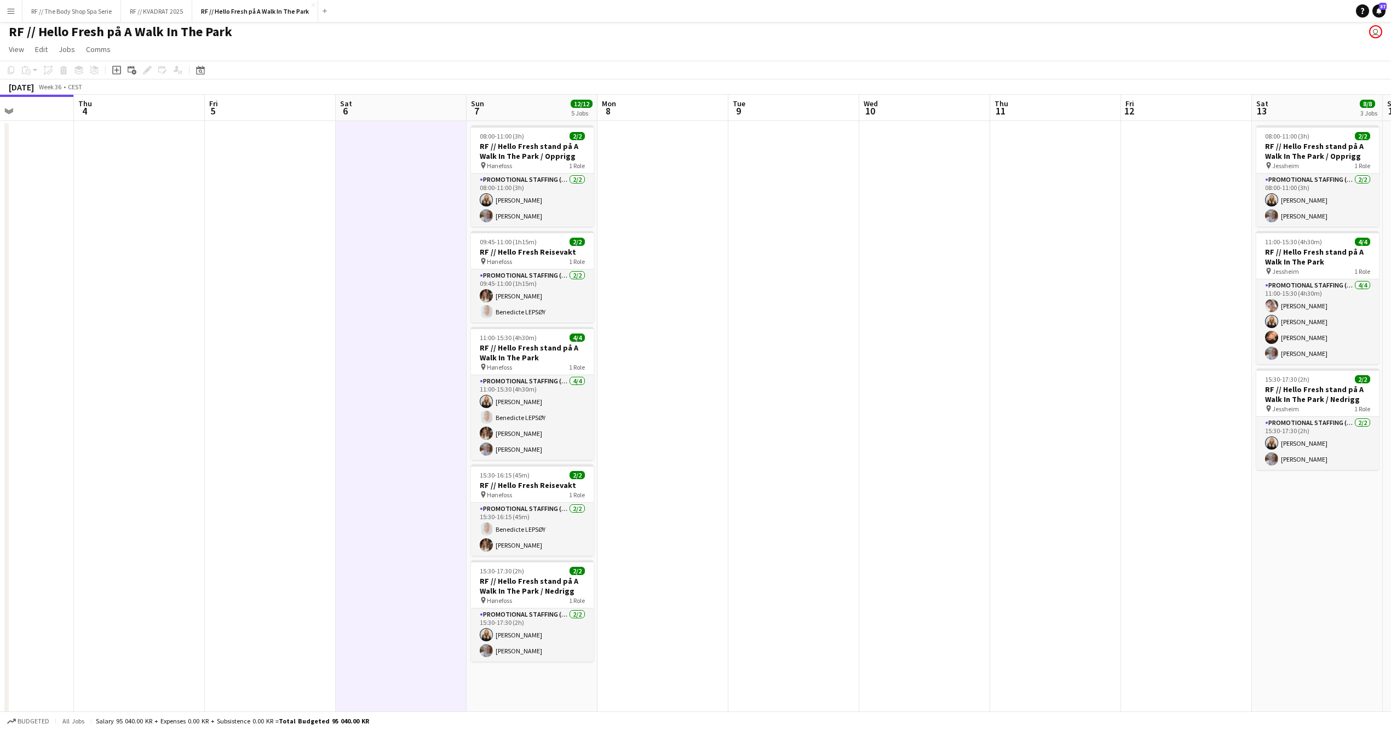
click at [702, 259] on app-date-cell at bounding box center [663, 459] width 131 height 677
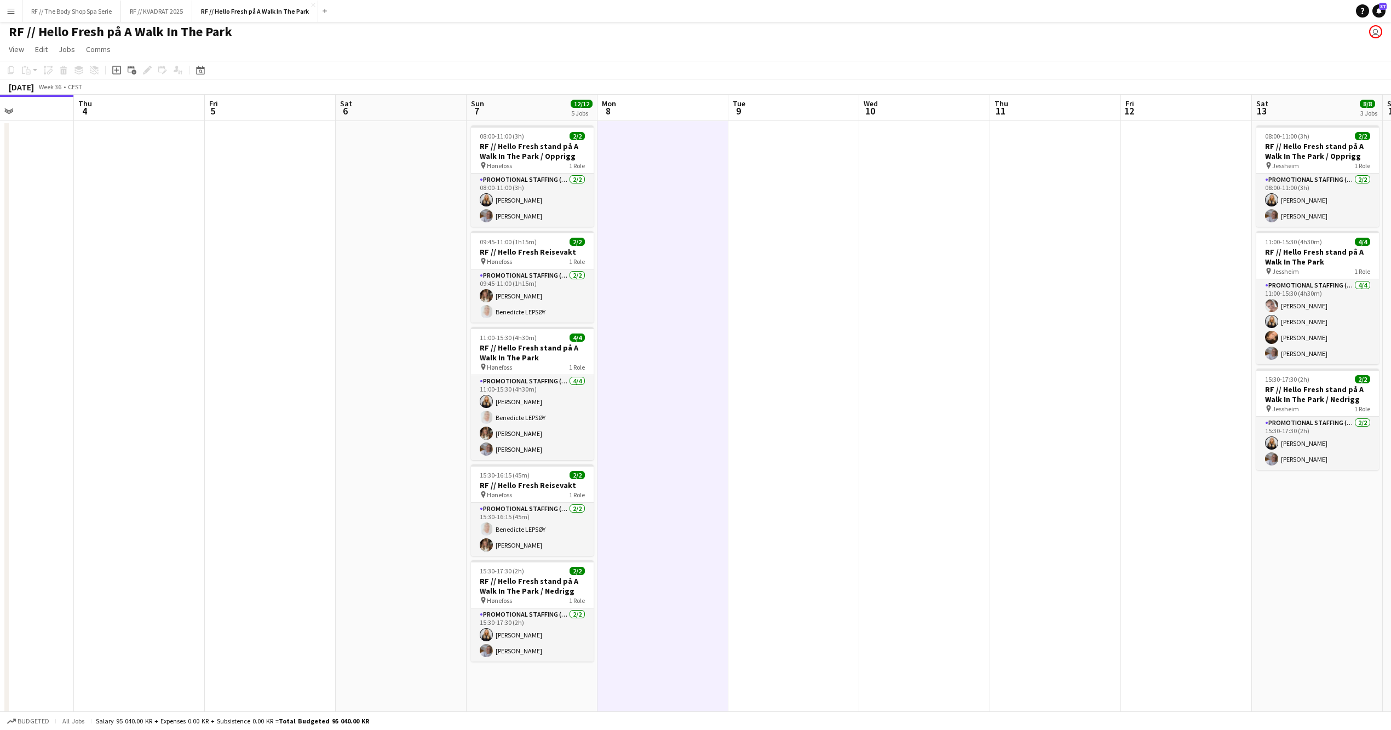
click at [862, 256] on app-date-cell at bounding box center [924, 459] width 131 height 677
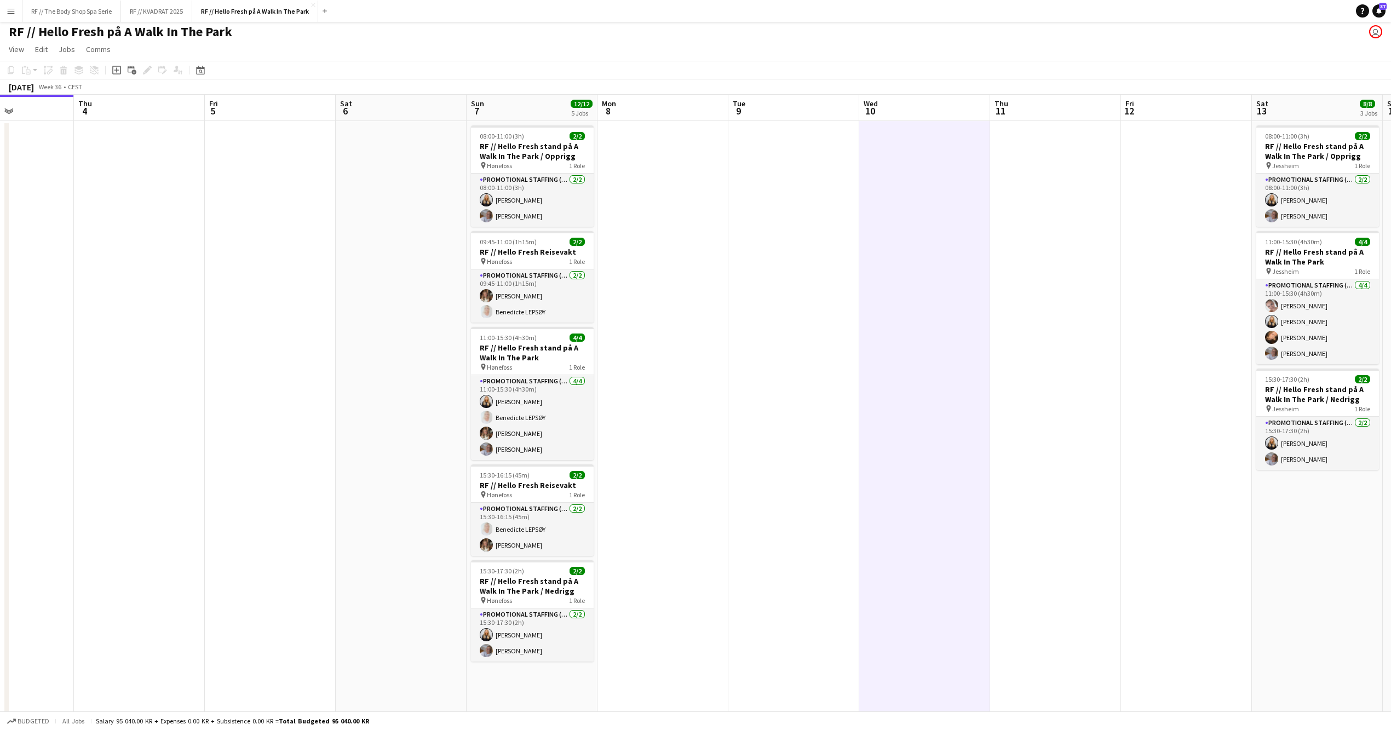
click at [1179, 246] on app-date-cell at bounding box center [1186, 459] width 131 height 677
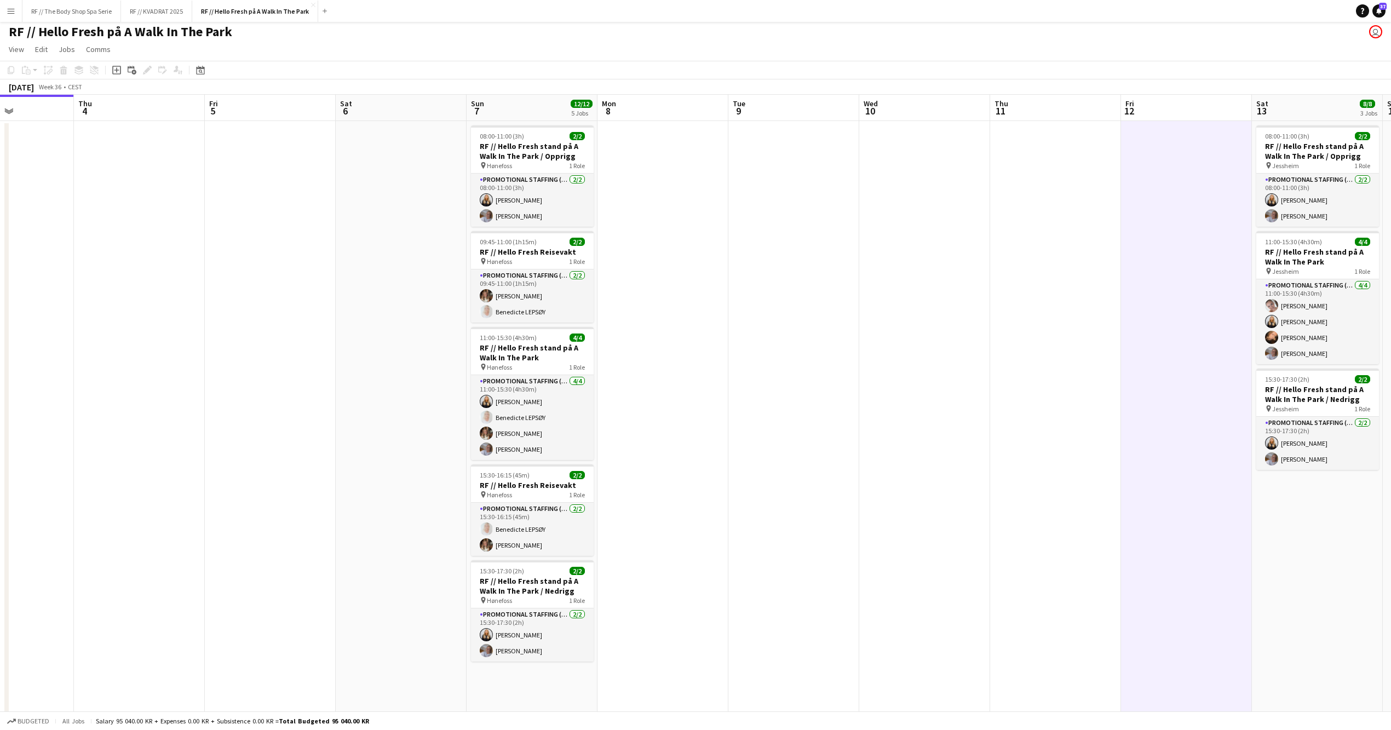
click at [1036, 246] on app-date-cell at bounding box center [1055, 459] width 131 height 677
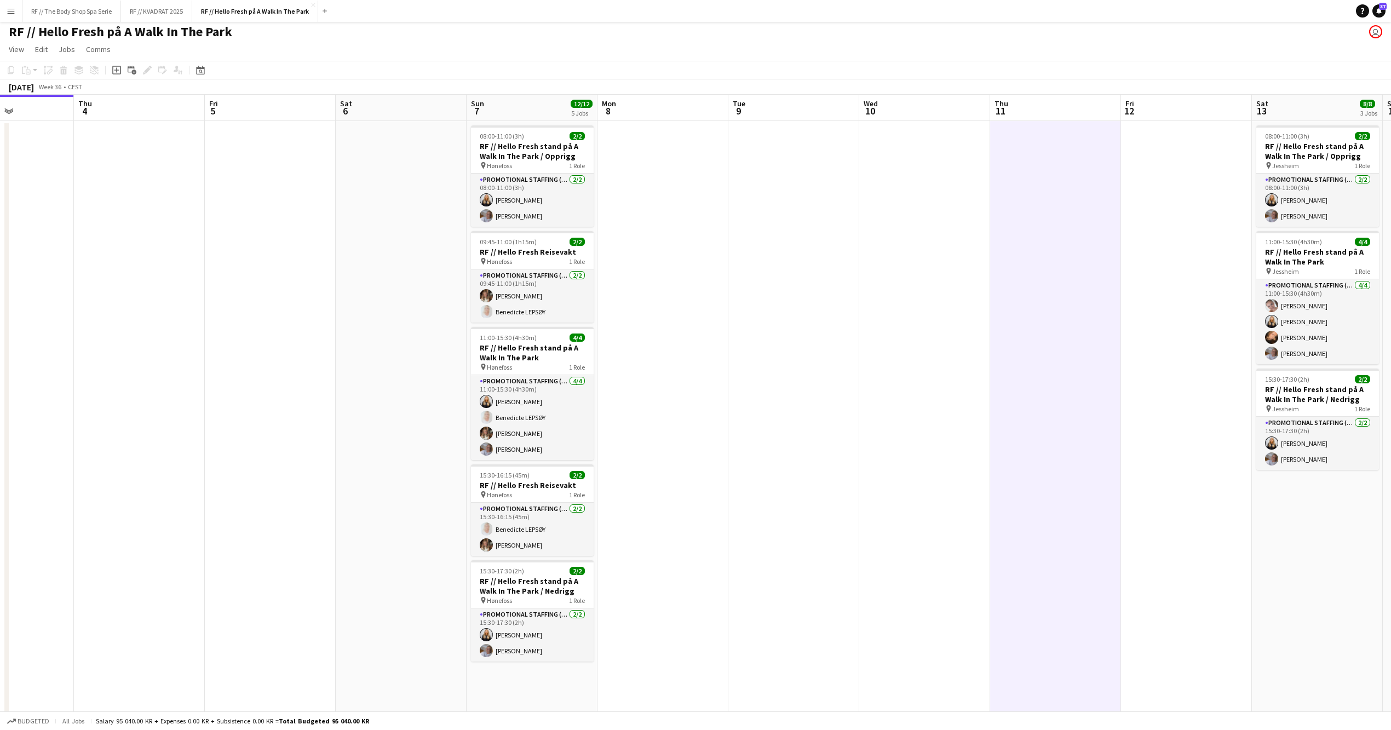
click at [948, 249] on app-date-cell at bounding box center [924, 459] width 131 height 677
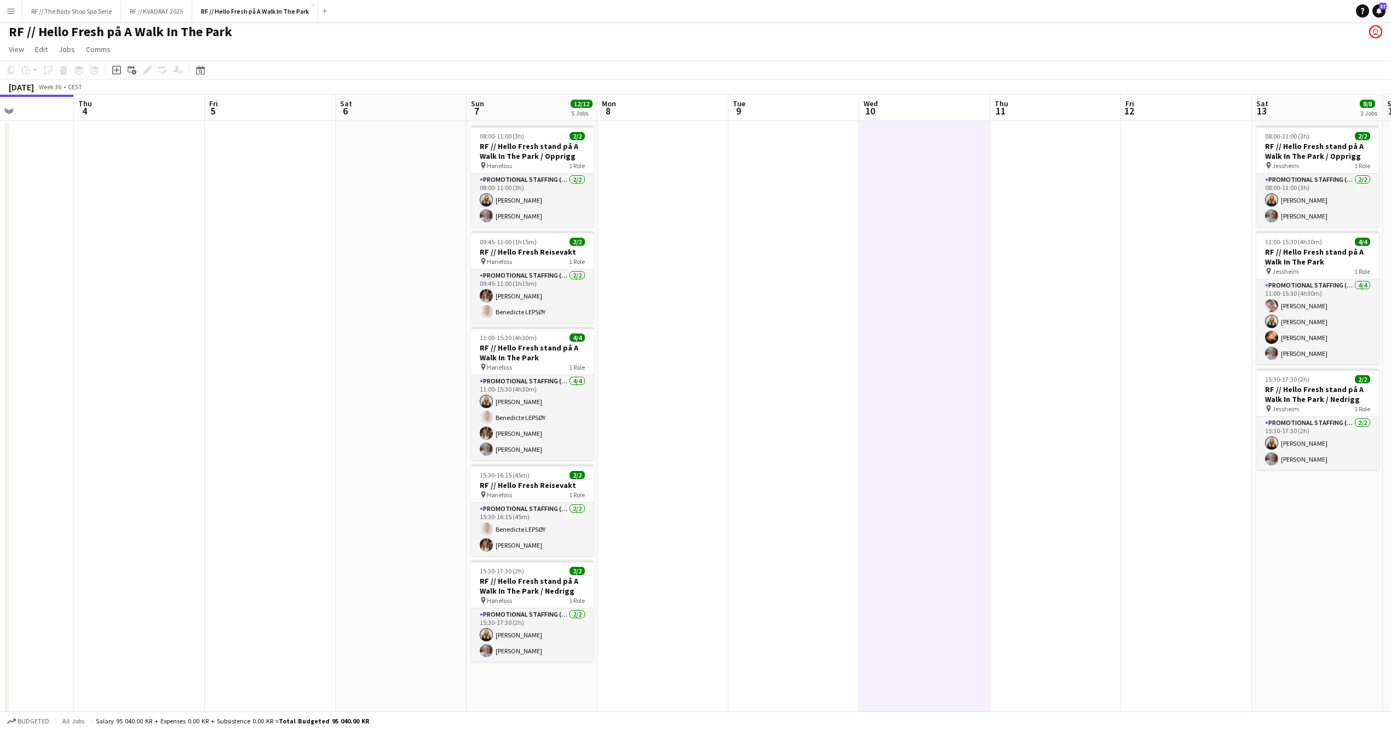
click at [420, 277] on app-date-cell at bounding box center [401, 459] width 131 height 677
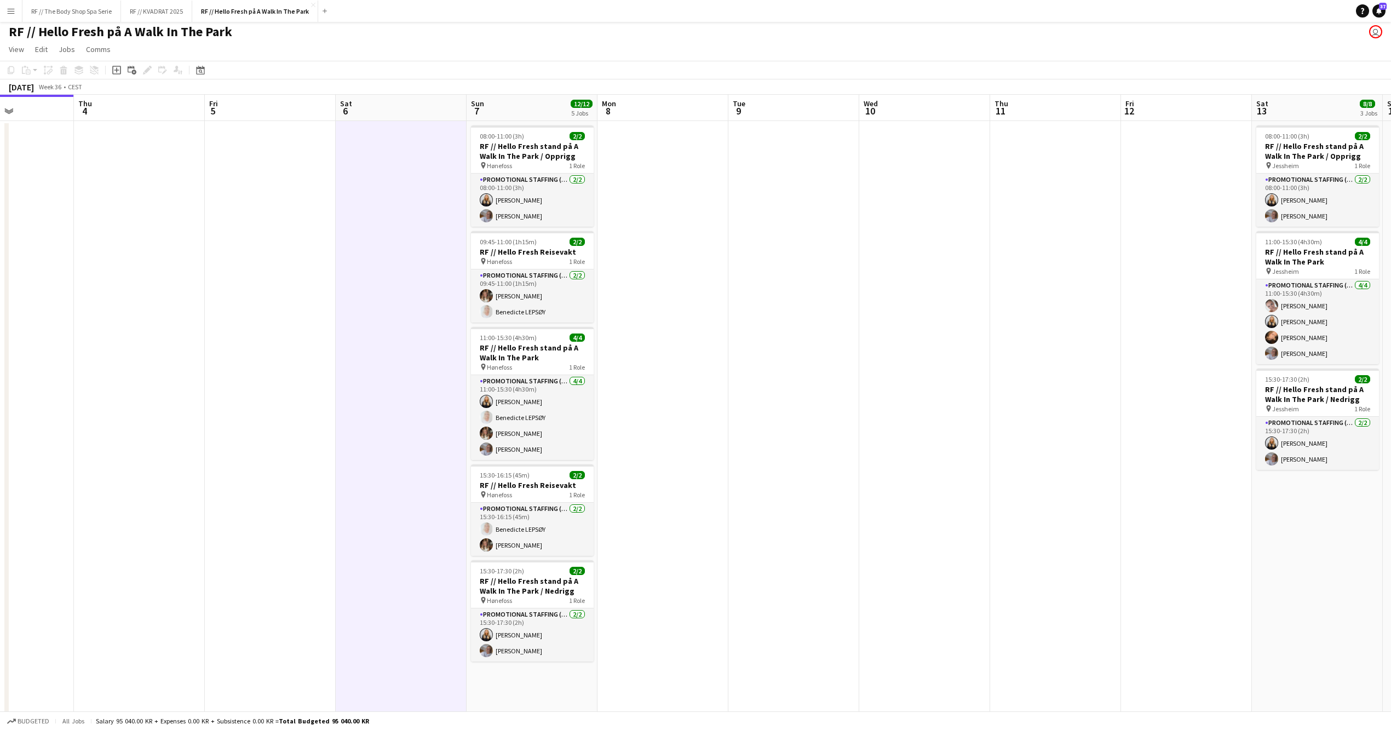
click at [840, 209] on app-date-cell at bounding box center [794, 459] width 131 height 677
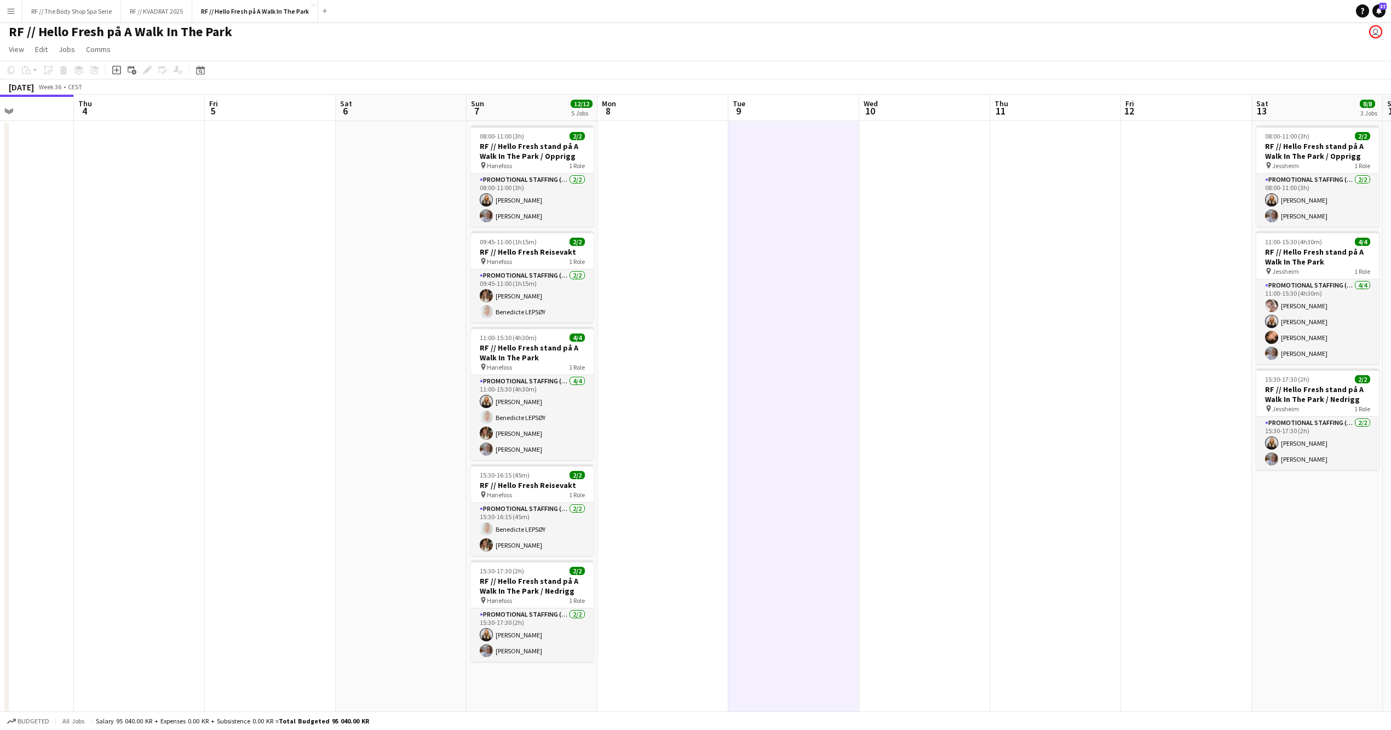
click at [887, 207] on app-date-cell at bounding box center [924, 459] width 131 height 677
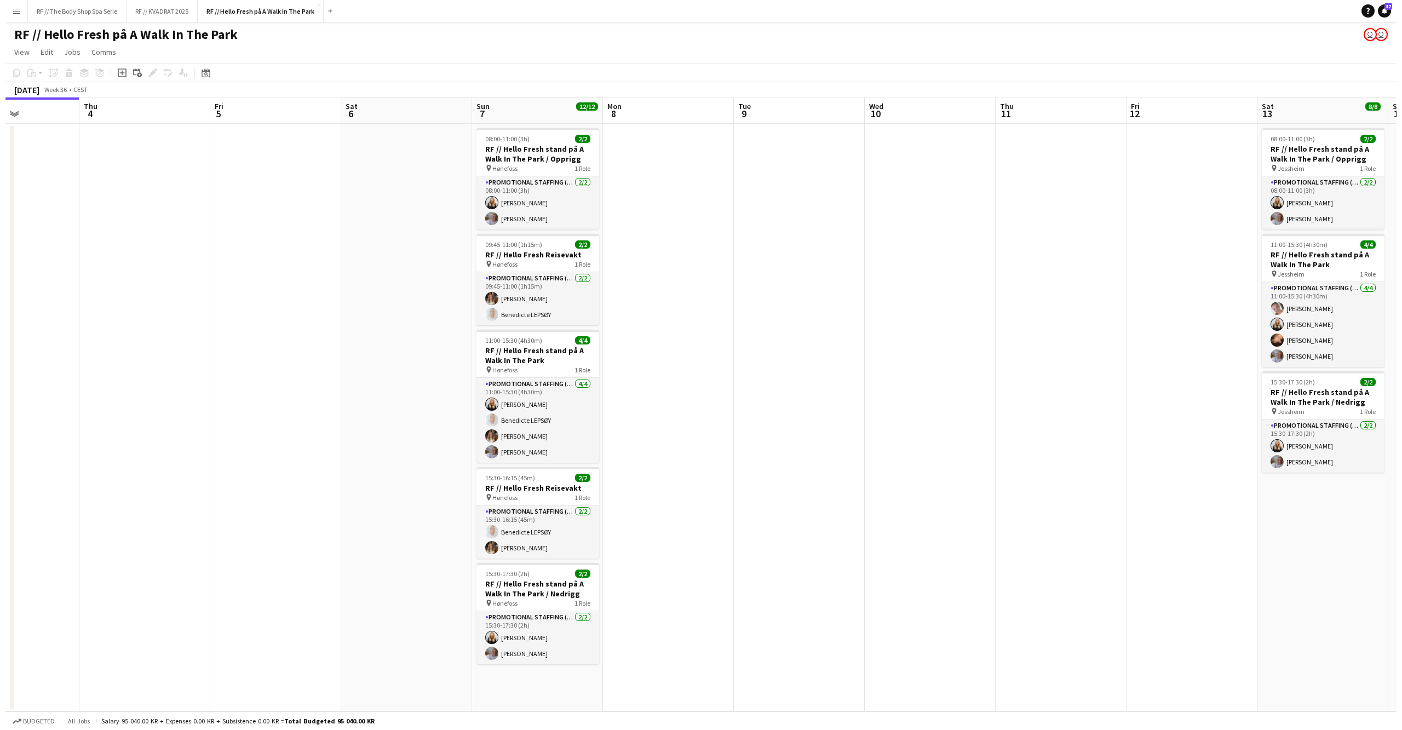
scroll to position [0, 0]
